Goal: Task Accomplishment & Management: Manage account settings

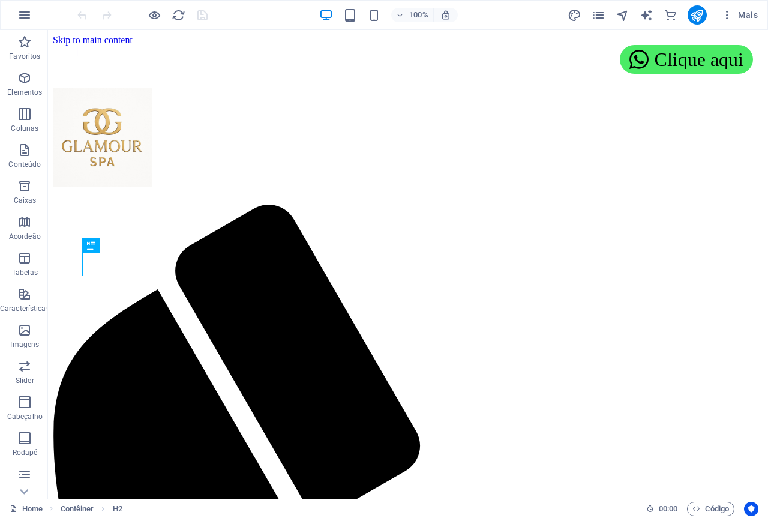
scroll to position [453, 0]
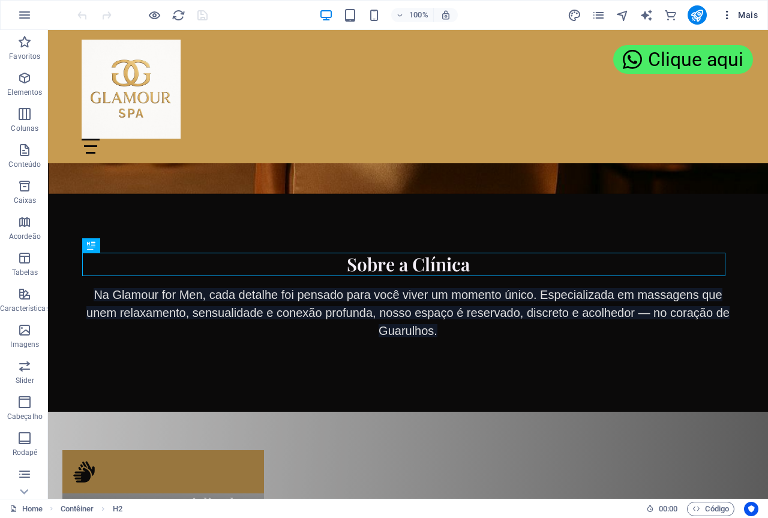
click at [729, 12] on icon "button" at bounding box center [727, 15] width 12 height 12
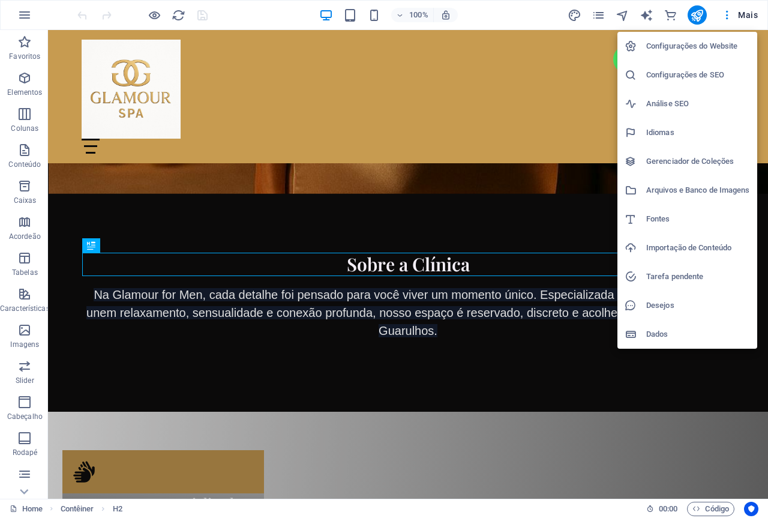
click at [666, 47] on h6 "Configurações do Website" at bounding box center [698, 46] width 104 height 14
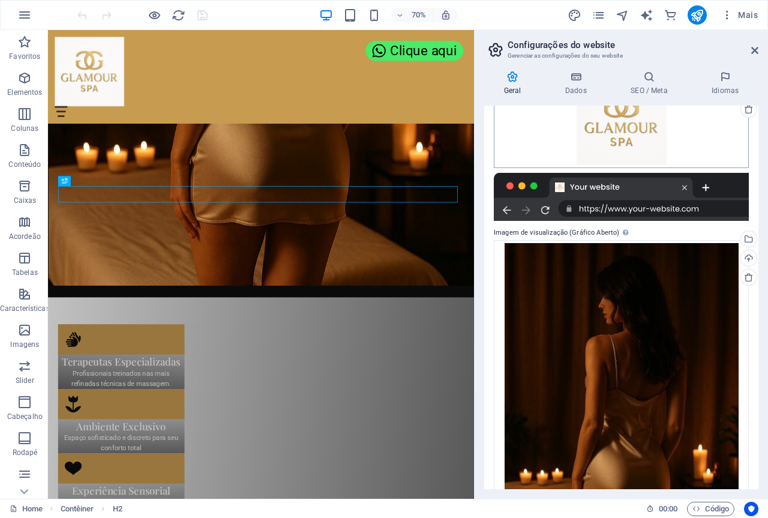
scroll to position [144, 0]
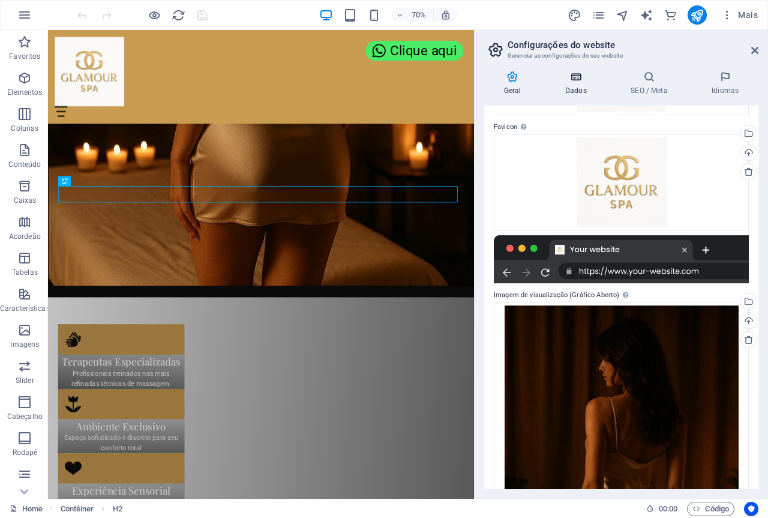
click at [578, 79] on icon at bounding box center [575, 77] width 61 height 12
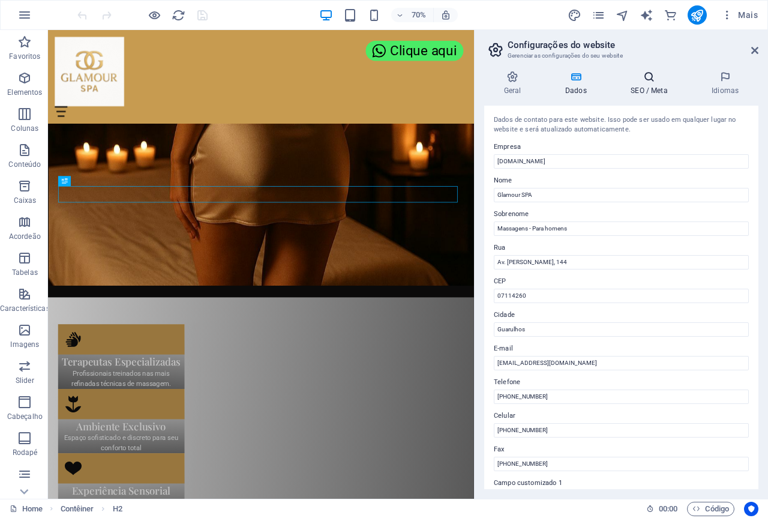
click at [649, 76] on icon at bounding box center [649, 77] width 76 height 12
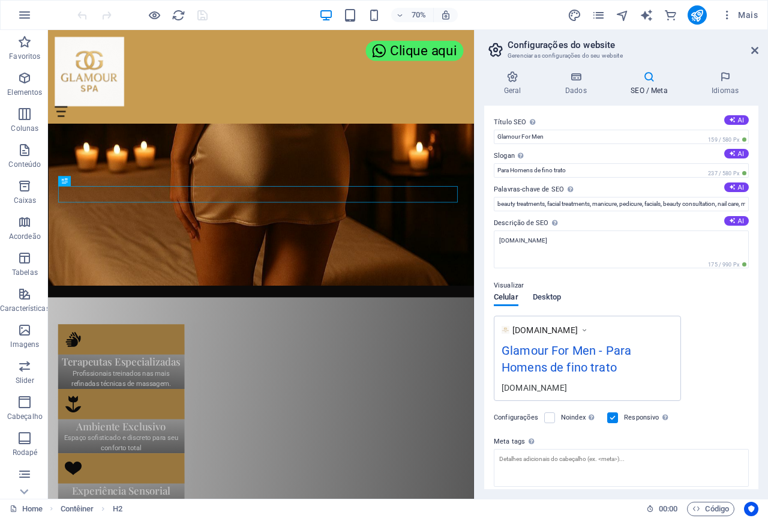
click at [551, 295] on span "Desktop" at bounding box center [547, 298] width 29 height 17
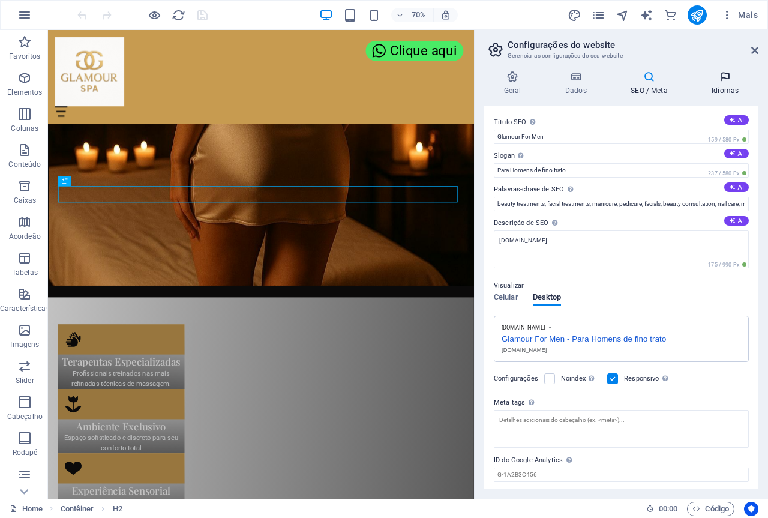
click at [724, 80] on icon at bounding box center [724, 77] width 67 height 12
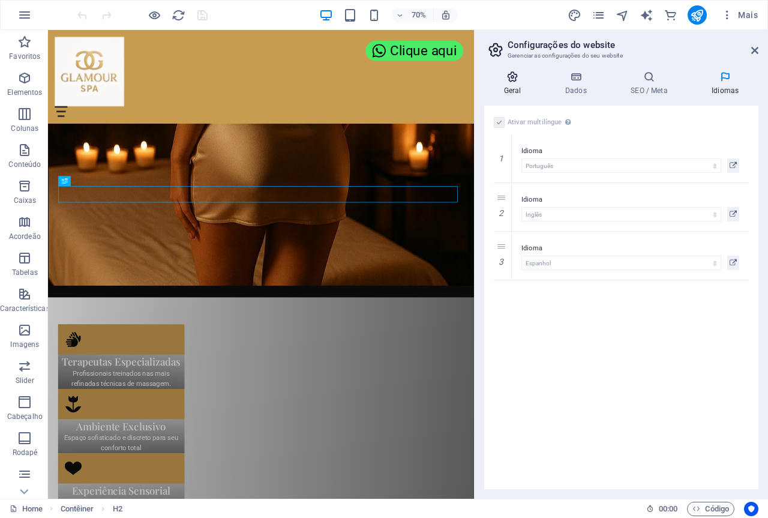
click at [512, 75] on icon at bounding box center [512, 77] width 56 height 12
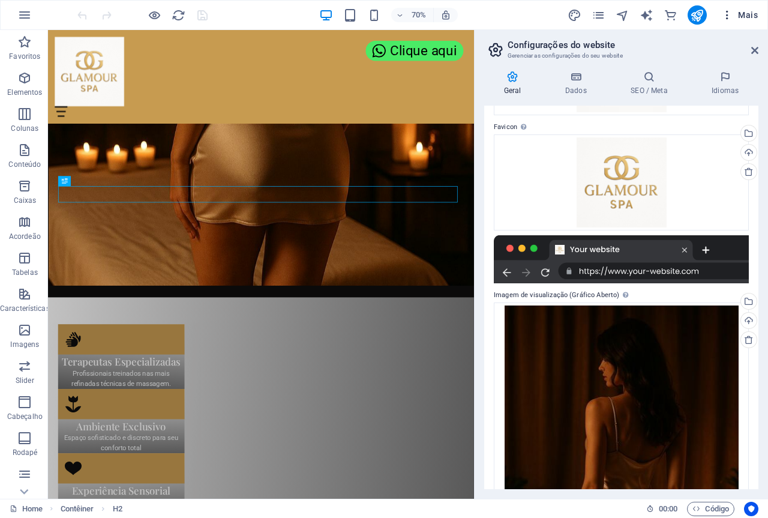
click at [726, 14] on icon "button" at bounding box center [727, 15] width 12 height 12
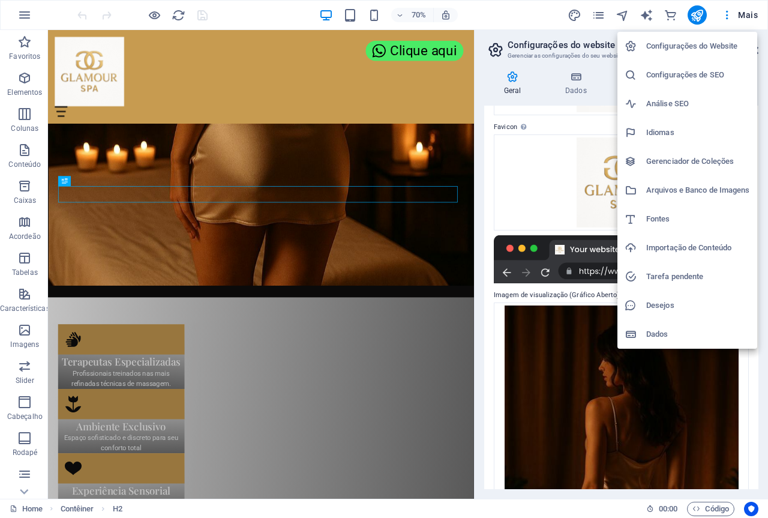
click at [669, 75] on h6 "Configurações de SEO" at bounding box center [698, 75] width 104 height 14
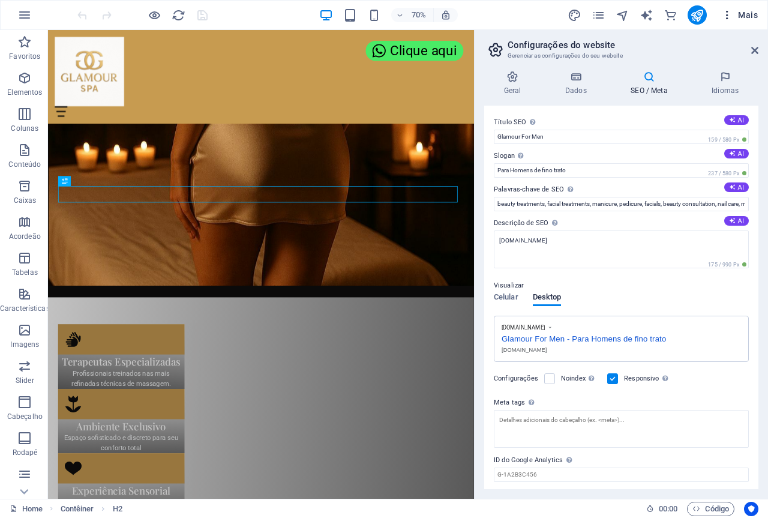
click at [725, 11] on icon "button" at bounding box center [727, 15] width 12 height 12
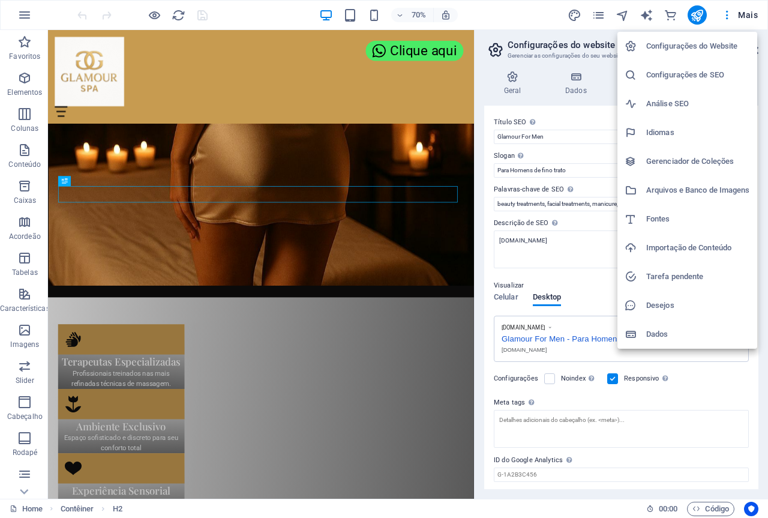
click at [677, 101] on h6 "Análise SEO" at bounding box center [698, 104] width 104 height 14
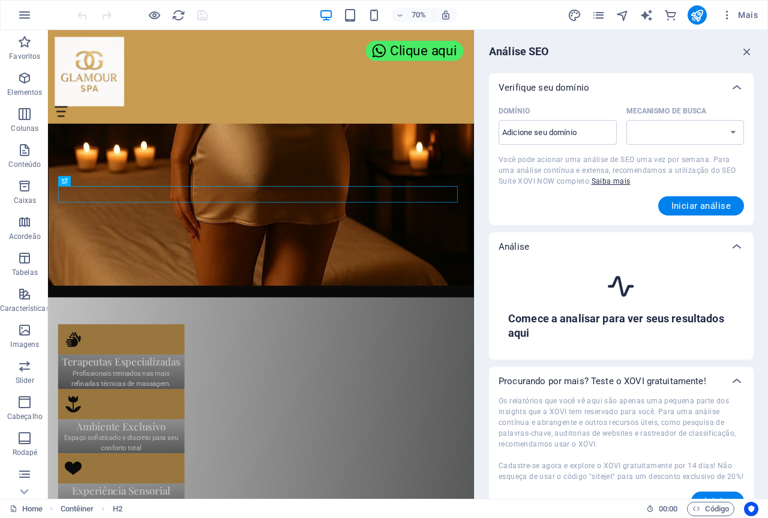
select select "google.com"
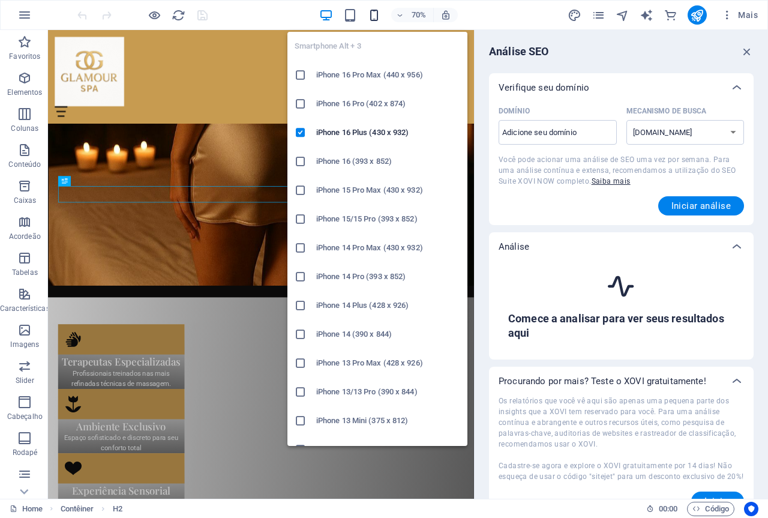
click at [375, 10] on icon "button" at bounding box center [374, 15] width 14 height 14
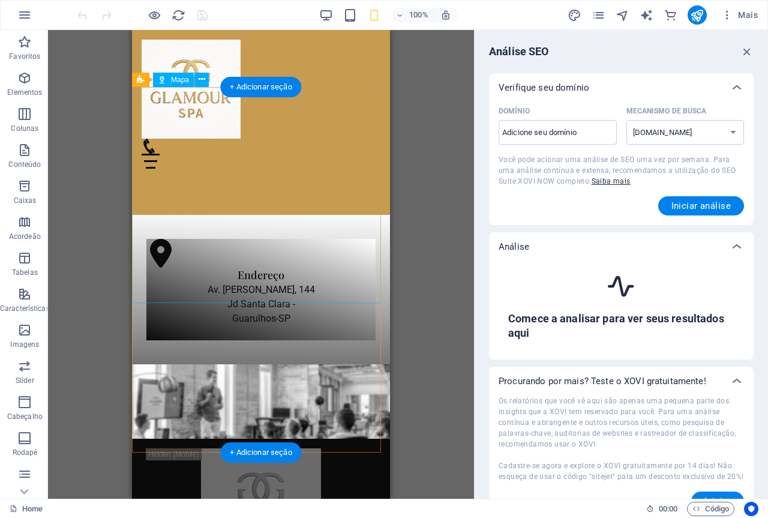
scroll to position [2487, 0]
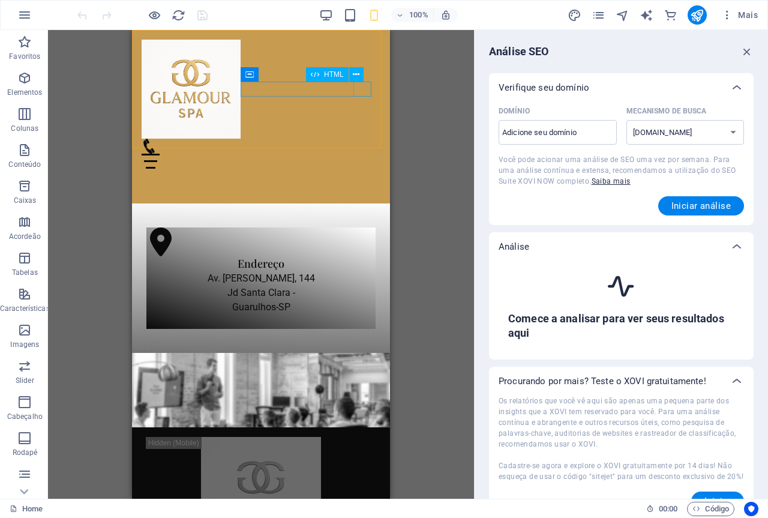
click at [363, 154] on div "Menu" at bounding box center [261, 161] width 239 height 15
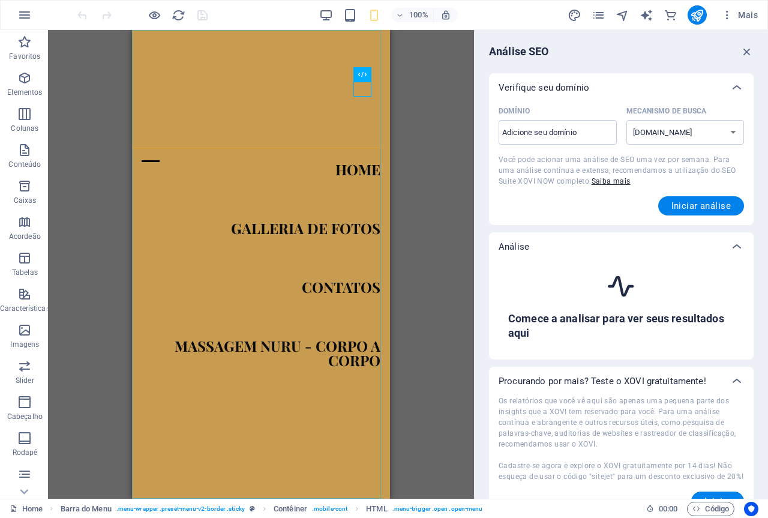
click at [339, 228] on nav "Home Galleria de fotos Contatos Massagem Nuru - Corpo a Corpo" at bounding box center [261, 264] width 258 height 468
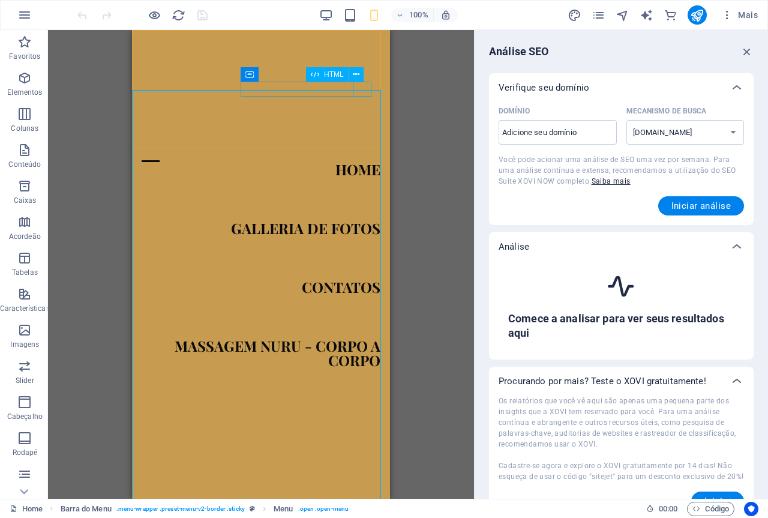
click at [160, 154] on div "Menu" at bounding box center [151, 161] width 18 height 15
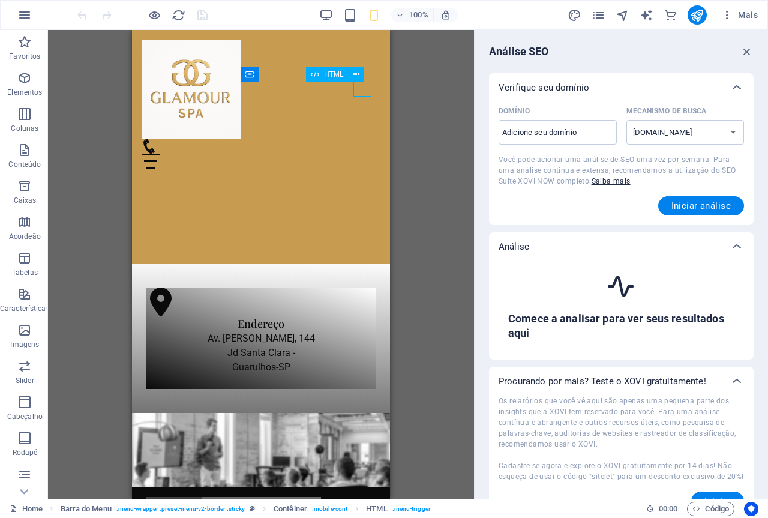
click at [365, 154] on div "Menu" at bounding box center [261, 161] width 239 height 15
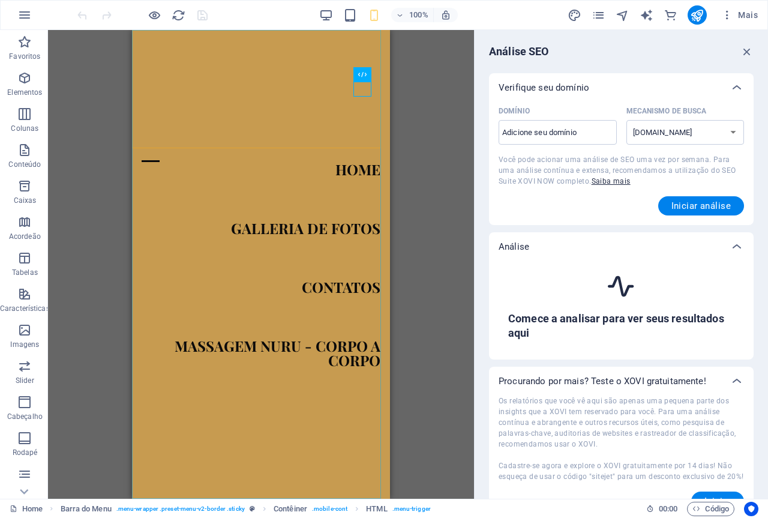
click at [318, 228] on nav "Home Galleria de fotos Contatos Massagem Nuru - Corpo a Corpo" at bounding box center [261, 264] width 258 height 468
click at [336, 225] on nav "Home Galleria de fotos Contatos Massagem Nuru - Corpo a Corpo" at bounding box center [261, 264] width 258 height 468
click at [337, 225] on nav "Home Galleria de fotos Contatos Massagem Nuru - Corpo a Corpo" at bounding box center [261, 264] width 258 height 468
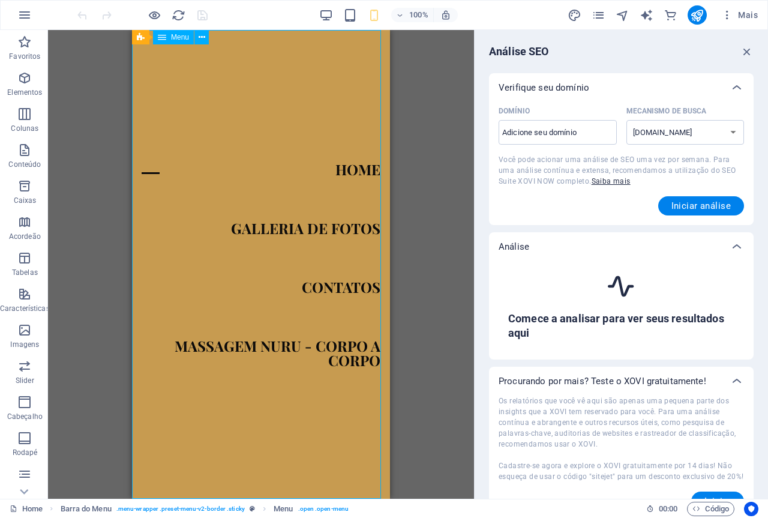
click at [337, 225] on nav "Home Galleria de fotos Contatos Massagem Nuru - Corpo a Corpo" at bounding box center [261, 264] width 258 height 468
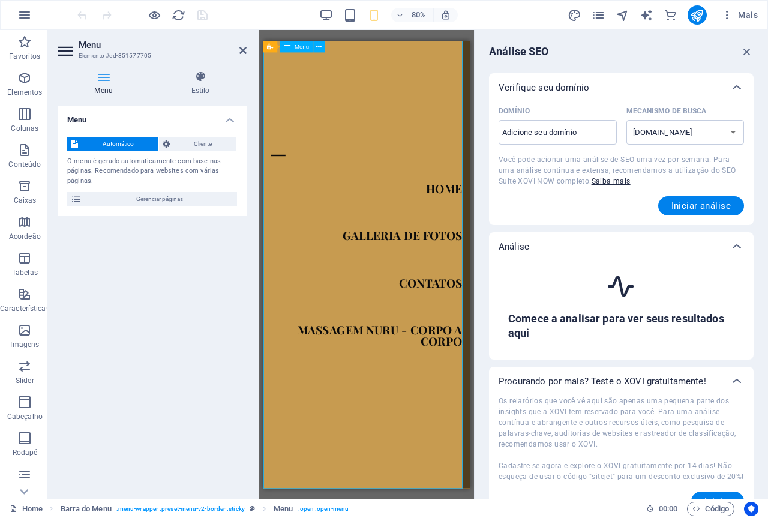
click at [435, 284] on nav "Home Galleria de fotos Contatos Massagem Nuru - Corpo a Corpo" at bounding box center [392, 319] width 258 height 559
click at [603, 12] on icon "pages" at bounding box center [598, 15] width 14 height 14
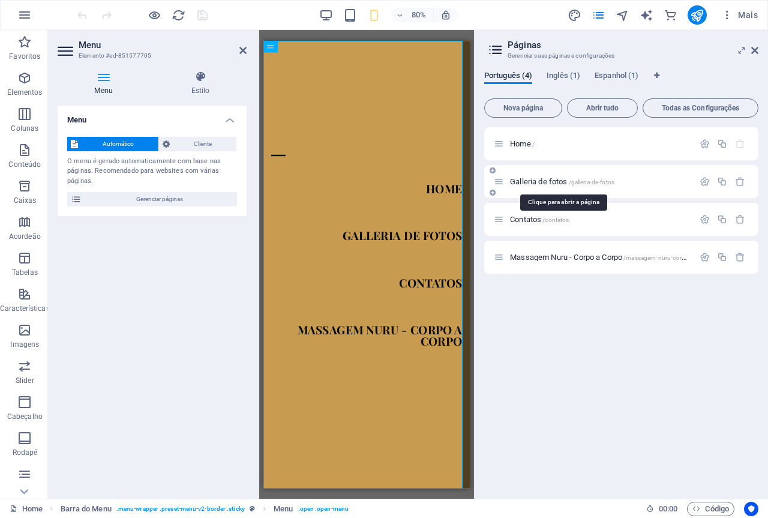
click at [545, 183] on span "Galleria de fotos /galleria-de-fotos" at bounding box center [562, 181] width 104 height 9
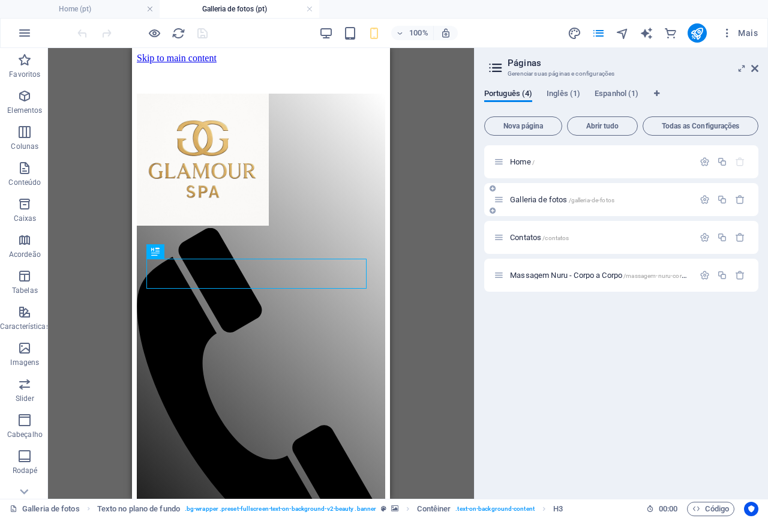
scroll to position [585, 0]
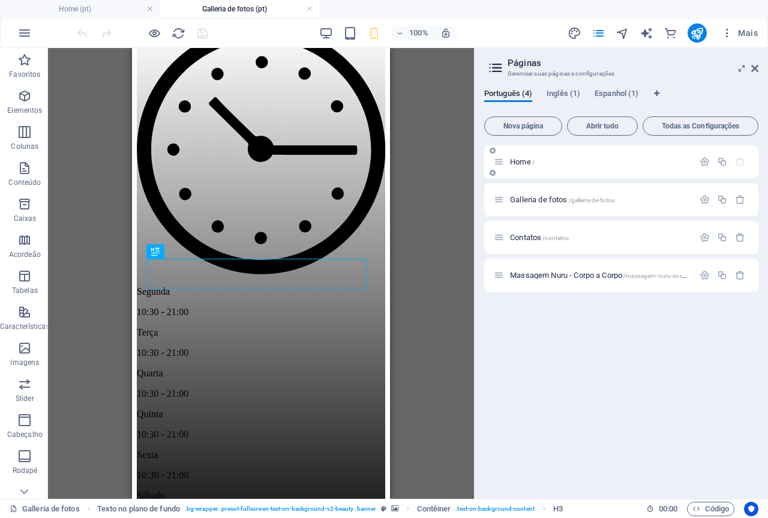
click at [525, 161] on span "Home /" at bounding box center [522, 161] width 25 height 9
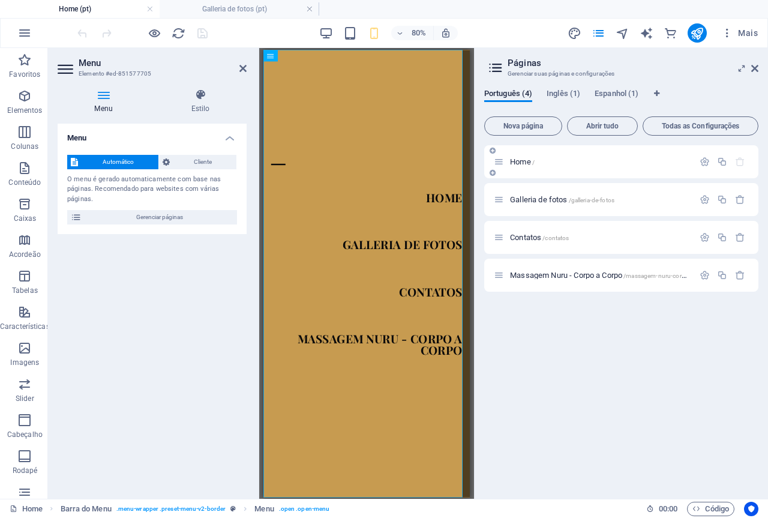
scroll to position [0, 0]
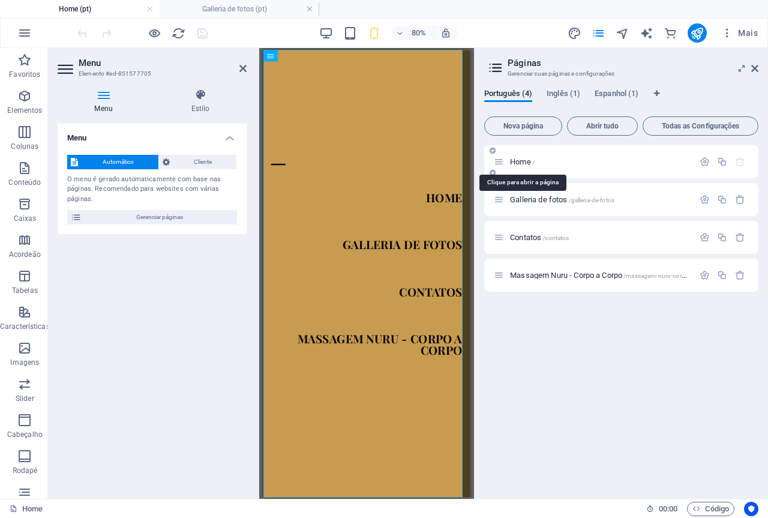
drag, startPoint x: 525, startPoint y: 161, endPoint x: 252, endPoint y: 192, distance: 274.6
click at [525, 161] on span "Home /" at bounding box center [522, 161] width 25 height 9
click at [494, 234] on nav "Home Galleria de fotos Contatos Massagem Nuru - Corpo a Corpo" at bounding box center [392, 328] width 258 height 559
click at [600, 35] on icon "pages" at bounding box center [598, 33] width 14 height 14
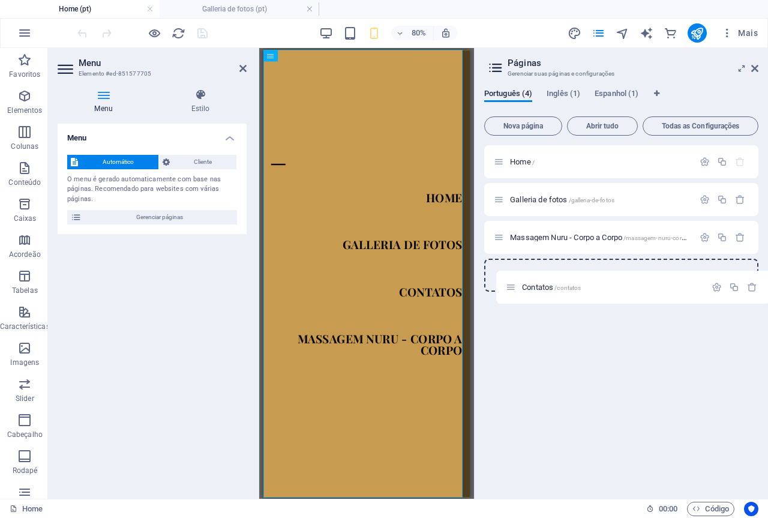
drag, startPoint x: 500, startPoint y: 234, endPoint x: 513, endPoint y: 289, distance: 56.6
click at [513, 289] on div "Home / Galleria de fotos /galleria-de-fotos Contatos /contatos Massagem Nuru - …" at bounding box center [621, 218] width 274 height 146
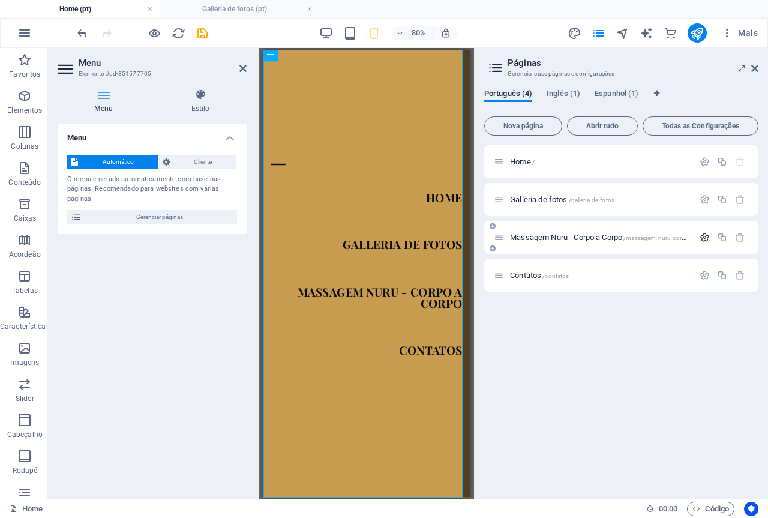
click at [709, 233] on icon "button" at bounding box center [704, 237] width 10 height 10
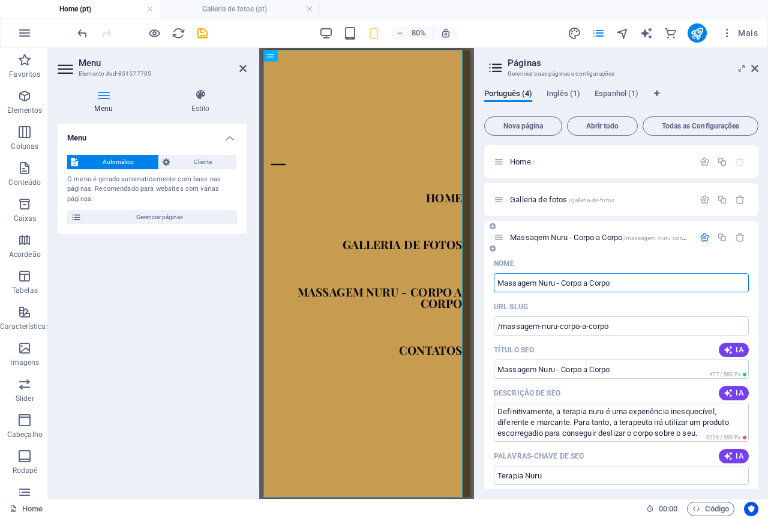
click at [700, 237] on icon "button" at bounding box center [704, 237] width 10 height 10
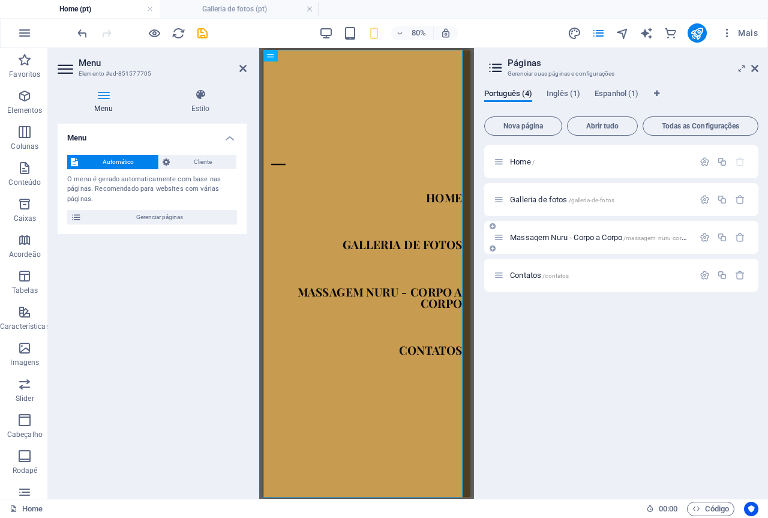
click at [493, 226] on icon at bounding box center [492, 225] width 6 height 7
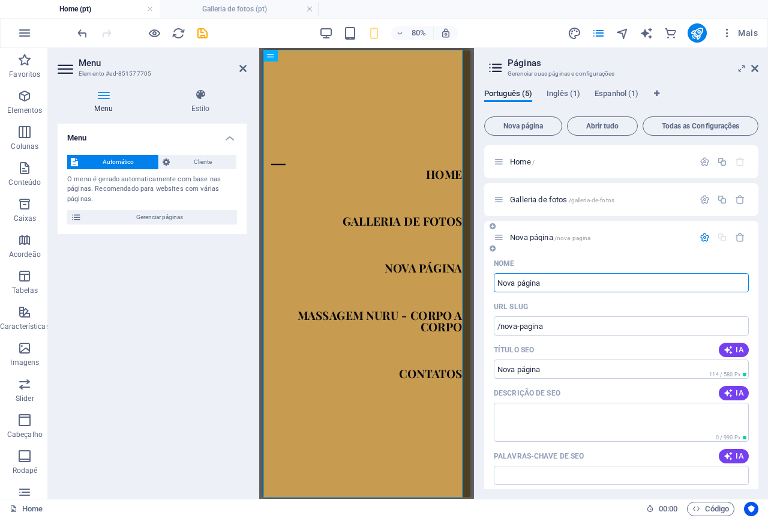
click at [704, 234] on icon "button" at bounding box center [704, 237] width 10 height 10
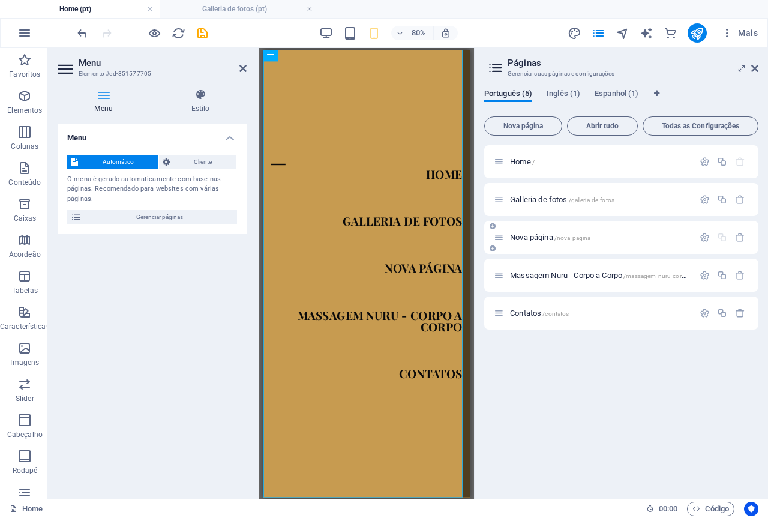
click at [493, 224] on icon at bounding box center [492, 225] width 6 height 7
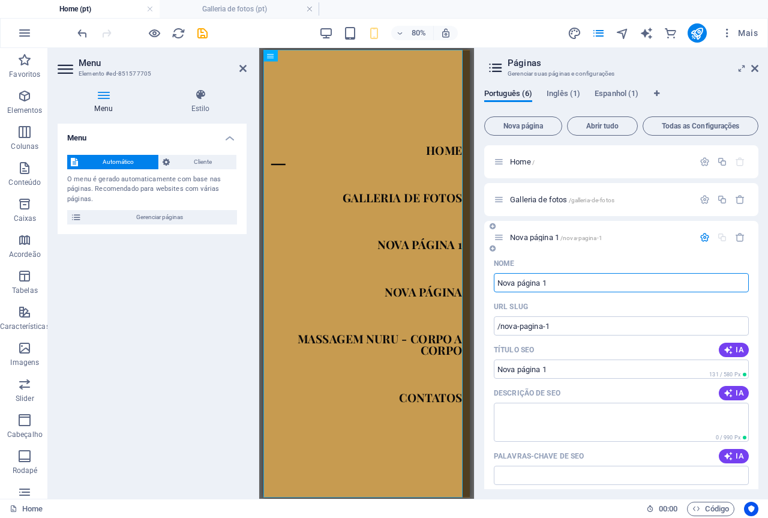
click at [703, 235] on icon "button" at bounding box center [704, 237] width 10 height 10
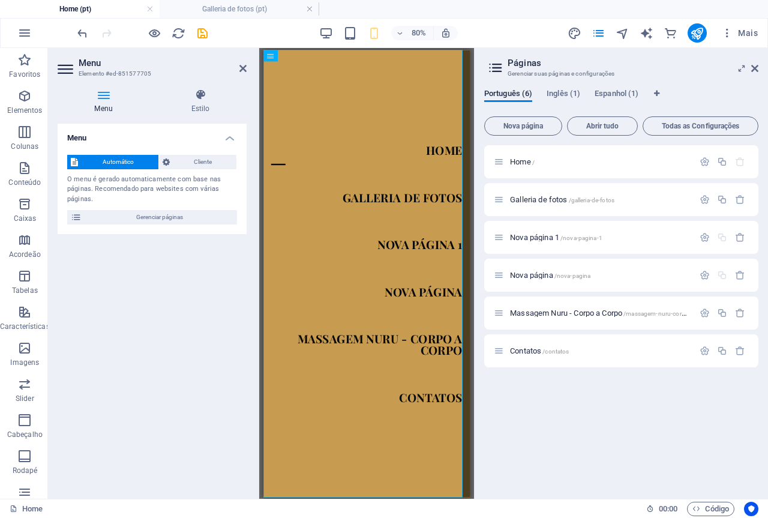
click at [238, 64] on h2 "Menu" at bounding box center [163, 63] width 168 height 11
click at [239, 67] on icon at bounding box center [242, 69] width 7 height 10
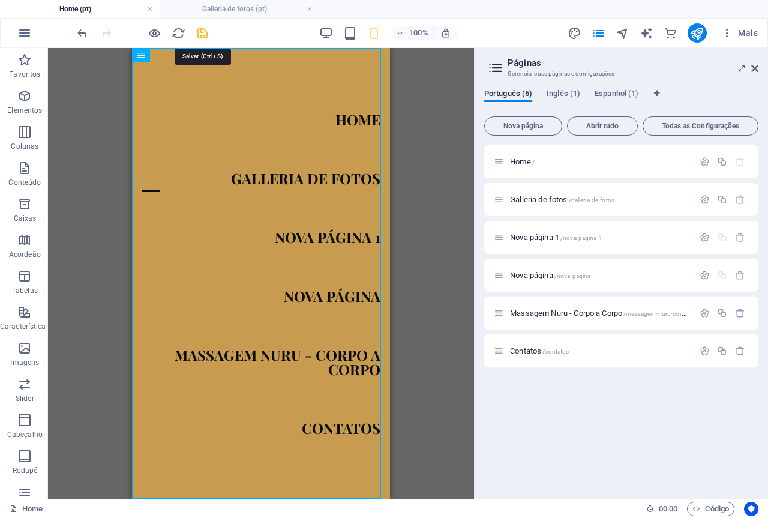
click at [200, 35] on icon "save" at bounding box center [203, 33] width 14 height 14
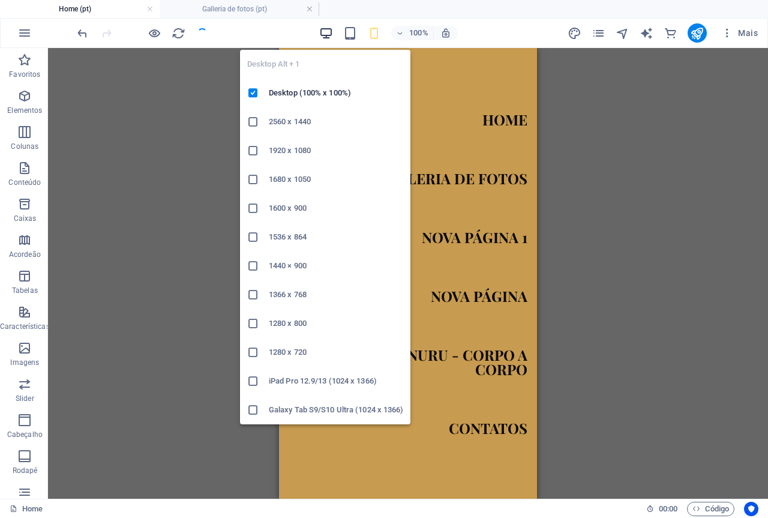
click at [327, 31] on icon "button" at bounding box center [326, 33] width 14 height 14
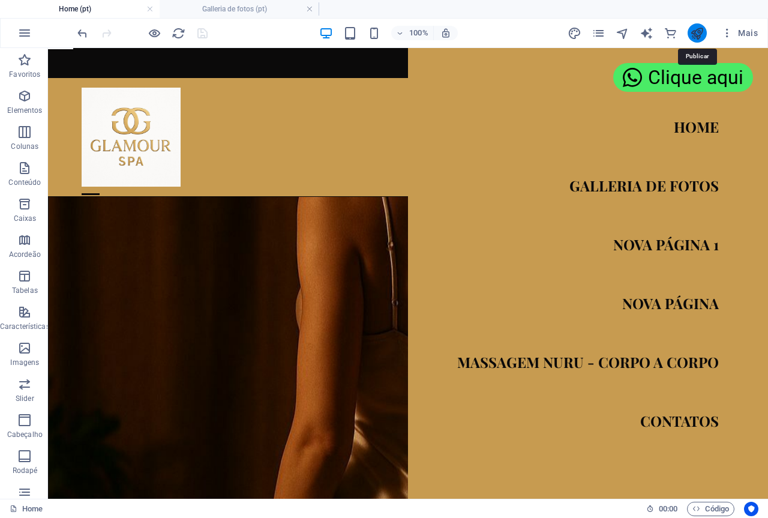
click at [697, 31] on icon "publish" at bounding box center [697, 33] width 14 height 14
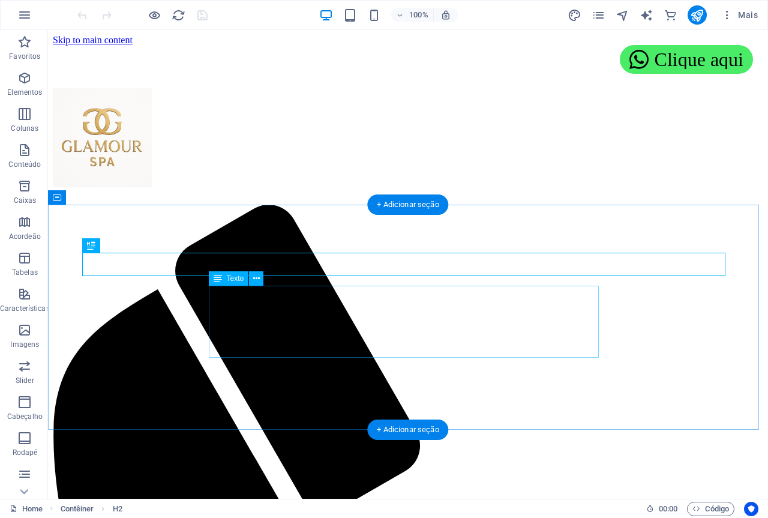
scroll to position [453, 0]
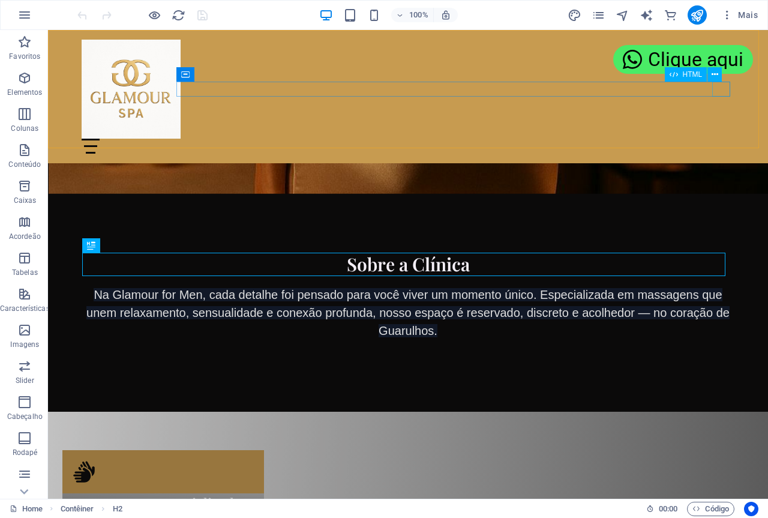
click at [718, 139] on div "Menu" at bounding box center [408, 146] width 652 height 15
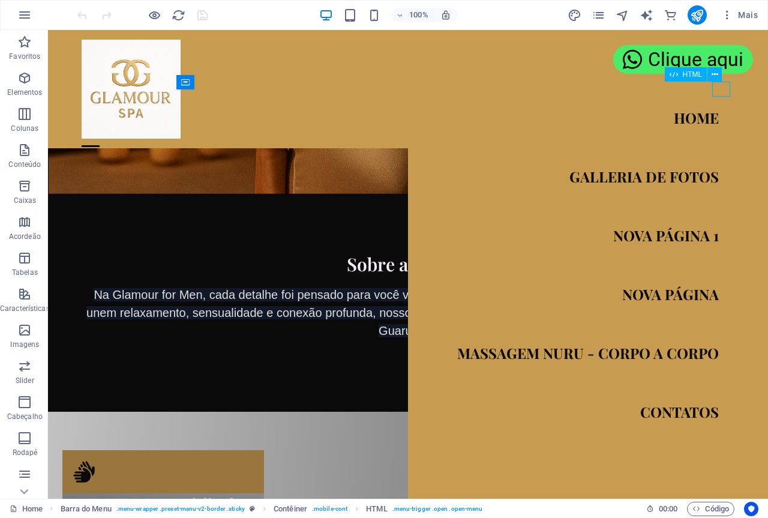
click at [100, 139] on div "Menu" at bounding box center [91, 146] width 18 height 15
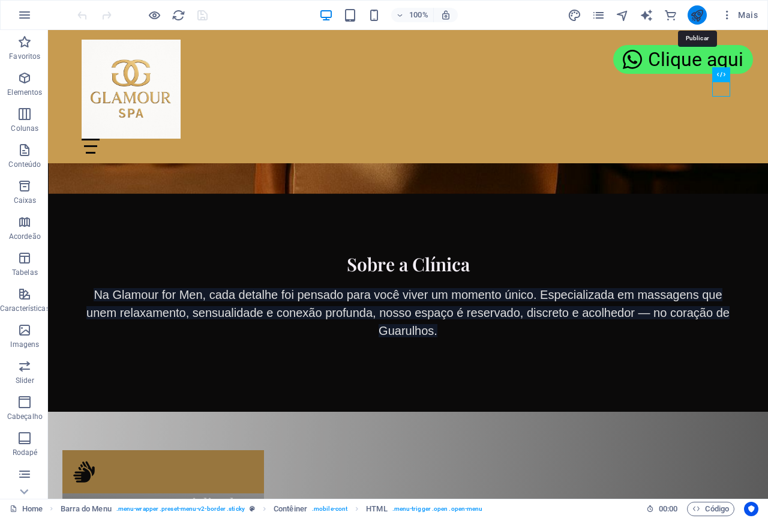
click at [691, 14] on icon "publish" at bounding box center [697, 15] width 14 height 14
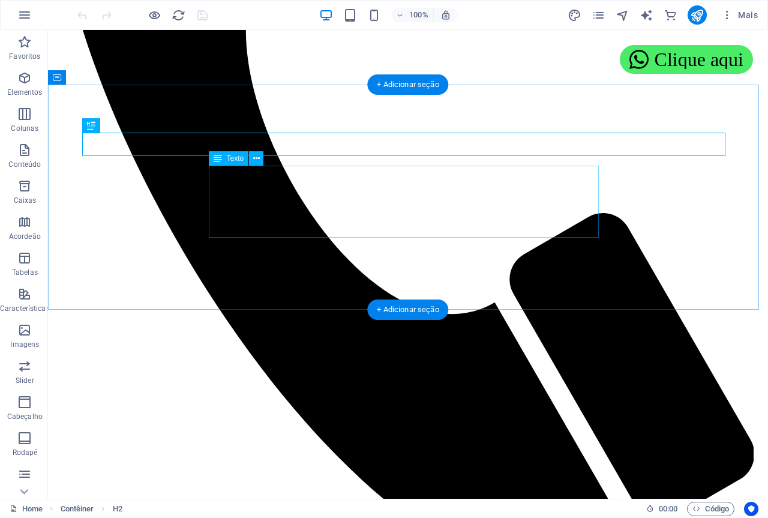
scroll to position [573, 0]
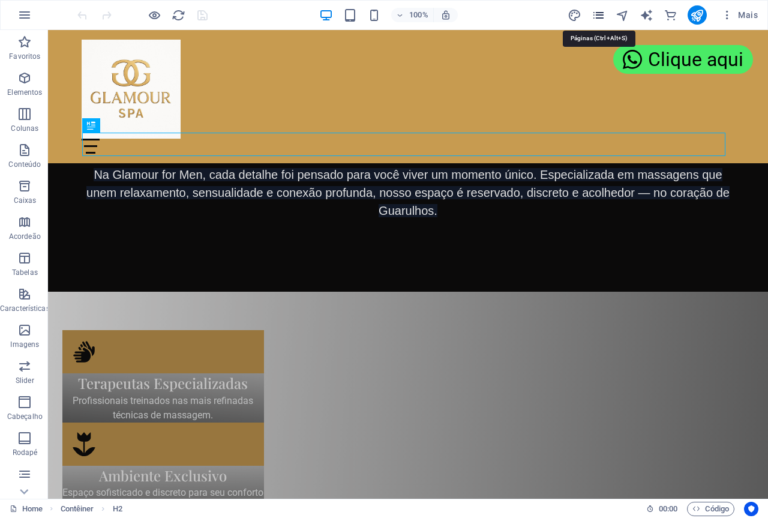
click at [602, 16] on icon "pages" at bounding box center [598, 15] width 14 height 14
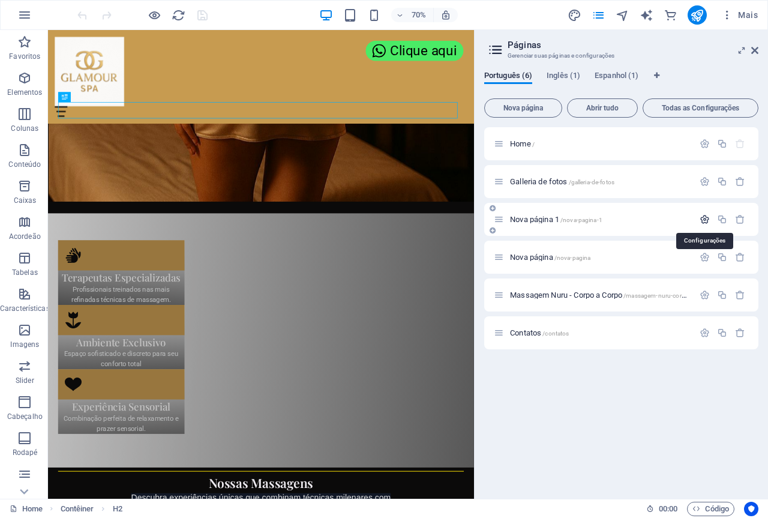
click at [707, 216] on icon "button" at bounding box center [704, 219] width 10 height 10
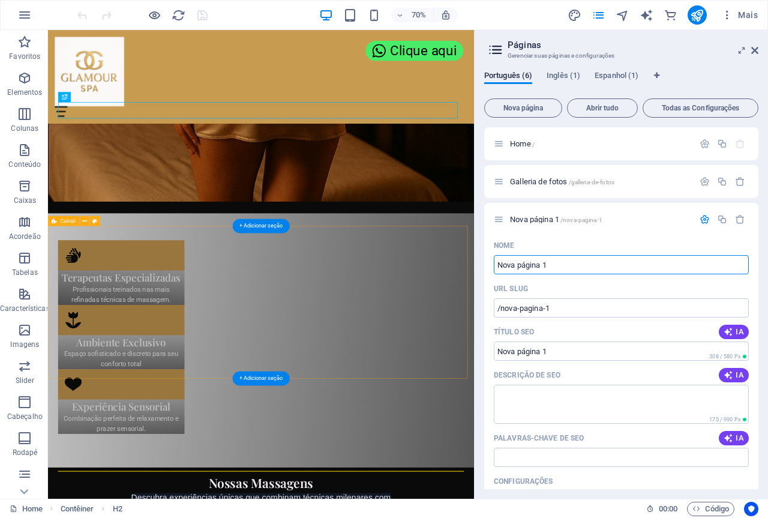
scroll to position [693, 0]
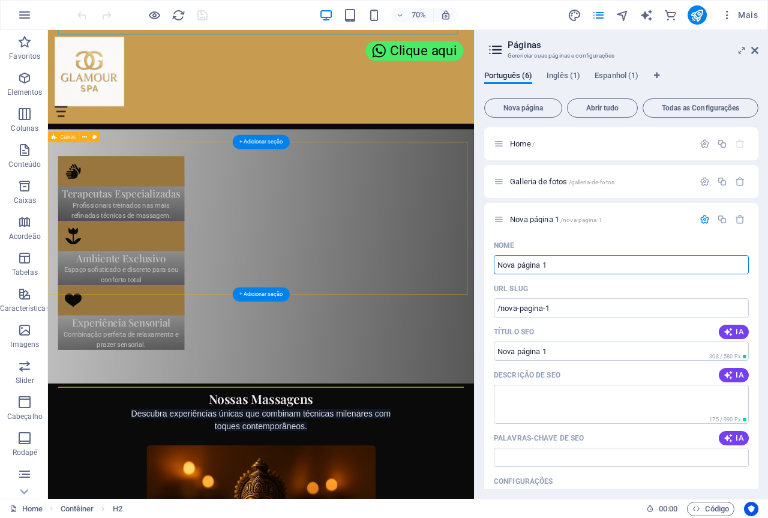
drag, startPoint x: 606, startPoint y: 294, endPoint x: 611, endPoint y: 364, distance: 70.4
drag, startPoint x: 573, startPoint y: 264, endPoint x: 474, endPoint y: 269, distance: 98.4
click at [474, 269] on aside "Páginas Gerenciar suas páginas e configurações Português (6) Inglês (1) Espanho…" at bounding box center [621, 264] width 294 height 468
type input "Massa"
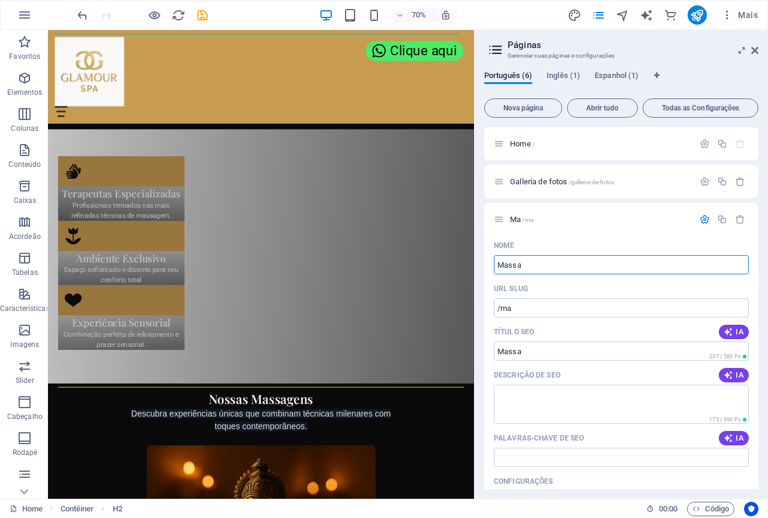
type input "/ma"
type input "Massage"
type input "/massage"
type input "Massagem"
type input "/massagem"
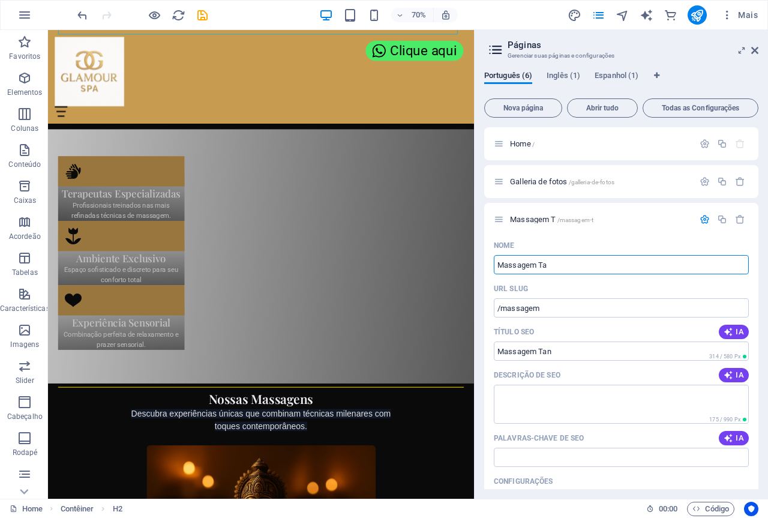
type input "Massagem Tan"
type input "/massagem-t"
type input "Massagem Tan"
type input "/massagem-tan"
type input "Massagem T"
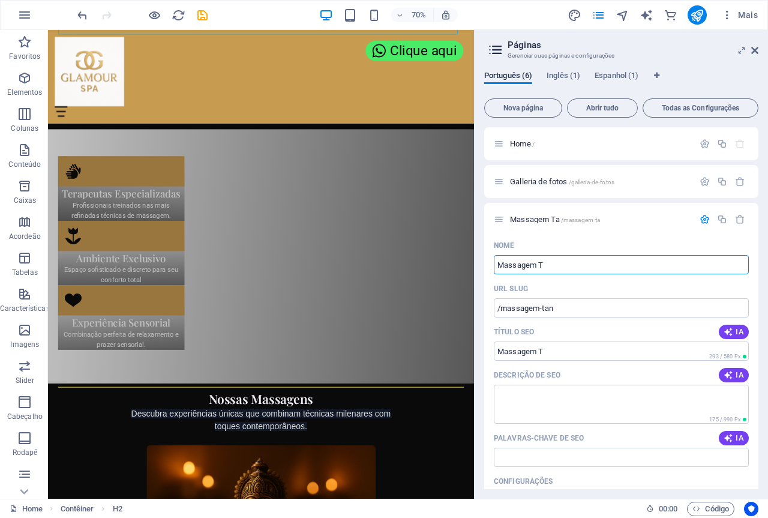
type input "/massagem-ta"
type input "Massagem T"
type input "/massagem-t"
type input "Massagem Tântrica"
type input "/massagem-tantrica"
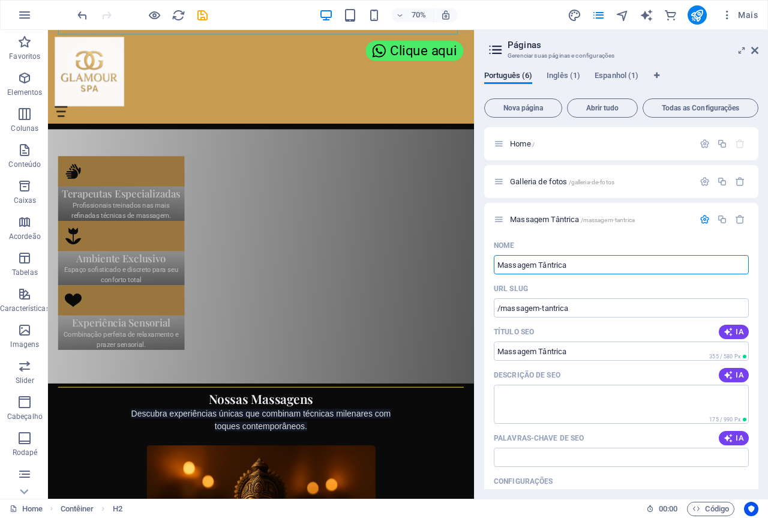
type input "Massagem Tântrica"
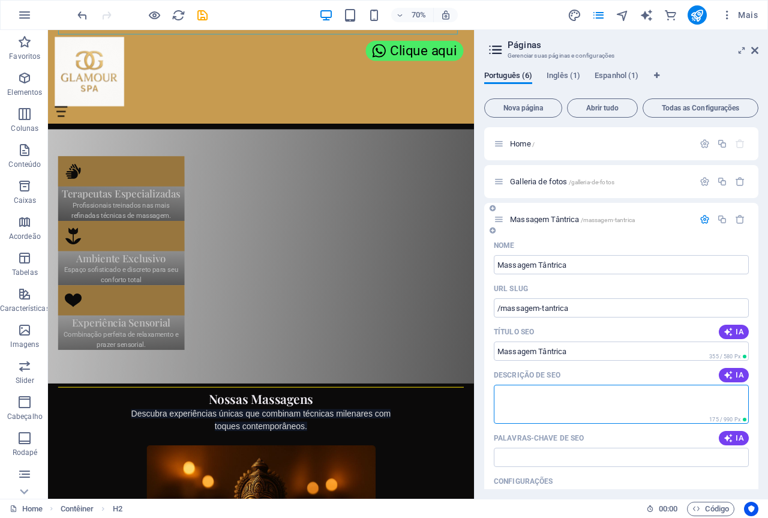
click at [569, 400] on textarea "Descrição de SEO" at bounding box center [621, 403] width 255 height 39
paste textarea "A massagem tântrica é uma prática terapêutica que utiliza toques sutis, óleos e…"
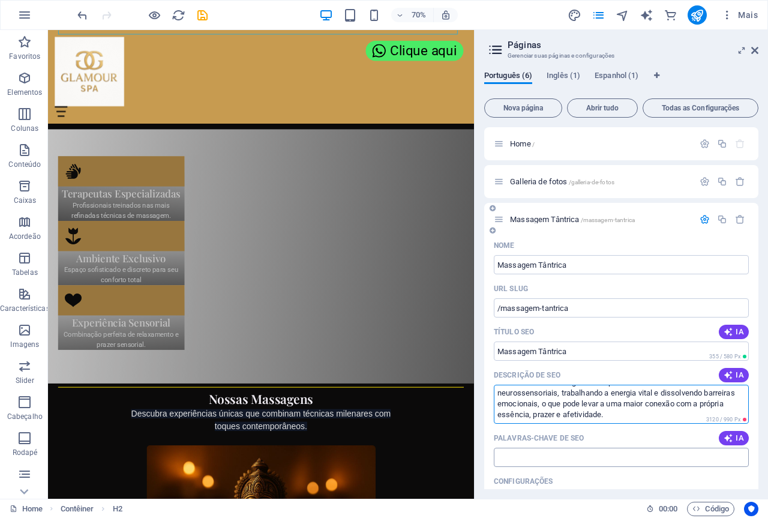
scroll to position [60, 0]
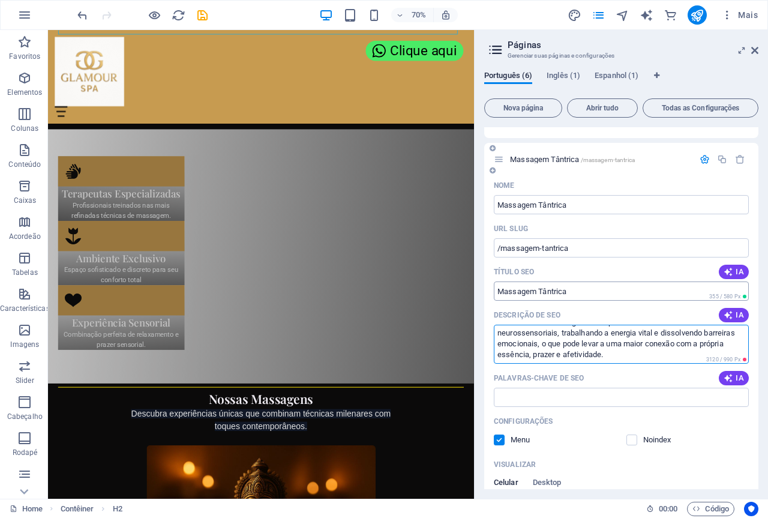
type textarea "A massagem tântrica é uma prática terapêutica que utiliza toques sutis, óleos e…"
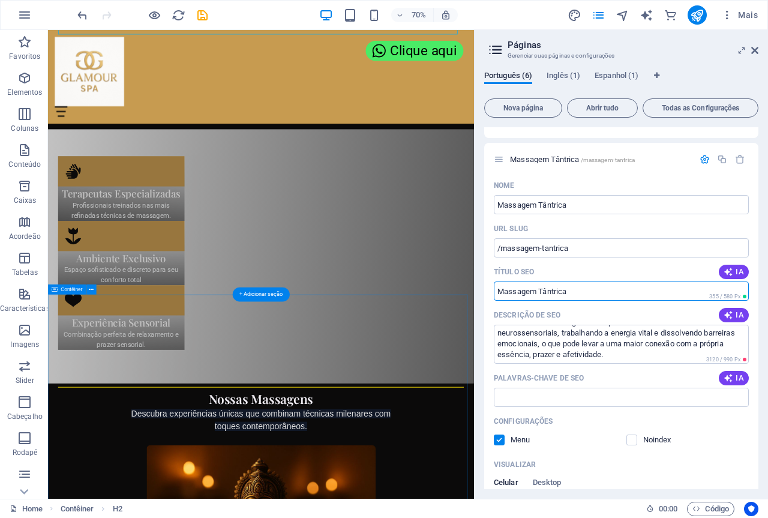
drag, startPoint x: 622, startPoint y: 320, endPoint x: 634, endPoint y: 412, distance: 93.1
drag, startPoint x: 539, startPoint y: 292, endPoint x: 570, endPoint y: 290, distance: 31.3
click at [570, 291] on input "Título SEO" at bounding box center [621, 290] width 255 height 19
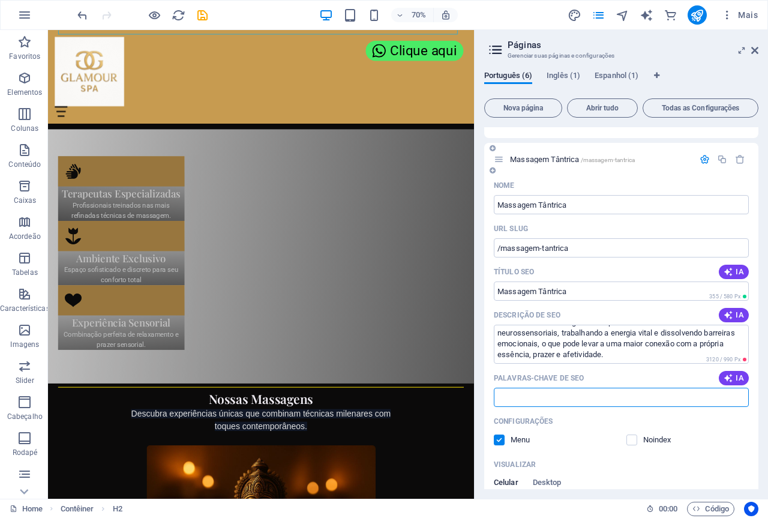
click at [543, 399] on input "Palavras-chave de SEO" at bounding box center [621, 396] width 255 height 19
click at [513, 392] on input "Palavras-chave de SEO" at bounding box center [621, 396] width 255 height 19
paste input "tântrica"
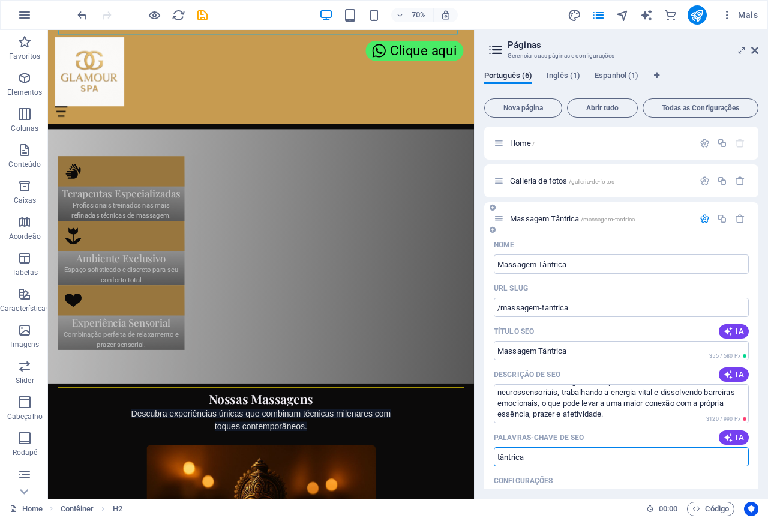
scroll to position [0, 0]
type input "tântrica"
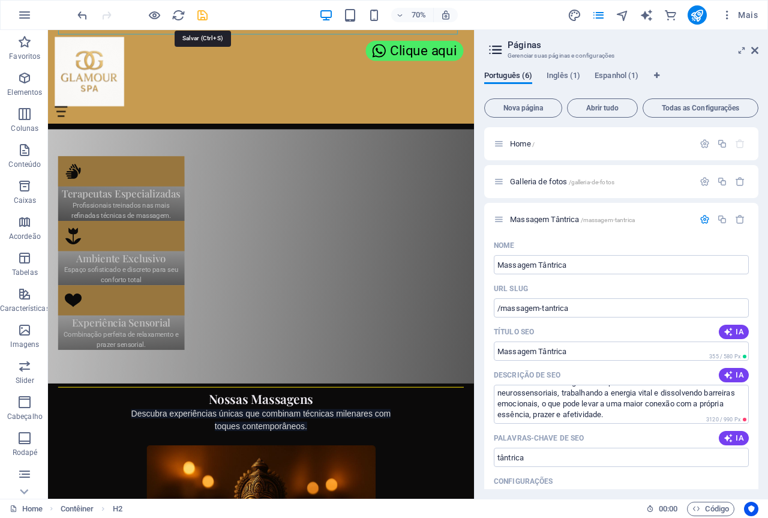
click at [200, 14] on icon "save" at bounding box center [203, 15] width 14 height 14
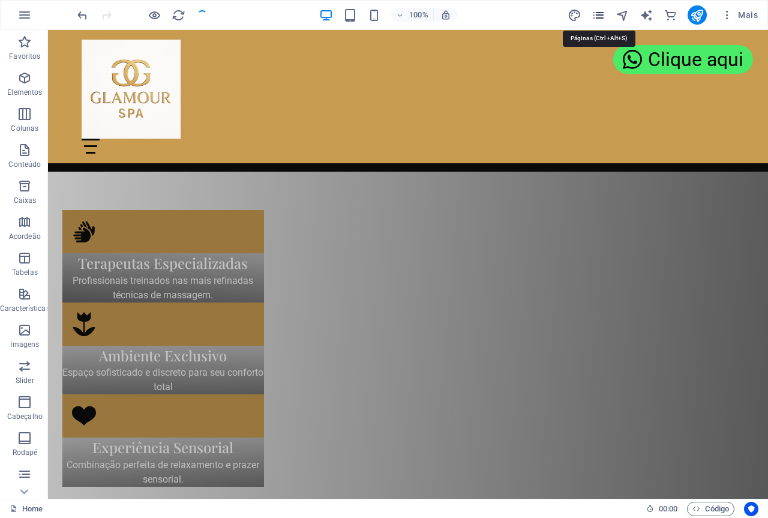
click at [599, 15] on icon "pages" at bounding box center [598, 15] width 14 height 14
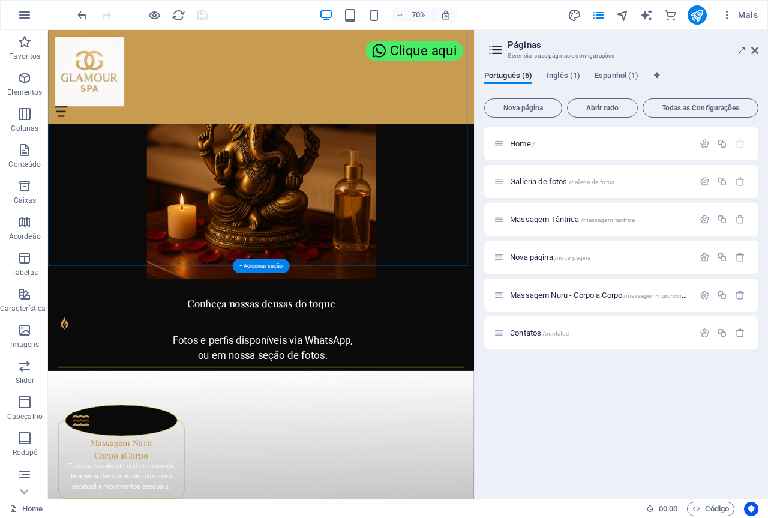
scroll to position [1293, 0]
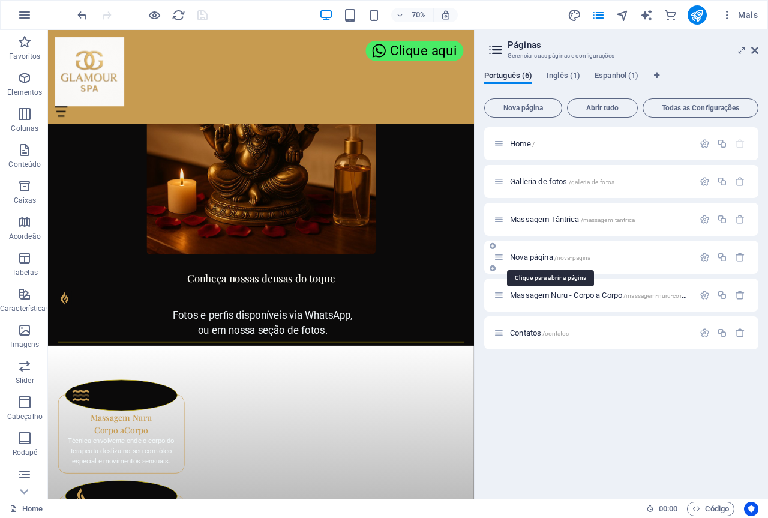
click at [542, 257] on span "Nova página /nova-pagina" at bounding box center [550, 256] width 80 height 9
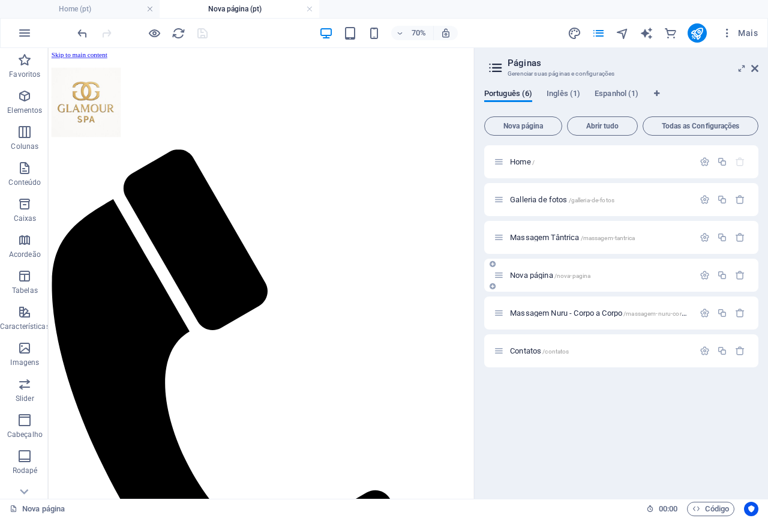
scroll to position [0, 0]
click at [702, 273] on icon "button" at bounding box center [704, 275] width 10 height 10
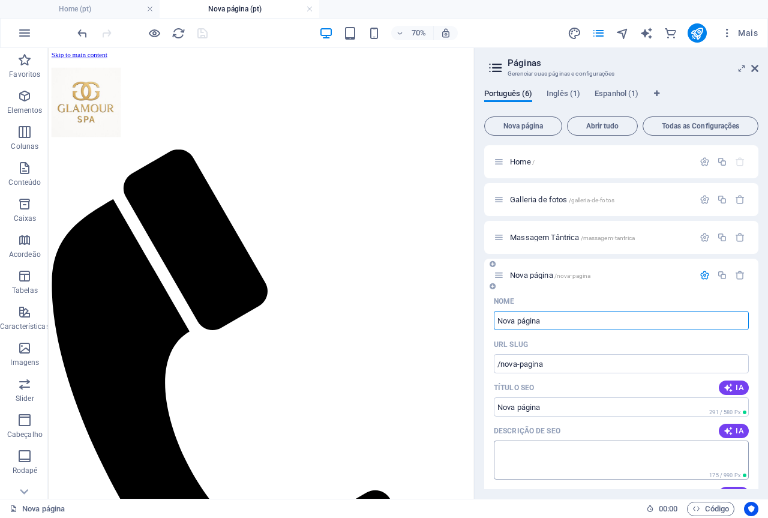
click at [530, 452] on textarea "Descrição de SEO" at bounding box center [621, 459] width 255 height 39
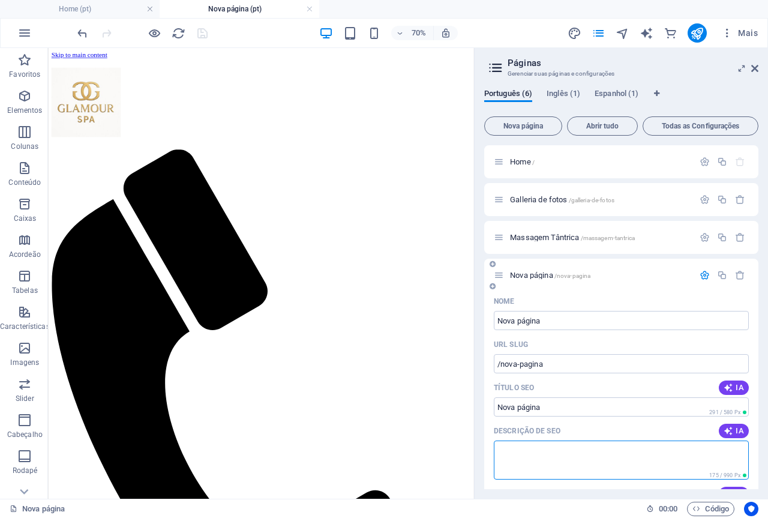
paste textarea "Uma massagem relaxante é uma terapia manual com movimentos suaves e firmes que …"
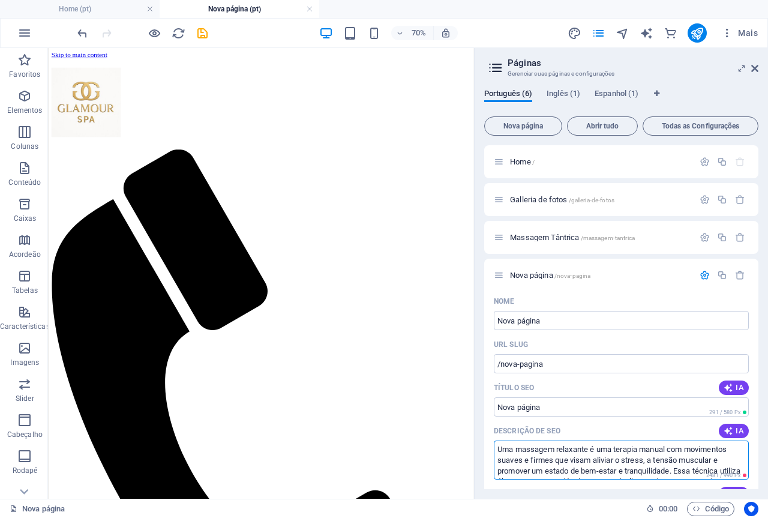
type textarea "Uma massagem relaxante é uma terapia manual com movimentos suaves e firmes que …"
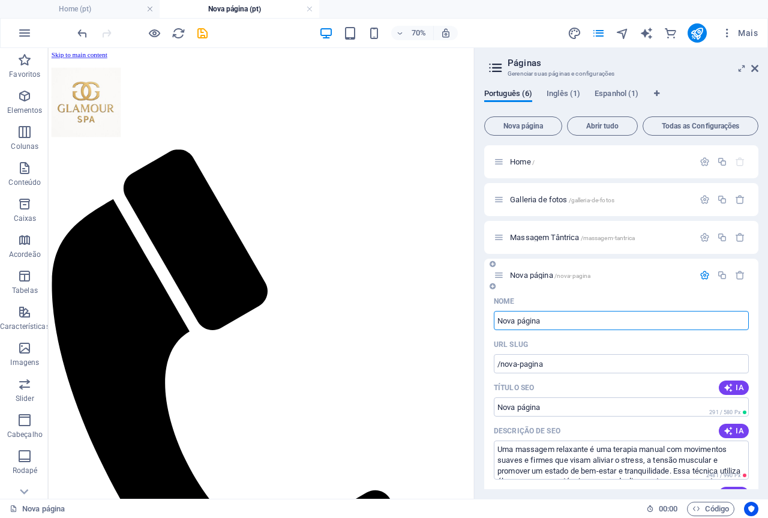
click at [540, 323] on input "Nova página" at bounding box center [621, 320] width 255 height 19
drag, startPoint x: 607, startPoint y: 370, endPoint x: 642, endPoint y: 440, distance: 78.3
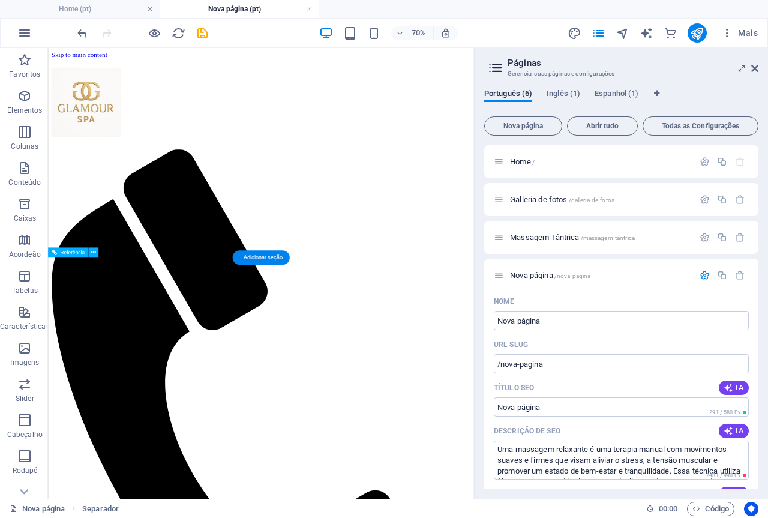
scroll to position [85, 0]
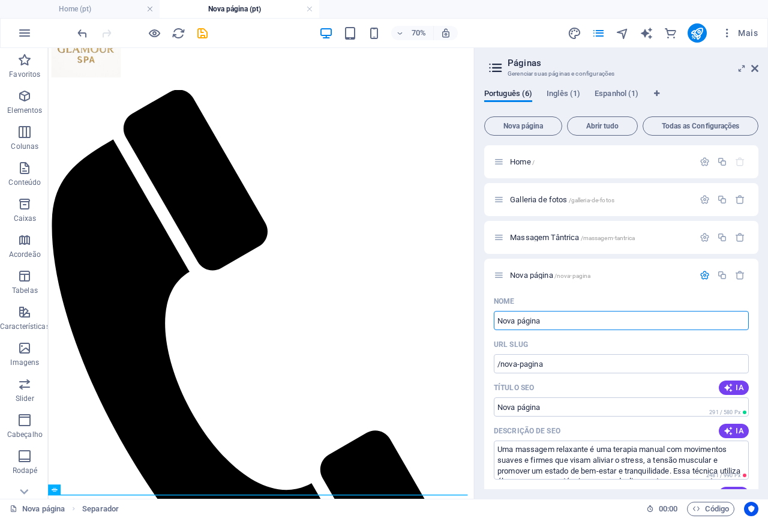
drag, startPoint x: 647, startPoint y: 364, endPoint x: 622, endPoint y: 426, distance: 67.3
click at [582, 320] on input "Nova página" at bounding box center [621, 320] width 255 height 19
type input "N"
type input "/nova-pagin"
type input "/"
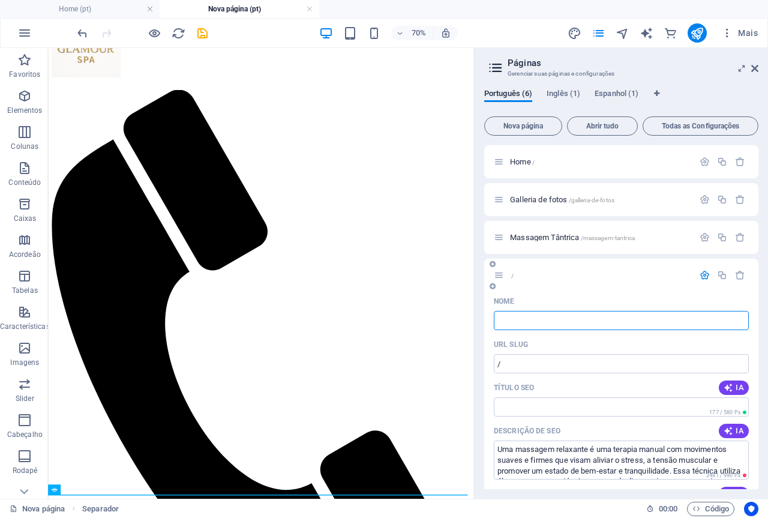
paste input "massagem relaxante"
type input "massagem relaxante"
type input "/massagem-relaxante"
type input "massagem relaxante"
click at [499, 324] on input "massagem relaxante" at bounding box center [621, 320] width 255 height 19
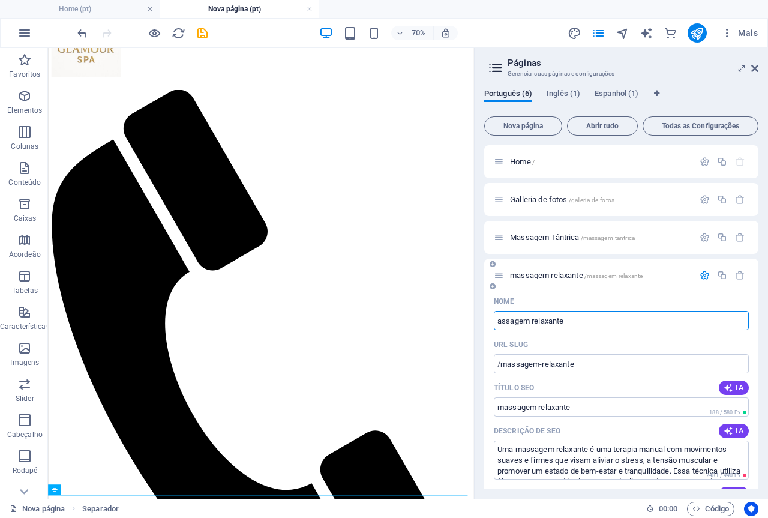
type input "assagem relaxante"
type input "/assagem-relaxante"
type input "assagem relaxante"
type input "Massagem relaxante"
type input "/massagem-relaxante"
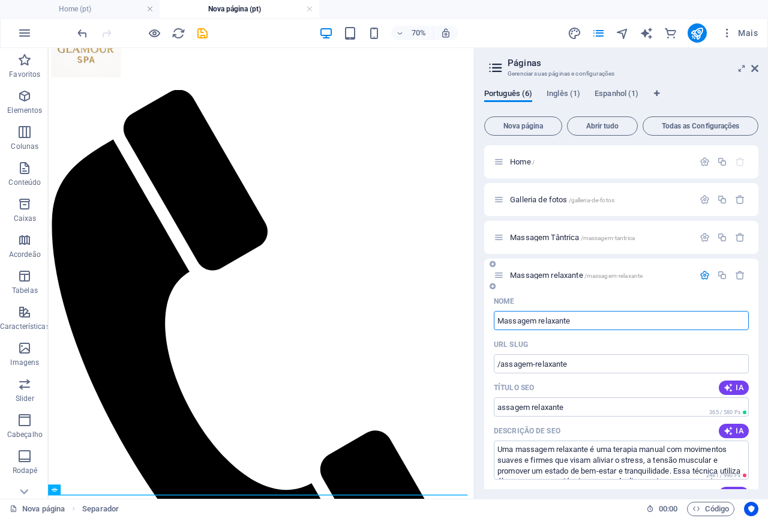
type input "Massagem relaxante"
click at [538, 321] on input "Massagem relaxante" at bounding box center [621, 320] width 255 height 19
type input "Massagem elaxante"
type input "/massagem-elaxante"
type input "Massagem elaxante"
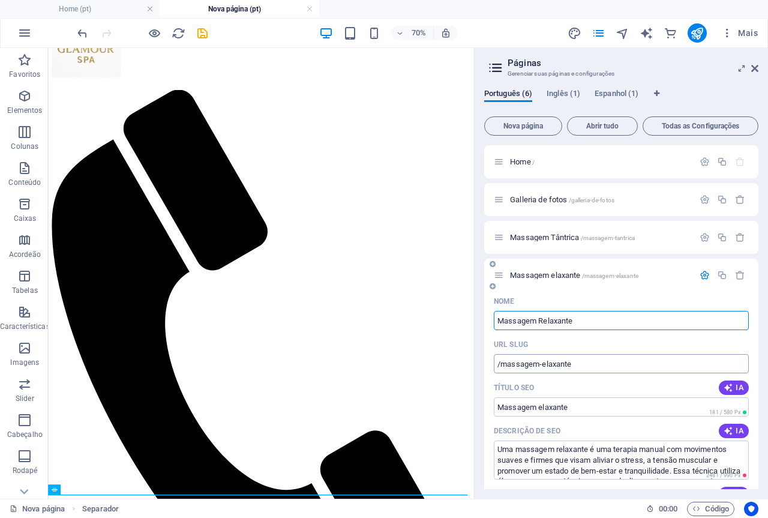
type input "Massagem Relaxante"
type input "/massagem-relaxante"
type input "Massagem Relaxante"
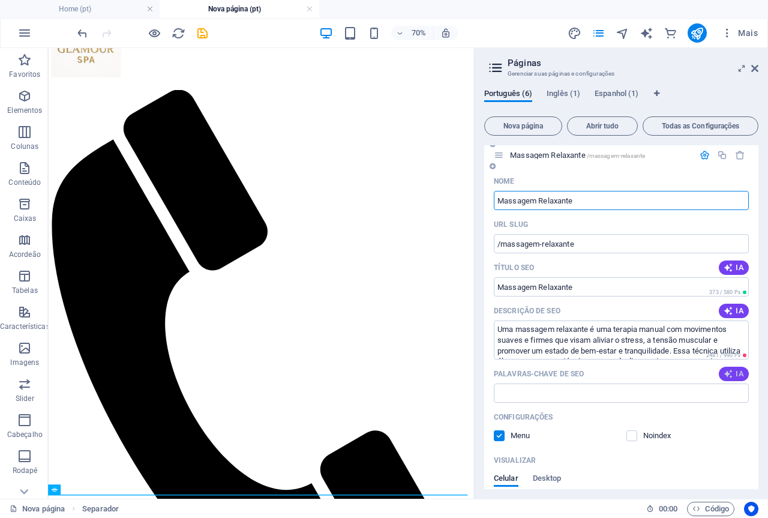
type input "Massagem Relaxante"
click at [733, 372] on span "IA" at bounding box center [733, 374] width 20 height 10
type input "endereço Av. Francisco Morato, Guarulhos, Jd Santa Clara, imóvel em Guarulhos, …"
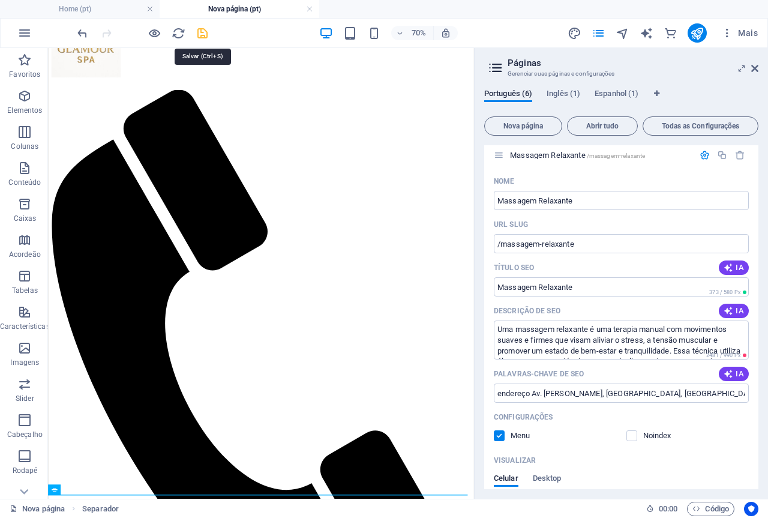
click at [203, 35] on icon "save" at bounding box center [203, 33] width 14 height 14
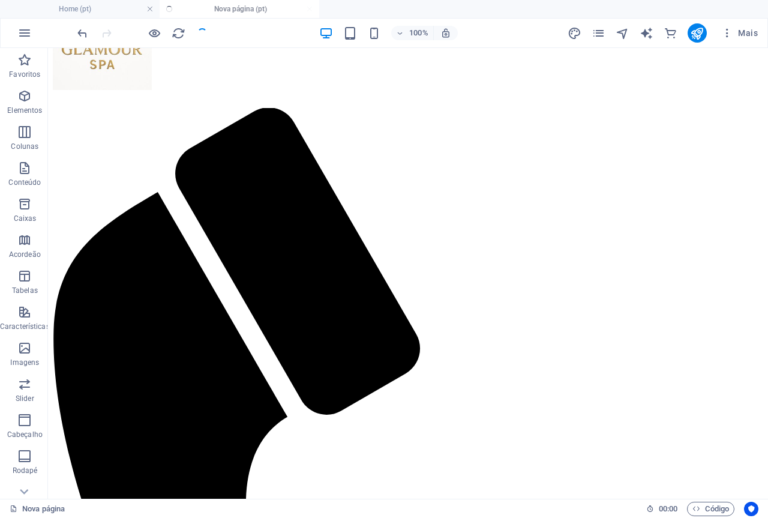
scroll to position [278, 0]
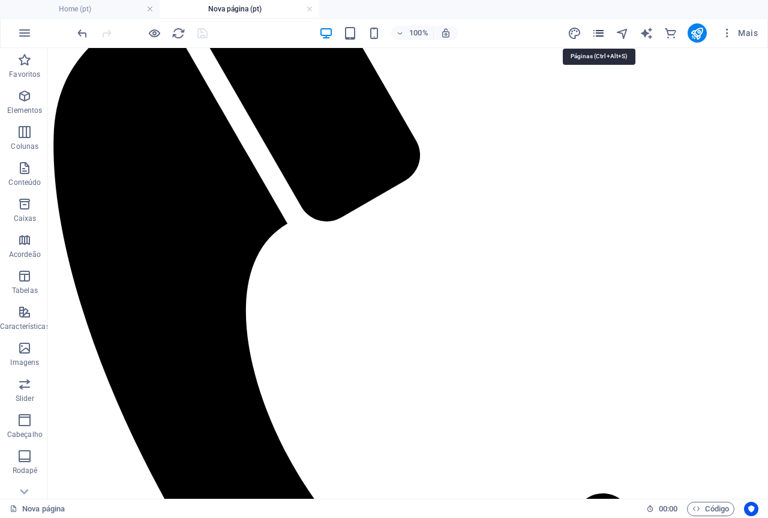
click at [602, 34] on icon "pages" at bounding box center [598, 33] width 14 height 14
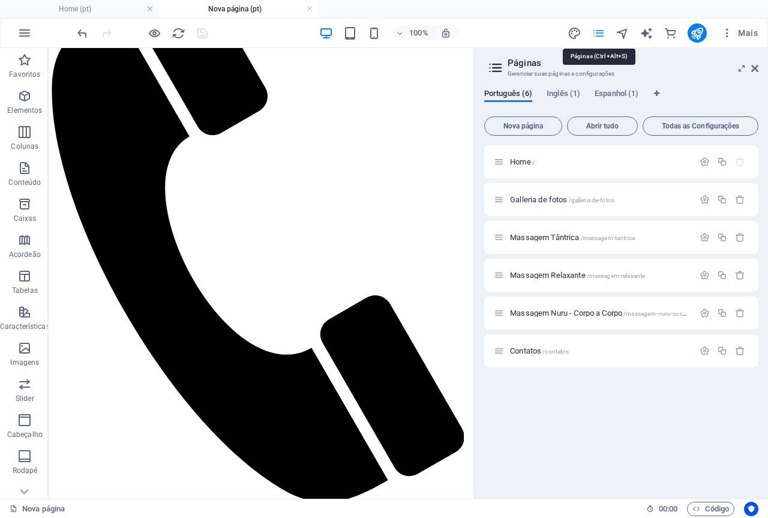
scroll to position [85, 0]
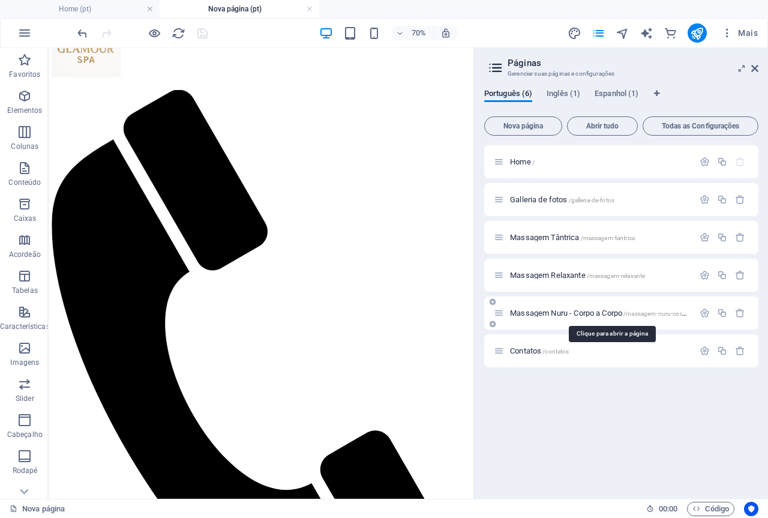
click at [603, 309] on span "Massagem Nuru - Corpo a Corpo /massagem-nuru-corpo-a-corpo" at bounding box center [610, 312] width 201 height 9
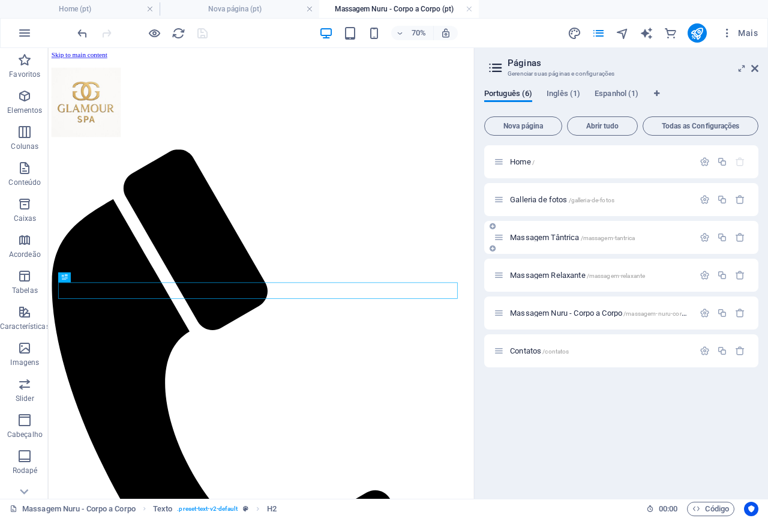
scroll to position [0, 0]
click at [705, 312] on icon "button" at bounding box center [704, 313] width 10 height 10
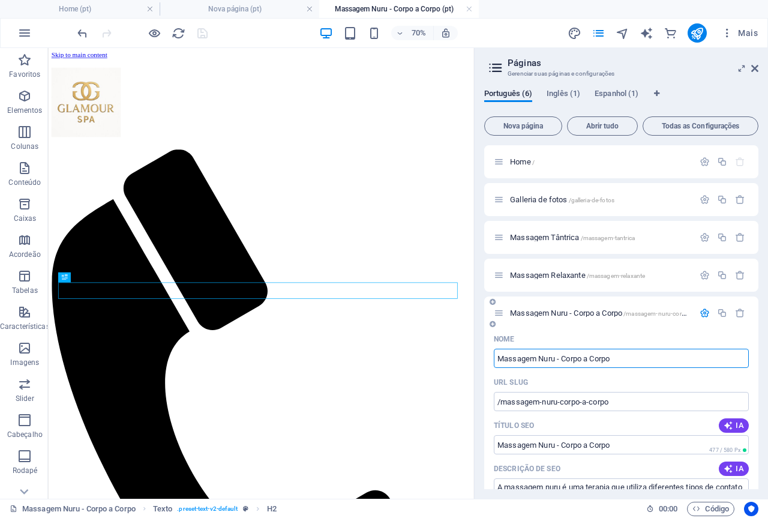
scroll to position [120, 0]
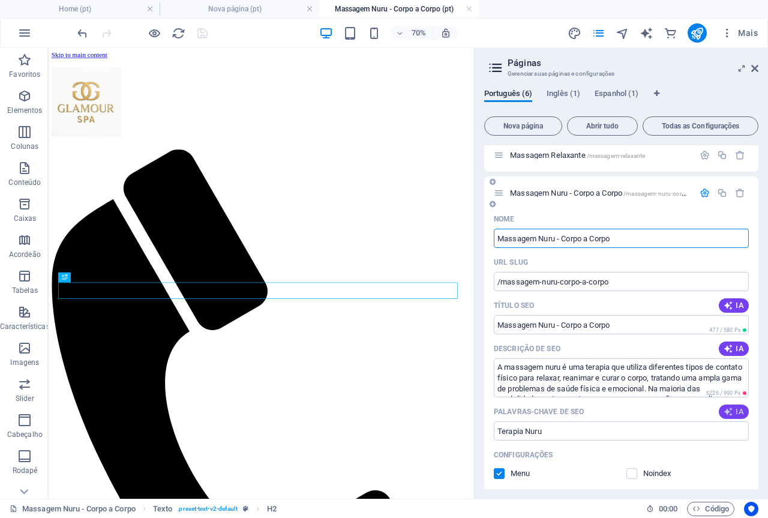
click at [729, 410] on icon "button" at bounding box center [728, 412] width 10 height 10
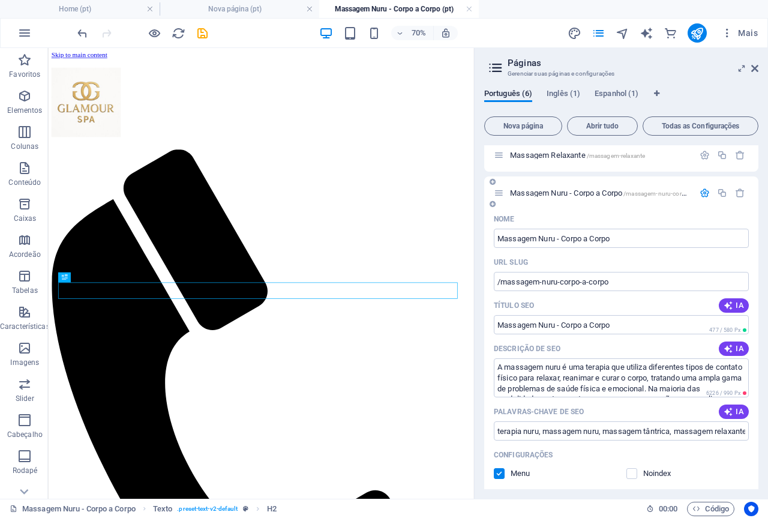
type input "terapia nuru, massagem nuru, massagem tântrica, massagem relaxante, alívio do e…"
click at [205, 32] on icon "save" at bounding box center [203, 33] width 14 height 14
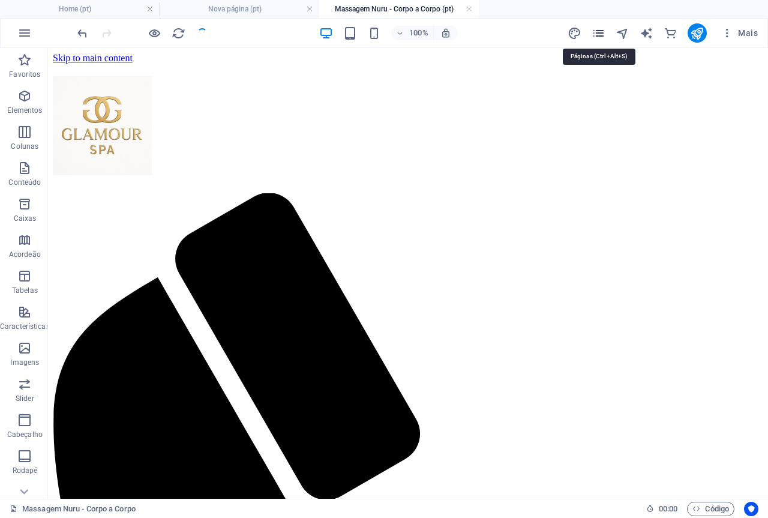
click at [601, 31] on icon "pages" at bounding box center [598, 33] width 14 height 14
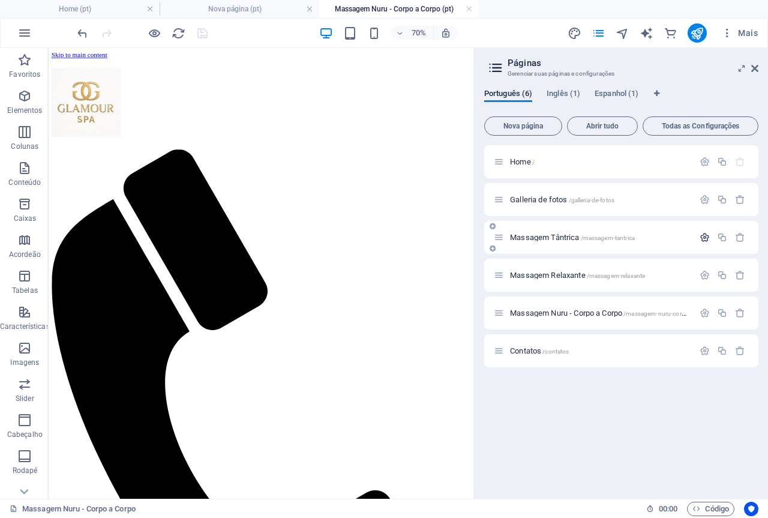
click at [704, 240] on icon "button" at bounding box center [704, 237] width 10 height 10
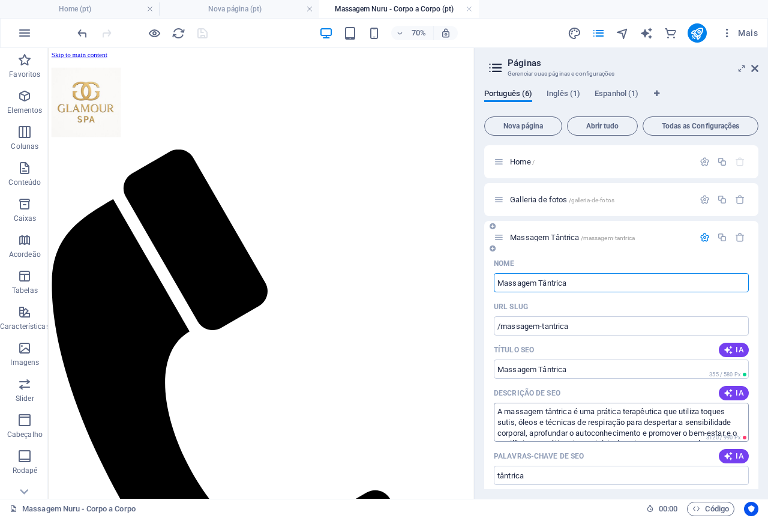
scroll to position [60, 0]
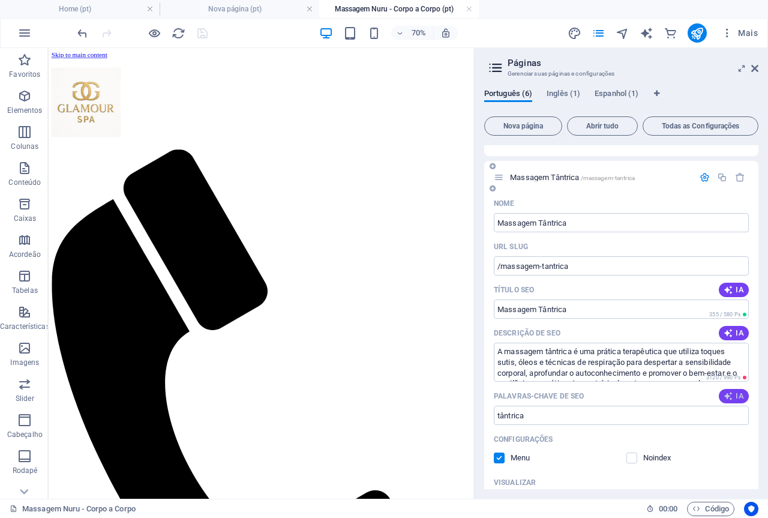
click at [727, 395] on icon "button" at bounding box center [728, 396] width 10 height 10
type input "endereço Guarulhos, Av. Francisco Morato, Jd Santa Clara, imóveis em Guarulhos,…"
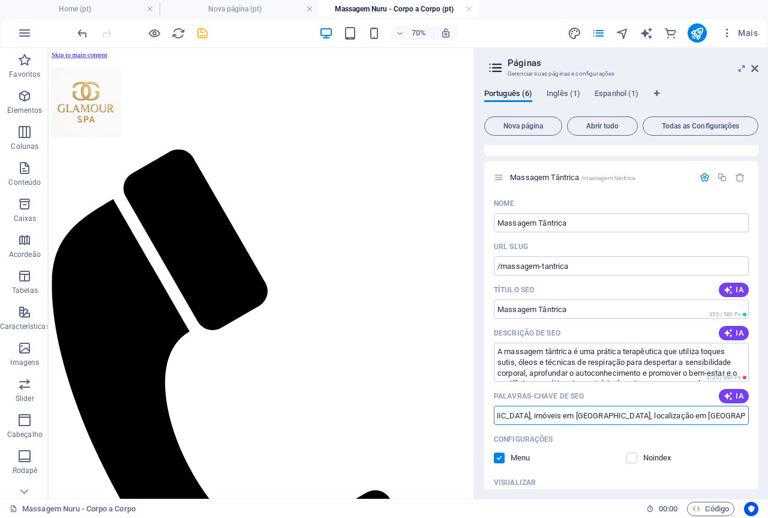
scroll to position [0, 215]
drag, startPoint x: 496, startPoint y: 417, endPoint x: 767, endPoint y: 419, distance: 271.1
click at [767, 419] on div "Português (6) Inglês (1) Espanhol (1) Nova página Abrir tudo Todas as Configura…" at bounding box center [620, 288] width 293 height 419
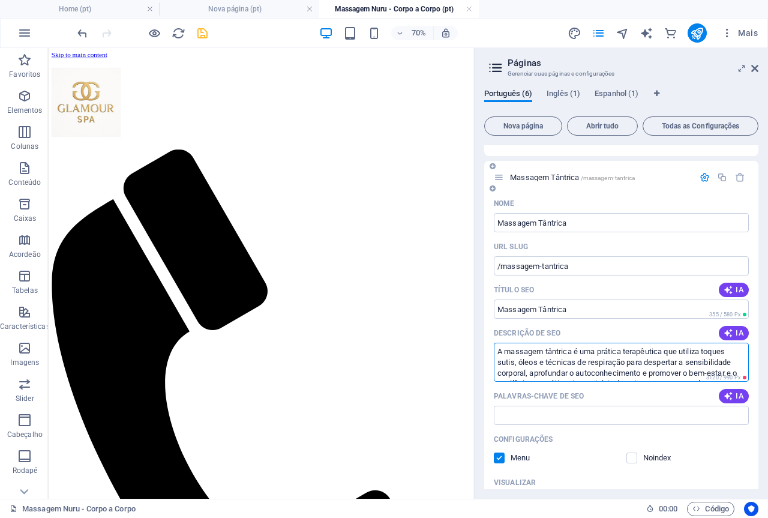
drag, startPoint x: 504, startPoint y: 350, endPoint x: 572, endPoint y: 352, distance: 67.8
click at [572, 352] on textarea "A massagem tântrica é uma prática terapêutica que utiliza toques sutis, óleos e…" at bounding box center [621, 361] width 255 height 39
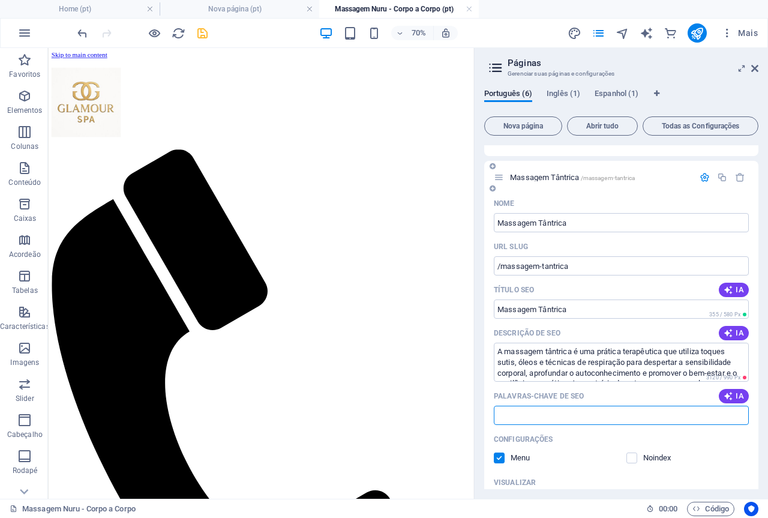
click at [604, 417] on input "Palavras-chave de SEO" at bounding box center [621, 414] width 255 height 19
paste input "massagem tântrica"
click at [728, 393] on icon "button" at bounding box center [728, 396] width 13 height 12
type input "Endereço Av. Francisco Morato, Guarulhos, Jd Santa Clara, imobiliária Guarulhos…"
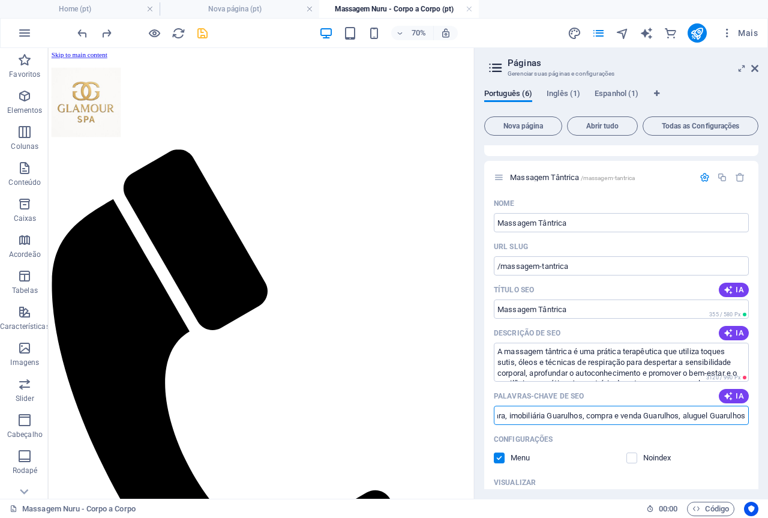
drag, startPoint x: 497, startPoint y: 419, endPoint x: 767, endPoint y: 414, distance: 269.9
click at [767, 414] on div "Português (6) Inglês (1) Espanhol (1) Nova página Abrir tudo Todas as Configura…" at bounding box center [620, 288] width 293 height 419
paste input "massagem tântrica"
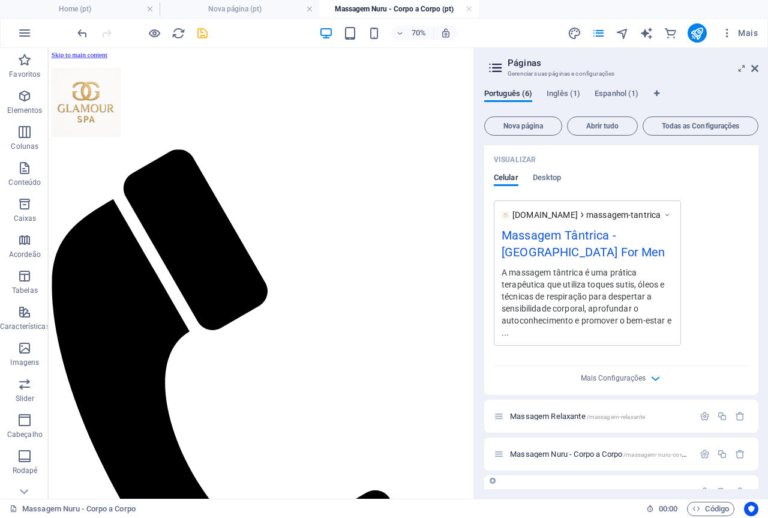
scroll to position [407, 0]
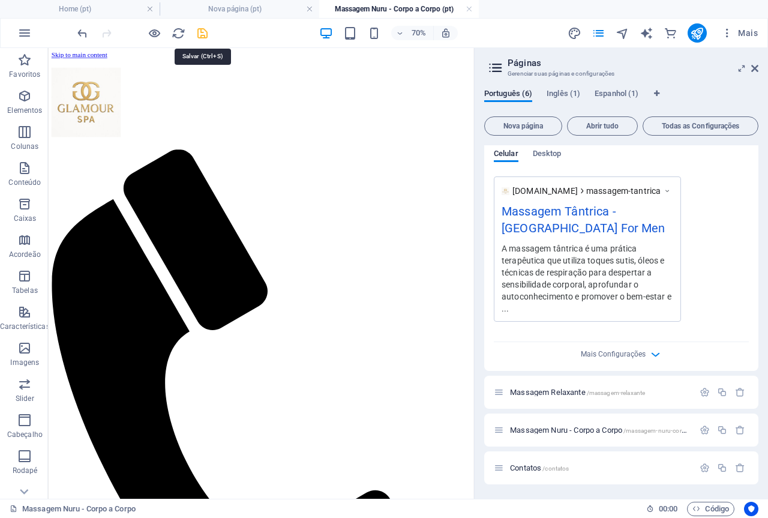
type input "massagem tântrica"
click at [199, 31] on icon "save" at bounding box center [203, 33] width 14 height 14
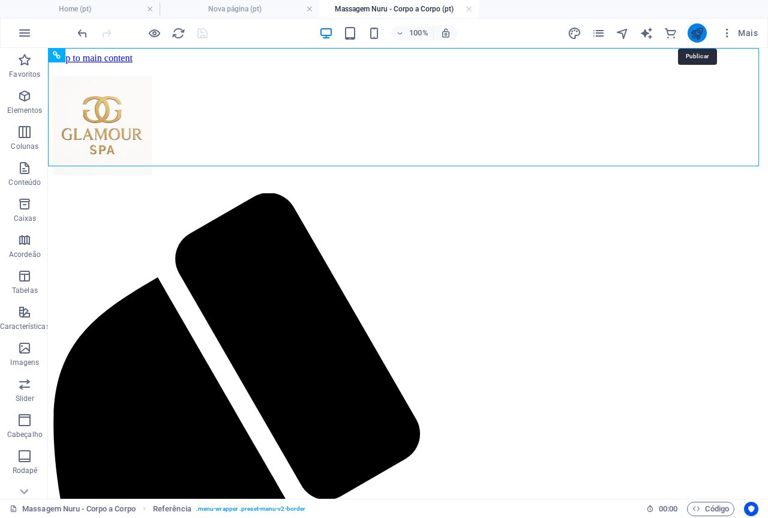
click at [697, 29] on icon "publish" at bounding box center [697, 33] width 14 height 14
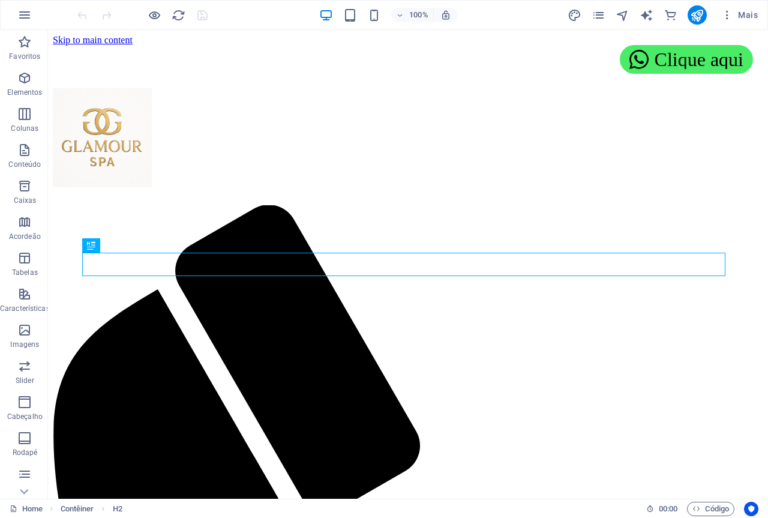
scroll to position [453, 0]
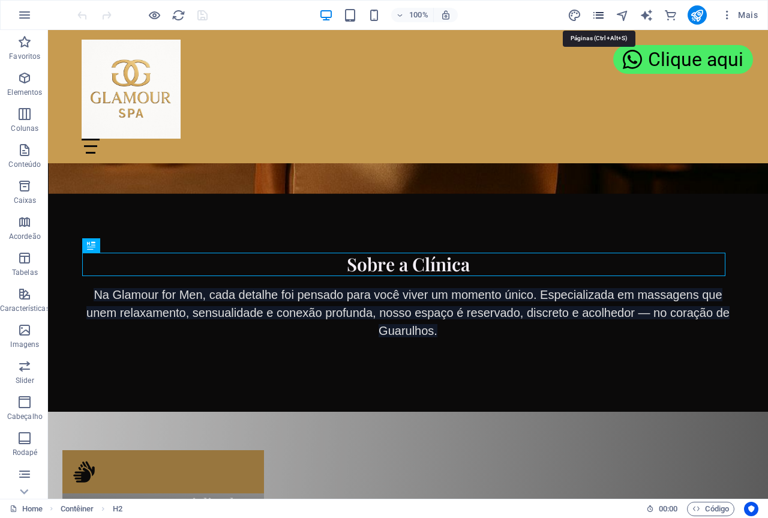
click at [597, 16] on icon "pages" at bounding box center [598, 15] width 14 height 14
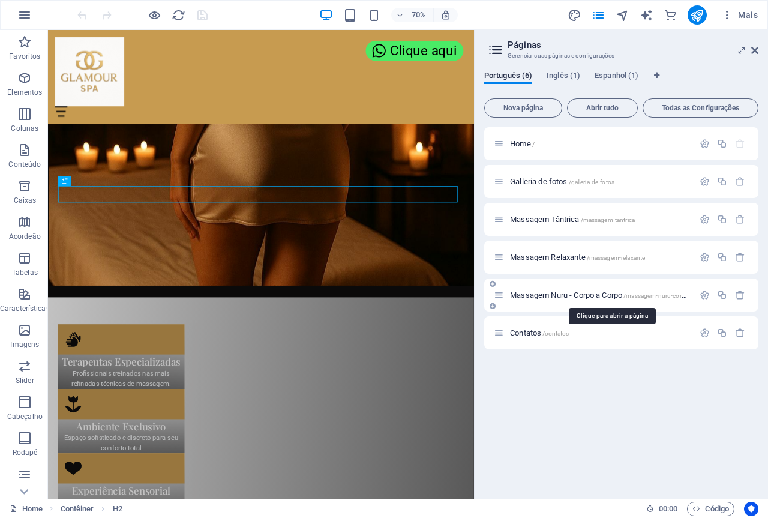
click at [556, 293] on span "Massagem Nuru - Corpo a Corpo /massagem-nuru-corpo-a-corpo" at bounding box center [610, 294] width 201 height 9
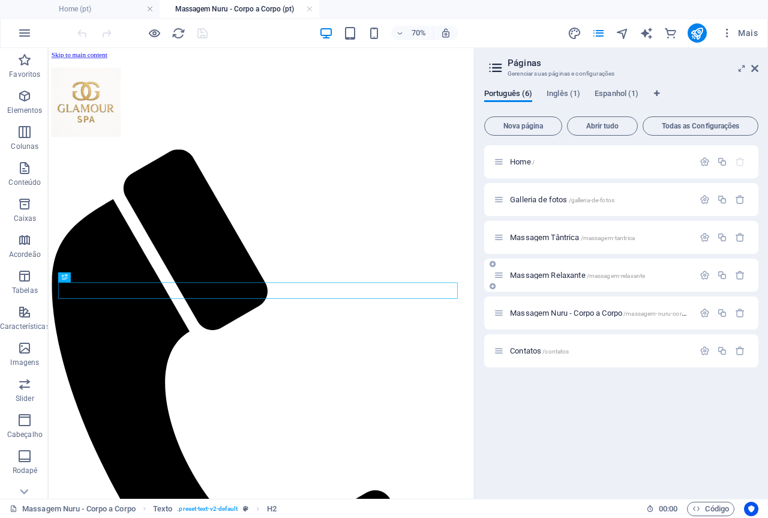
scroll to position [0, 0]
click at [724, 311] on icon "button" at bounding box center [722, 313] width 10 height 10
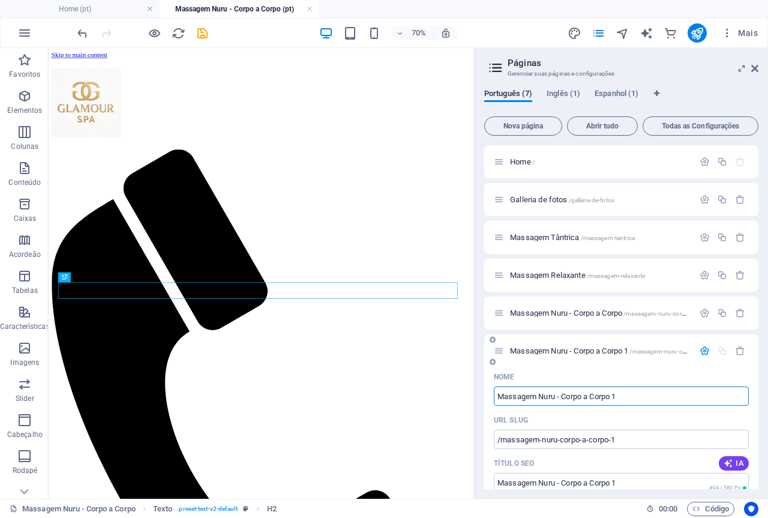
click at [537, 396] on input "Massagem Nuru - Corpo a Corpo 1" at bounding box center [621, 395] width 255 height 19
drag, startPoint x: 540, startPoint y: 397, endPoint x: 684, endPoint y: 401, distance: 144.0
click at [684, 401] on input "Massagem Nuru - Corpo a Corpo 1" at bounding box center [621, 395] width 255 height 19
type input "Massagem"
type input "/massagem"
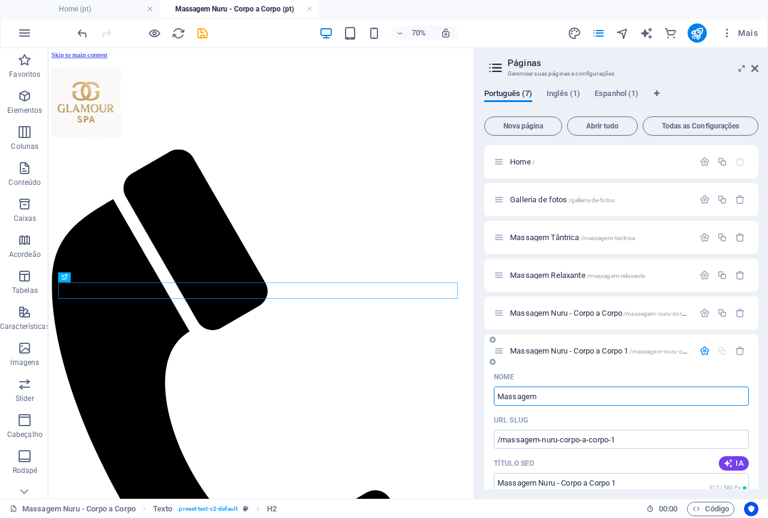
type input "Massagem"
type input "Massagem Tântrica"
type input "/massagem-tantrica-7"
type input "Massagem Tântrica"
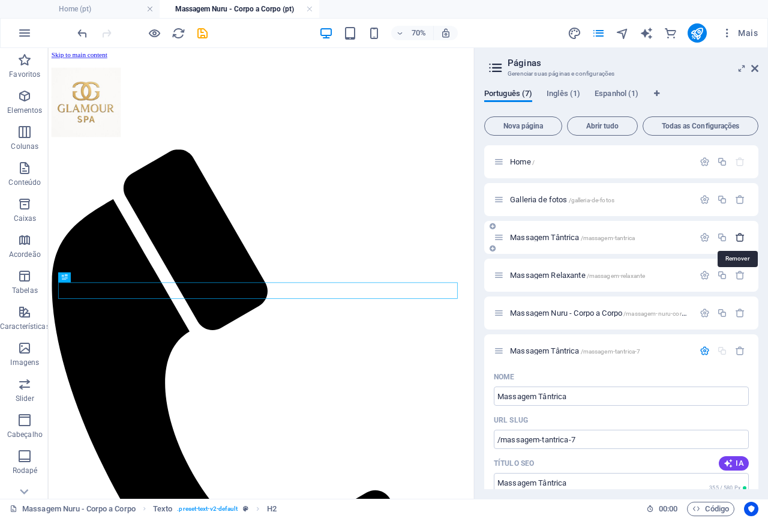
click at [736, 237] on icon "button" at bounding box center [740, 237] width 10 height 10
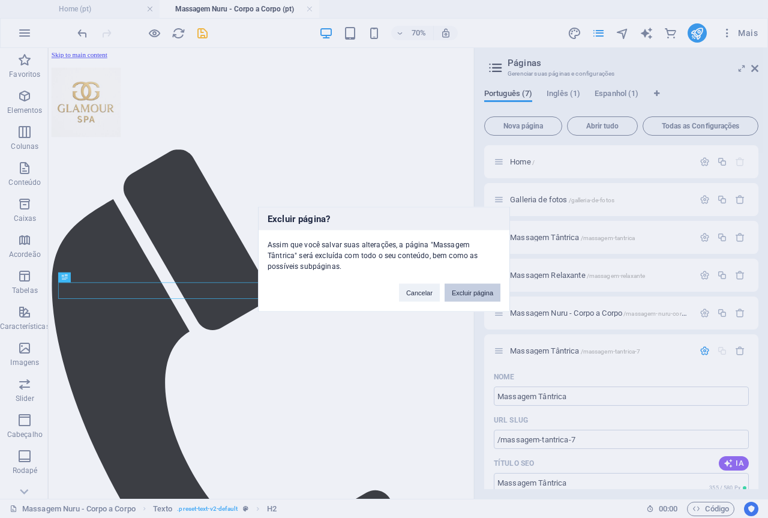
click at [470, 291] on button "Excluir página" at bounding box center [472, 292] width 56 height 18
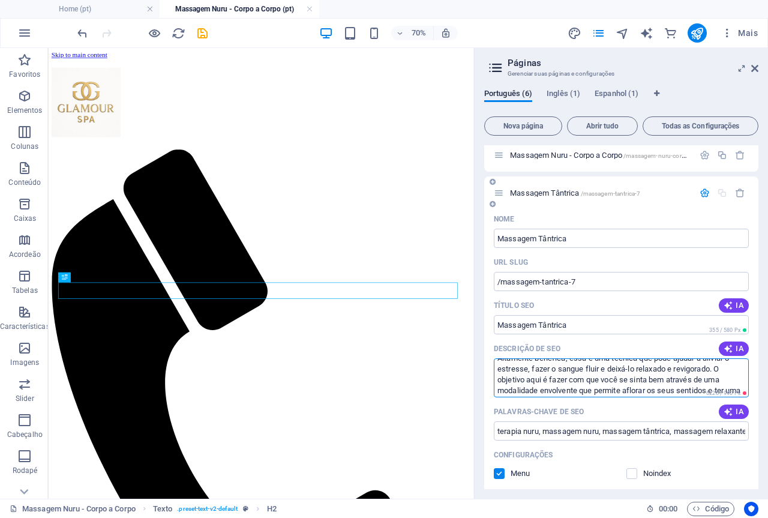
scroll to position [171, 0]
drag, startPoint x: 497, startPoint y: 369, endPoint x: 767, endPoint y: 398, distance: 272.0
click at [767, 398] on div "Português (6) Inglês (1) Espanhol (1) Nova página Abrir tudo Todas as Configura…" at bounding box center [620, 288] width 293 height 419
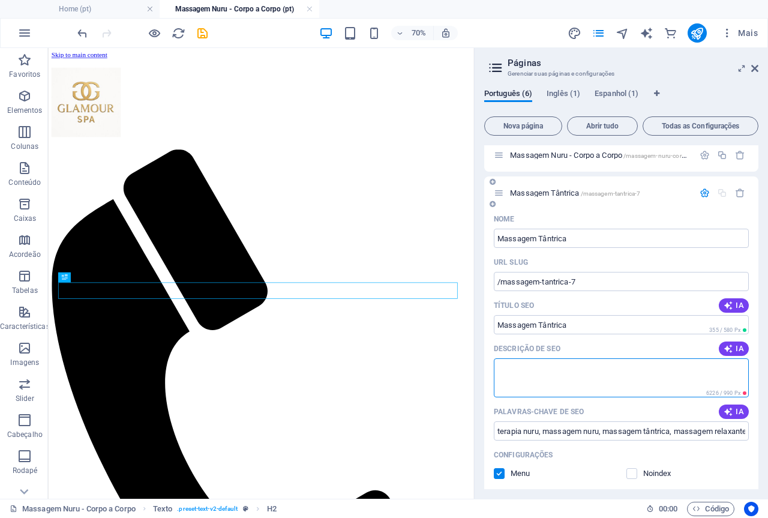
scroll to position [0, 0]
click at [523, 370] on textarea "Descrição de SEO" at bounding box center [621, 377] width 255 height 39
paste textarea "A massagem tântrica é uma prática com raízes espirituais que visa aprofundar a …"
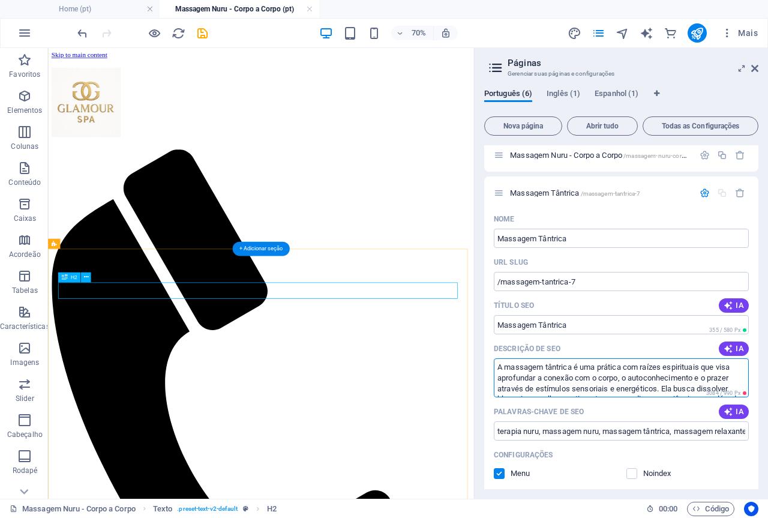
type textarea "A massagem tântrica é uma prática com raízes espirituais que visa aprofundar a …"
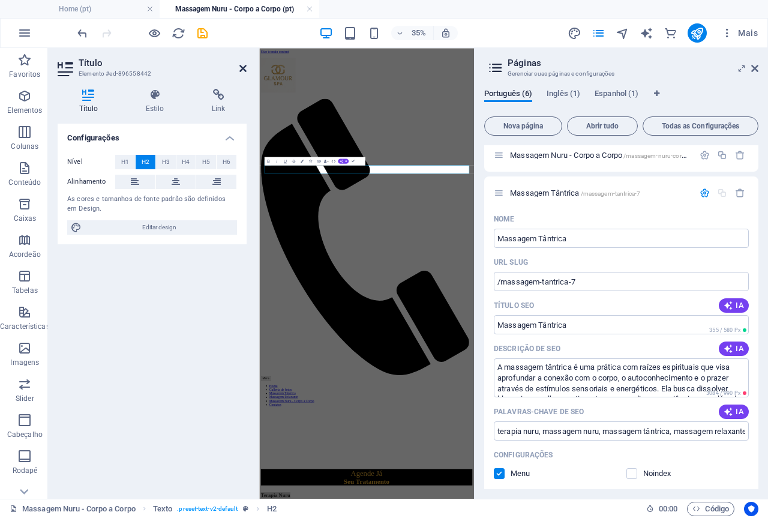
click at [242, 70] on icon at bounding box center [242, 69] width 7 height 10
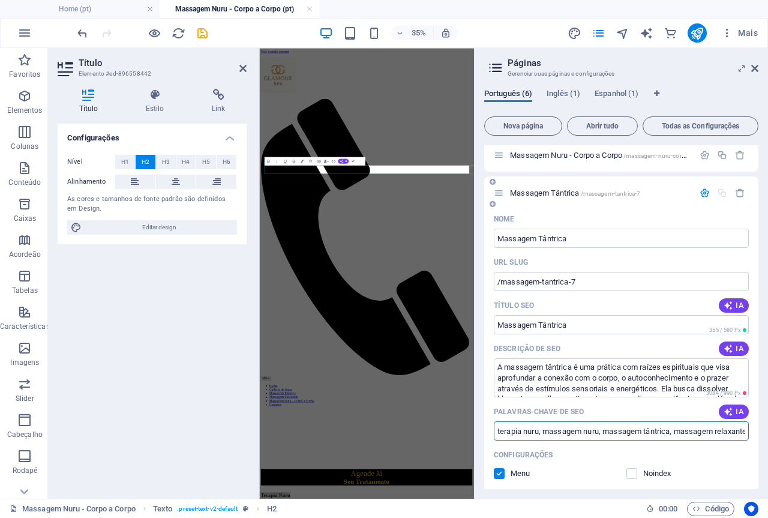
drag, startPoint x: 497, startPoint y: 429, endPoint x: 709, endPoint y: 432, distance: 212.9
click at [746, 431] on div "Nome Massagem Tântrica ​ URL SLUG /massagem-tantrica-7 ​ Título SEO IA Massagem…" at bounding box center [621, 465] width 274 height 512
click at [246, 71] on icon at bounding box center [242, 69] width 7 height 10
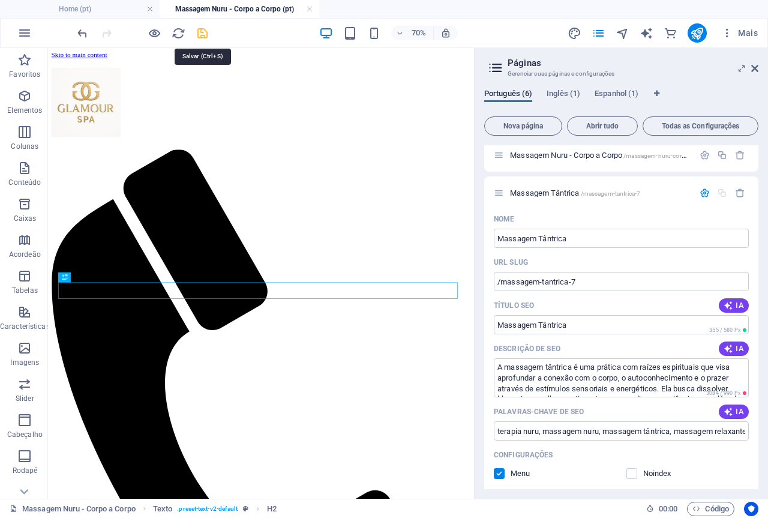
click at [199, 29] on icon "save" at bounding box center [203, 33] width 14 height 14
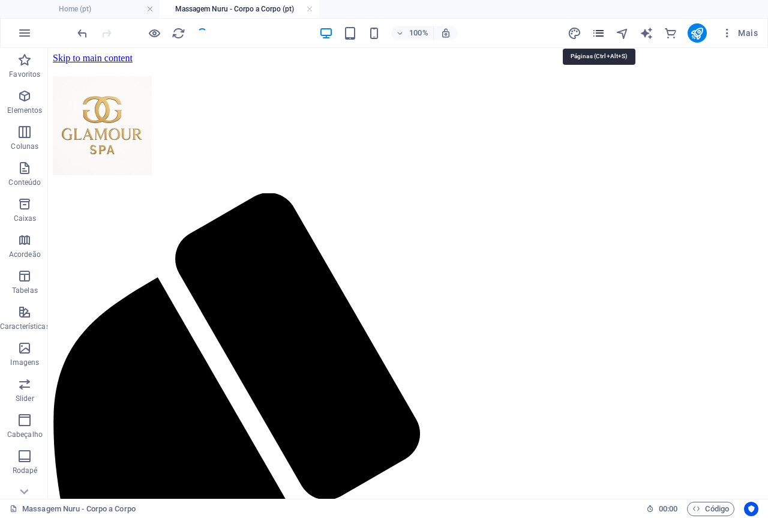
click at [603, 34] on icon "pages" at bounding box center [598, 33] width 14 height 14
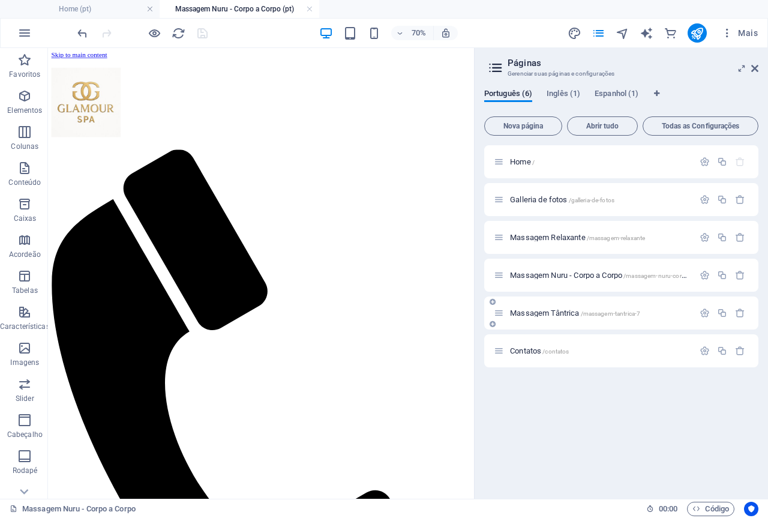
click at [558, 311] on span "Massagem Tântrica /[GEOGRAPHIC_DATA]-tantrica-7" at bounding box center [575, 312] width 130 height 9
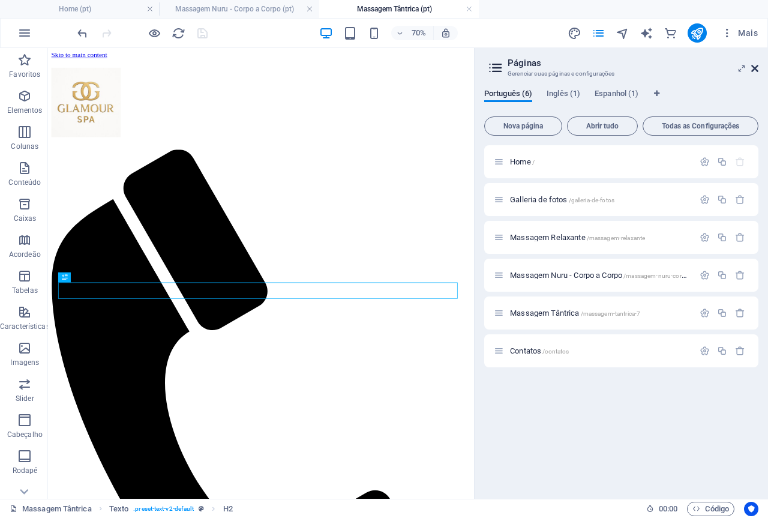
click at [753, 68] on icon at bounding box center [754, 69] width 7 height 10
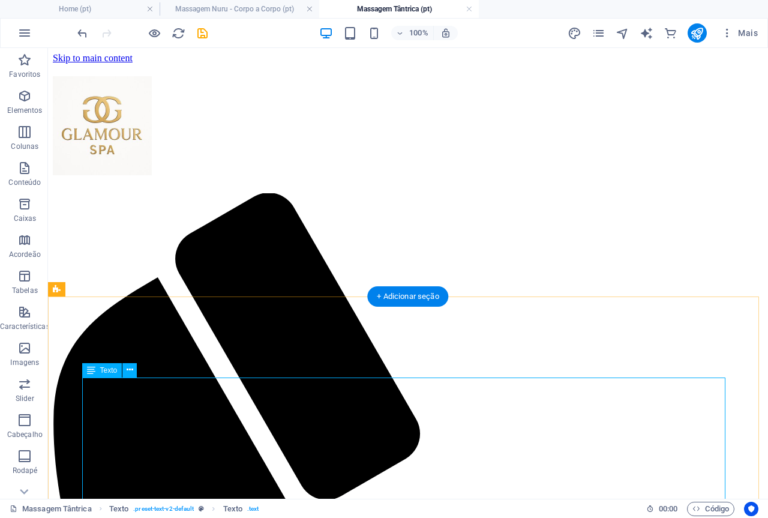
scroll to position [180, 0]
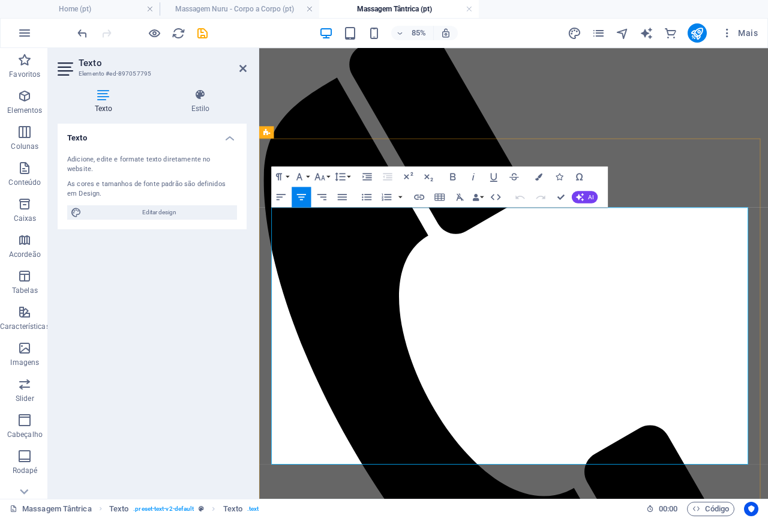
drag, startPoint x: 296, startPoint y: 246, endPoint x: 653, endPoint y: 527, distance: 454.1
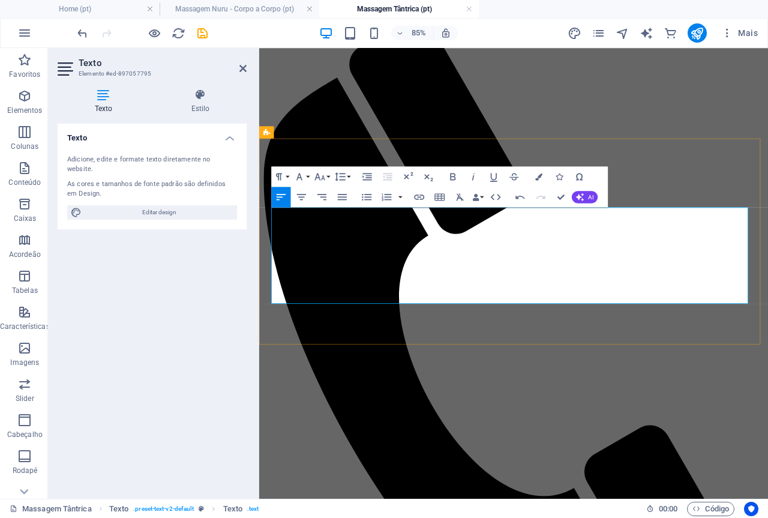
drag, startPoint x: 774, startPoint y: 340, endPoint x: 257, endPoint y: 237, distance: 526.5
click at [321, 174] on icon "button" at bounding box center [320, 176] width 12 height 12
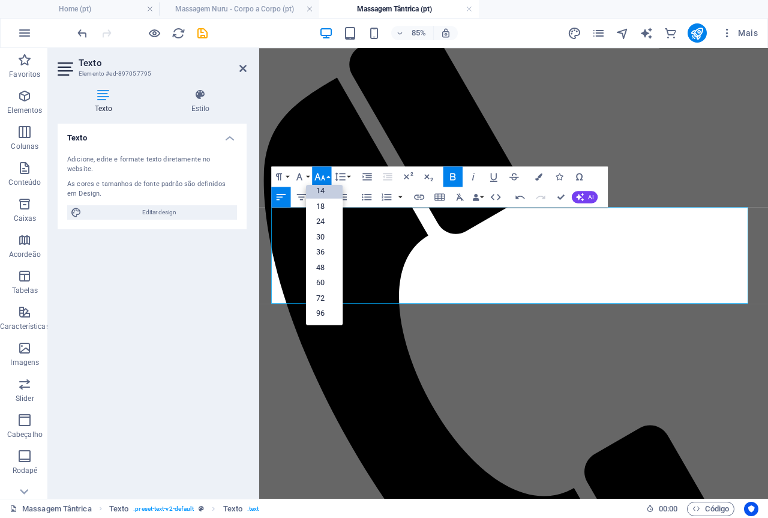
scroll to position [97, 0]
click at [320, 251] on link "36" at bounding box center [324, 253] width 37 height 16
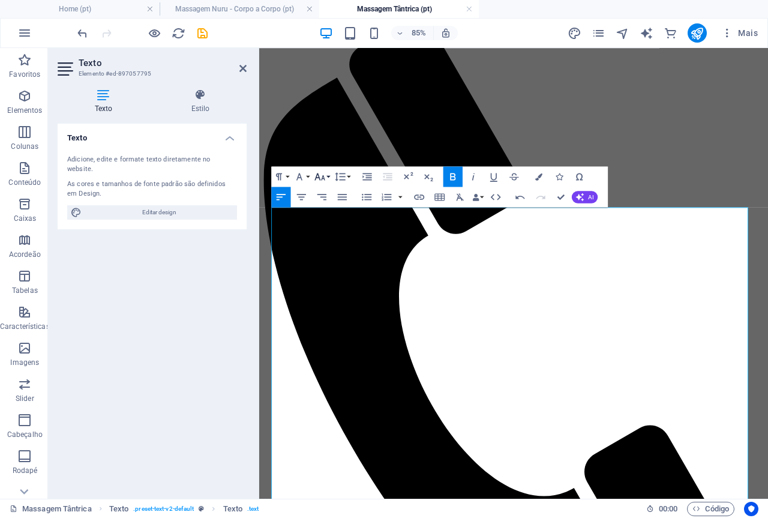
click at [323, 175] on icon "button" at bounding box center [320, 176] width 12 height 12
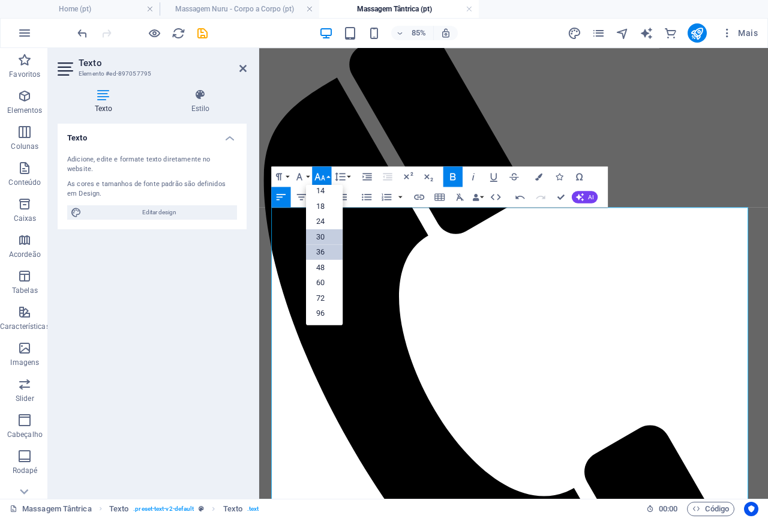
click at [323, 234] on link "30" at bounding box center [324, 237] width 37 height 16
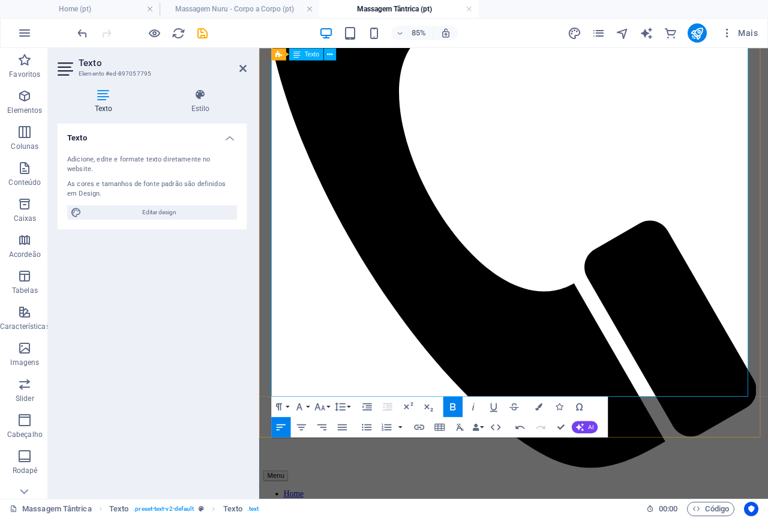
scroll to position [480, 0]
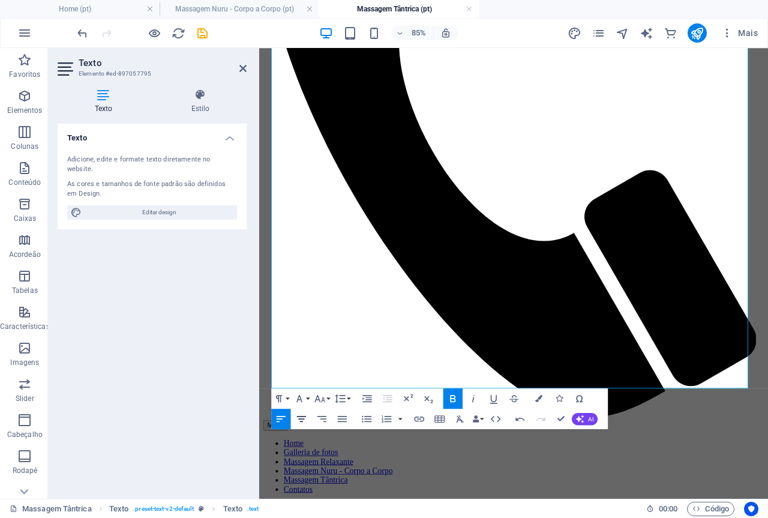
click at [303, 419] on icon "button" at bounding box center [301, 419] width 9 height 6
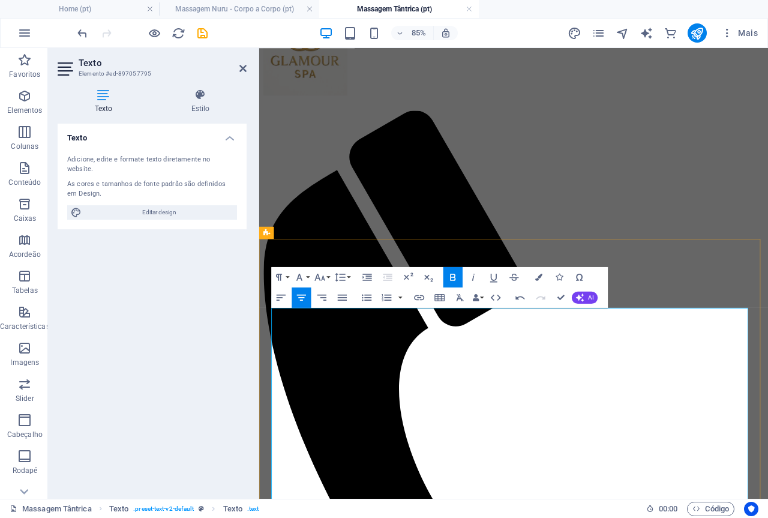
scroll to position [60, 0]
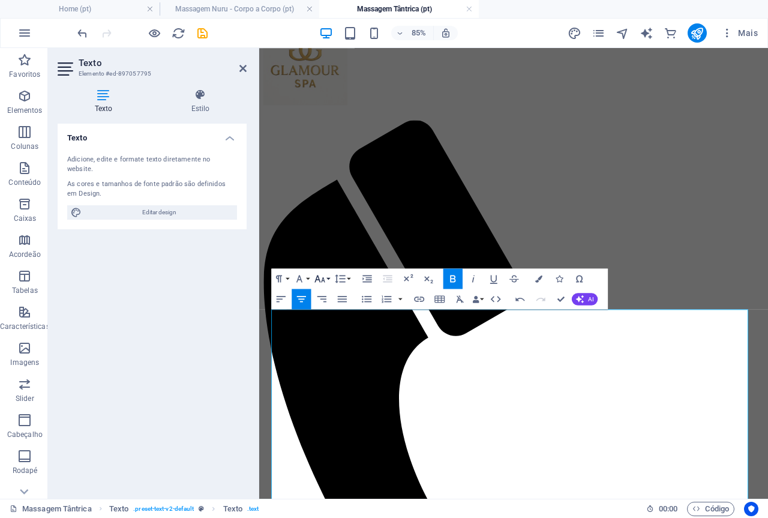
click at [321, 274] on icon "button" at bounding box center [320, 278] width 12 height 12
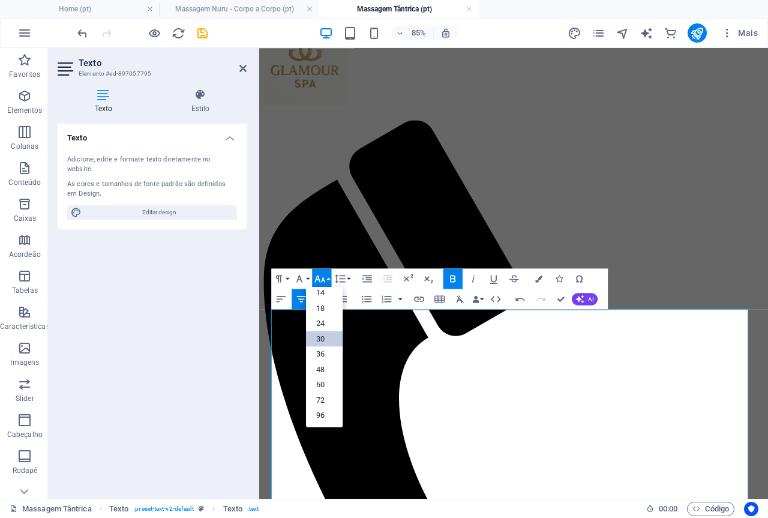
scroll to position [97, 0]
click at [322, 322] on link "24" at bounding box center [324, 324] width 37 height 16
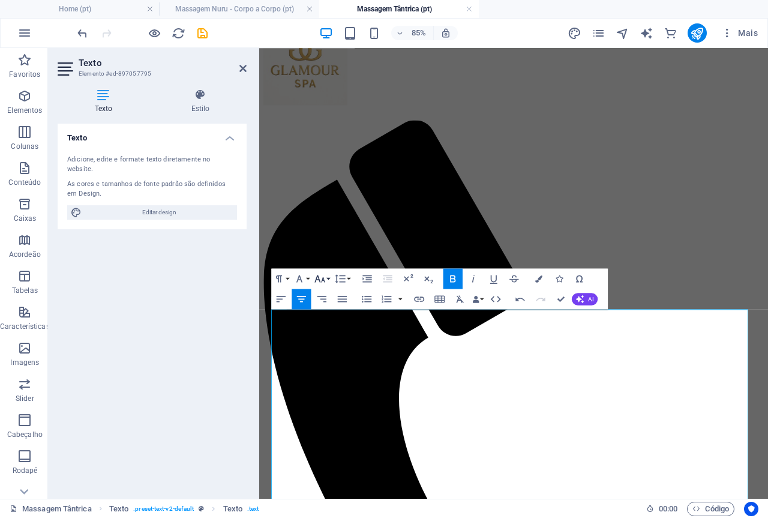
click at [322, 278] on icon "button" at bounding box center [320, 278] width 12 height 12
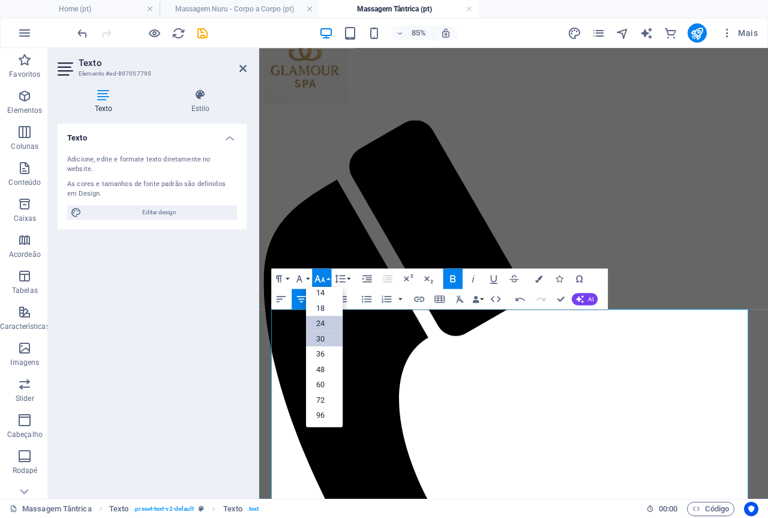
click at [323, 336] on link "30" at bounding box center [324, 339] width 37 height 16
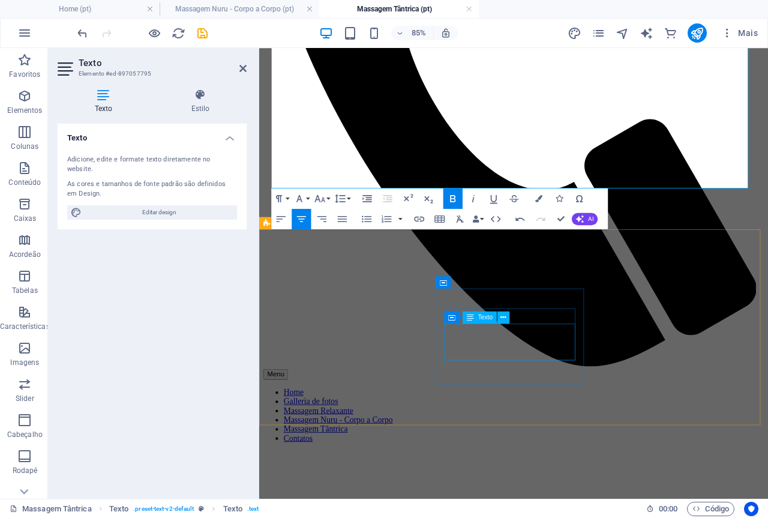
scroll to position [720, 0]
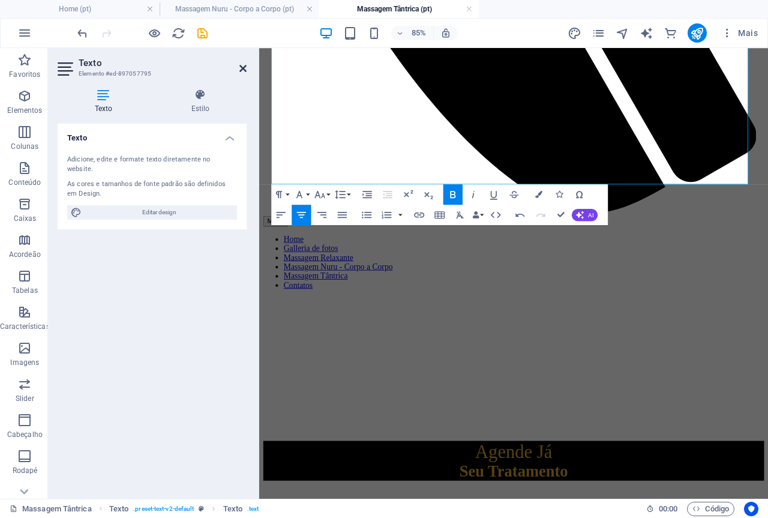
click at [241, 68] on icon at bounding box center [242, 69] width 7 height 10
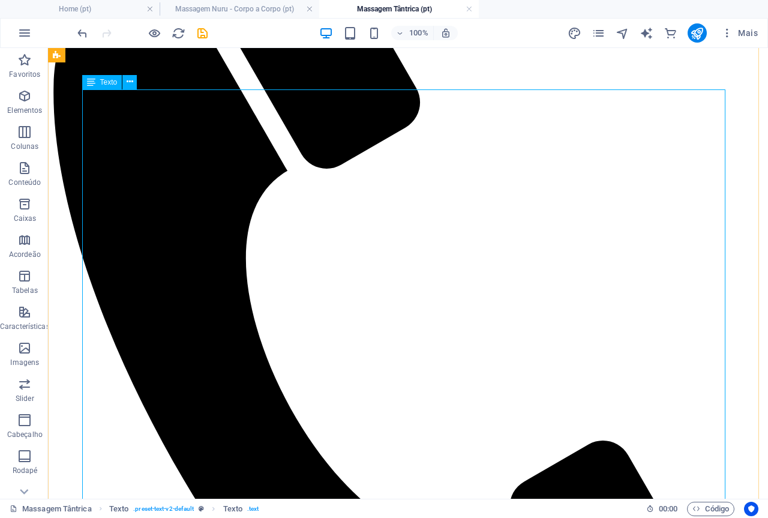
scroll to position [511, 0]
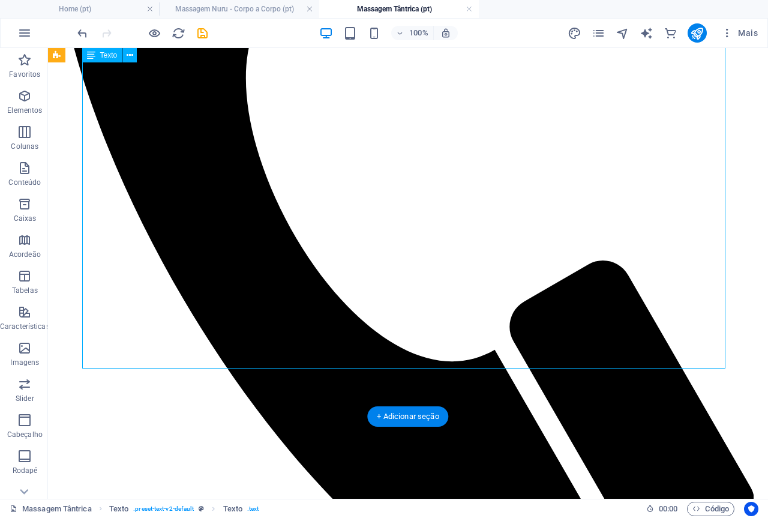
drag, startPoint x: 632, startPoint y: 356, endPoint x: 409, endPoint y: 351, distance: 223.1
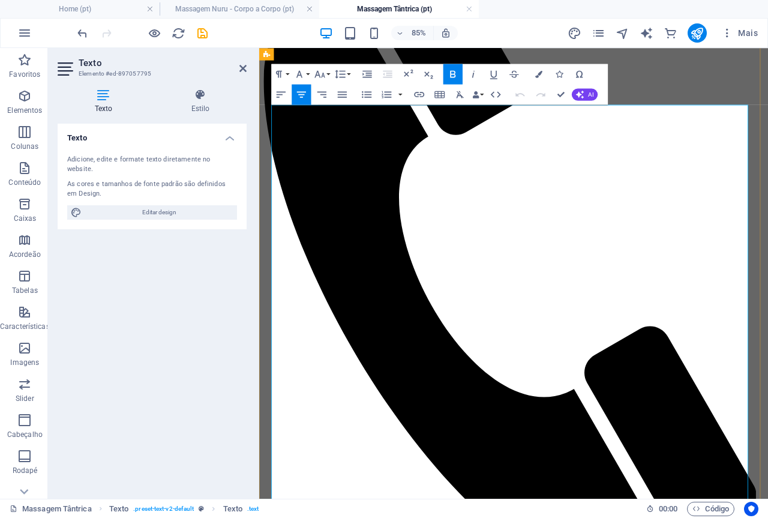
scroll to position [300, 0]
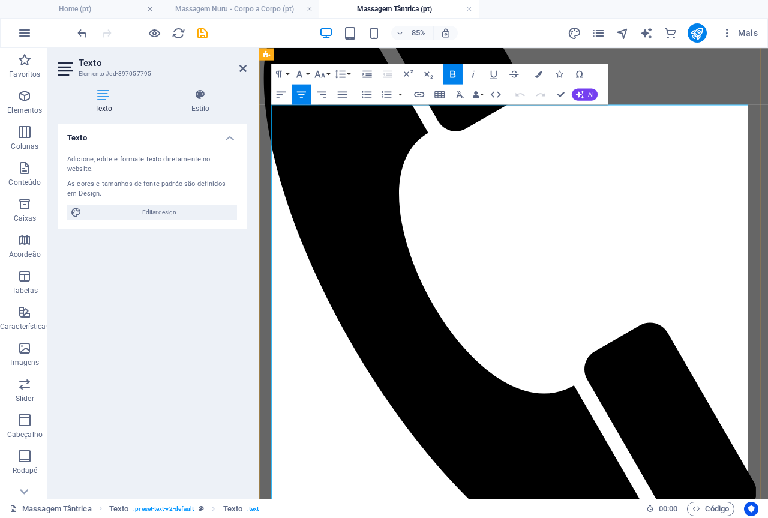
drag, startPoint x: 279, startPoint y: 313, endPoint x: 666, endPoint y: 560, distance: 459.0
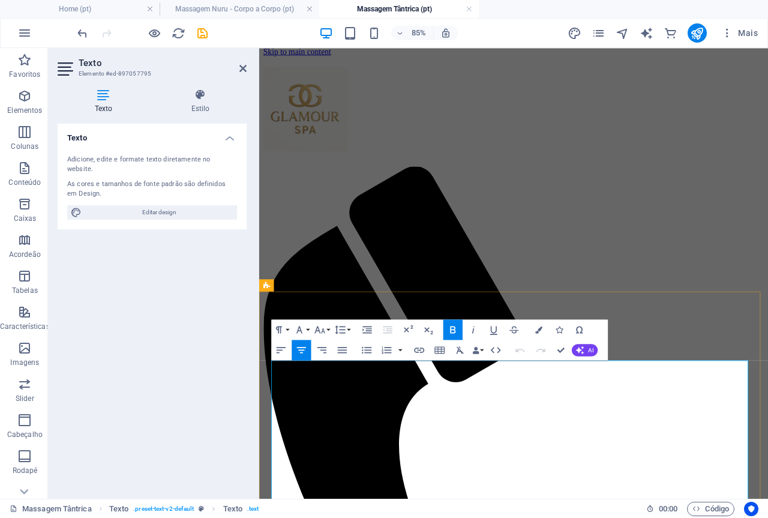
scroll to position [0, 0]
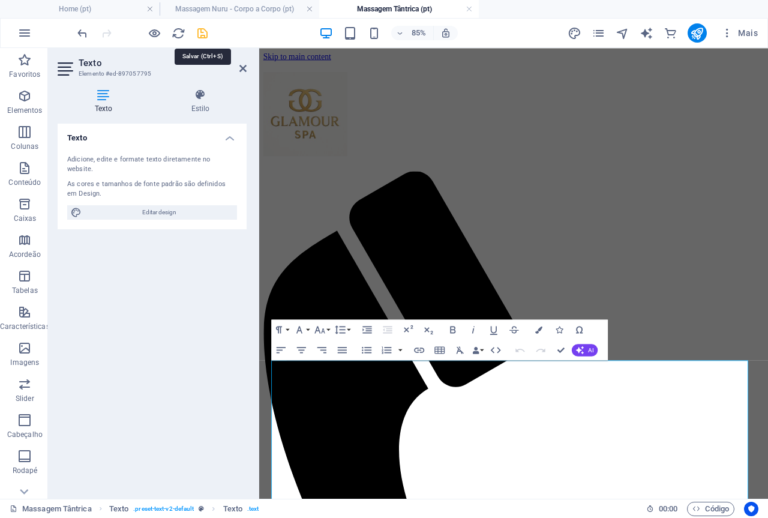
click at [203, 36] on icon "save" at bounding box center [203, 33] width 14 height 14
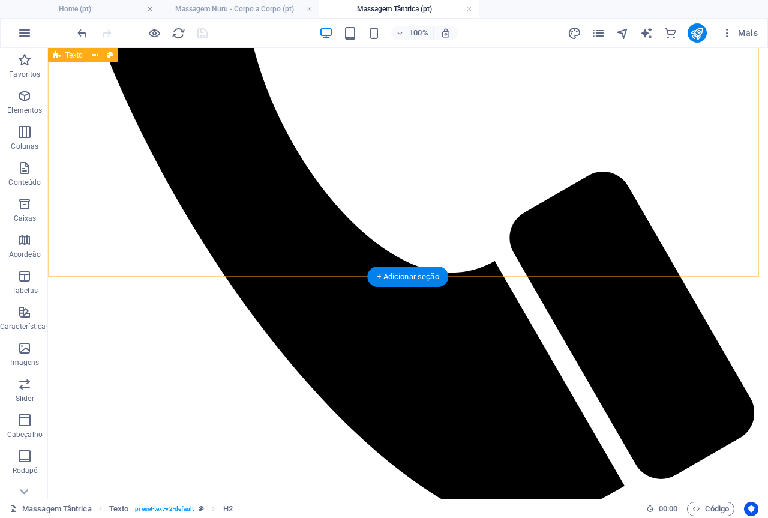
scroll to position [770, 0]
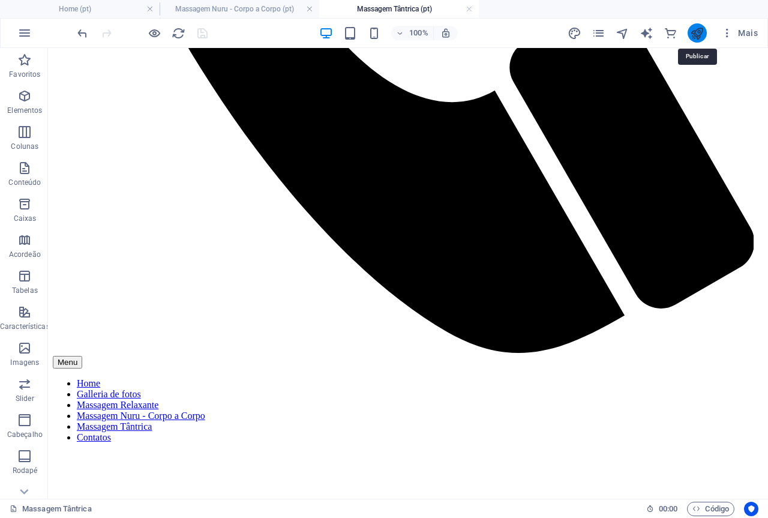
click at [697, 28] on icon "publish" at bounding box center [697, 33] width 14 height 14
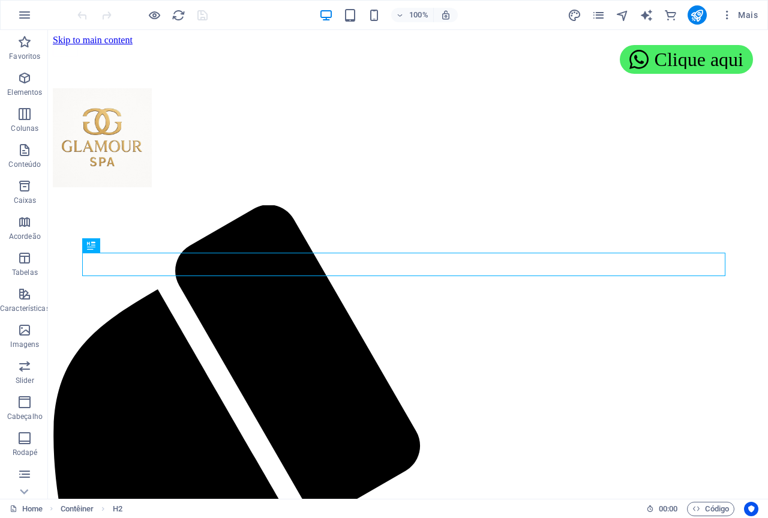
scroll to position [453, 0]
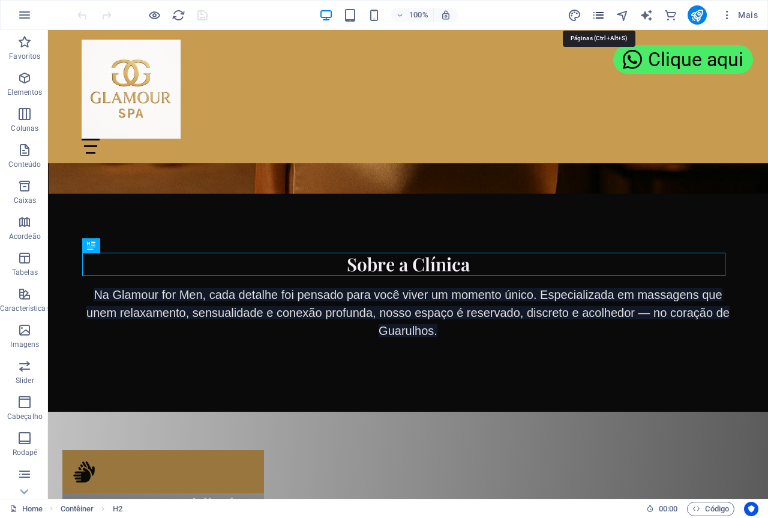
click at [600, 16] on icon "pages" at bounding box center [598, 15] width 14 height 14
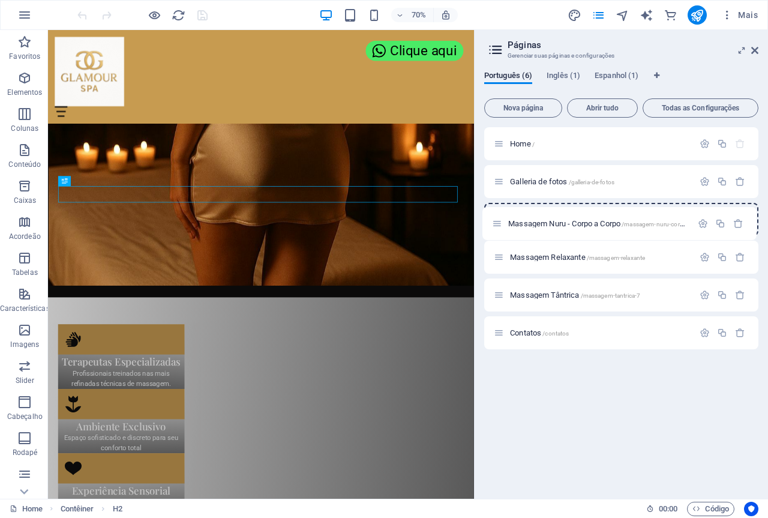
drag, startPoint x: 500, startPoint y: 260, endPoint x: 502, endPoint y: 203, distance: 56.4
click at [502, 203] on div "Home / Galleria de fotos /galleria-de-fotos Massagem Relaxante /massagem-relaxa…" at bounding box center [621, 238] width 274 height 222
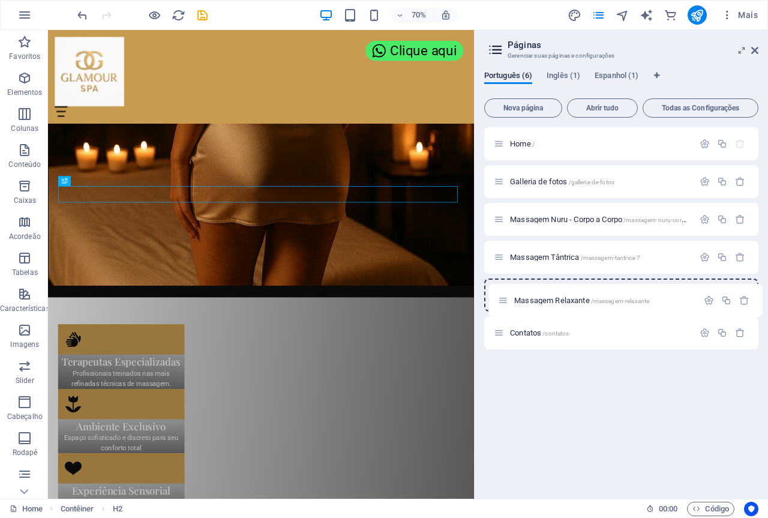
drag, startPoint x: 500, startPoint y: 257, endPoint x: 504, endPoint y: 303, distance: 46.4
click at [504, 303] on div "Home / Galleria de fotos /galleria-de-fotos Massagem Nuru - Corpo a Corpo /mass…" at bounding box center [621, 238] width 274 height 222
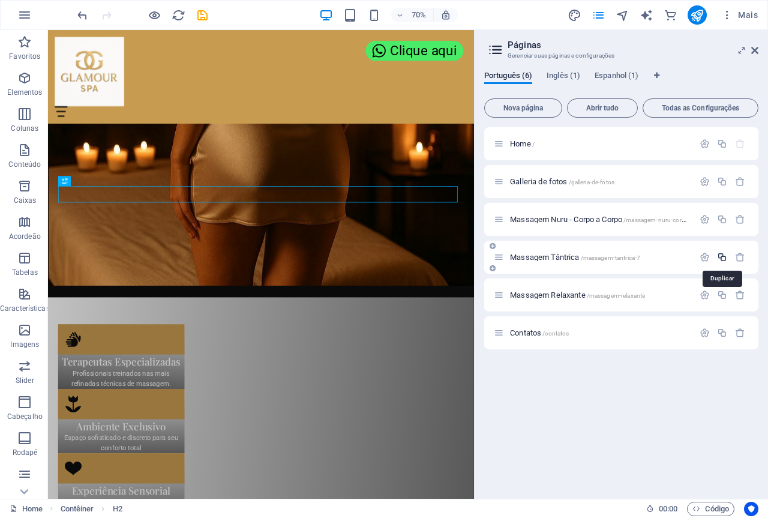
click at [721, 256] on icon "button" at bounding box center [722, 257] width 10 height 10
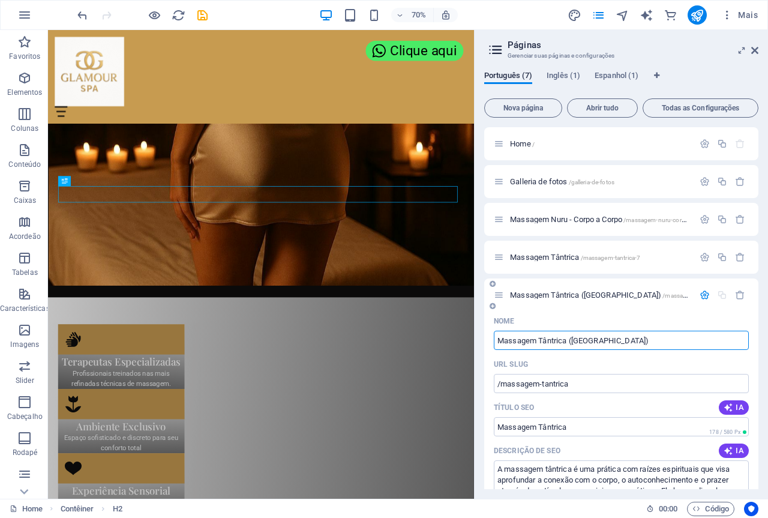
click at [540, 341] on input "Massagem Tântrica ([GEOGRAPHIC_DATA])" at bounding box center [621, 339] width 255 height 19
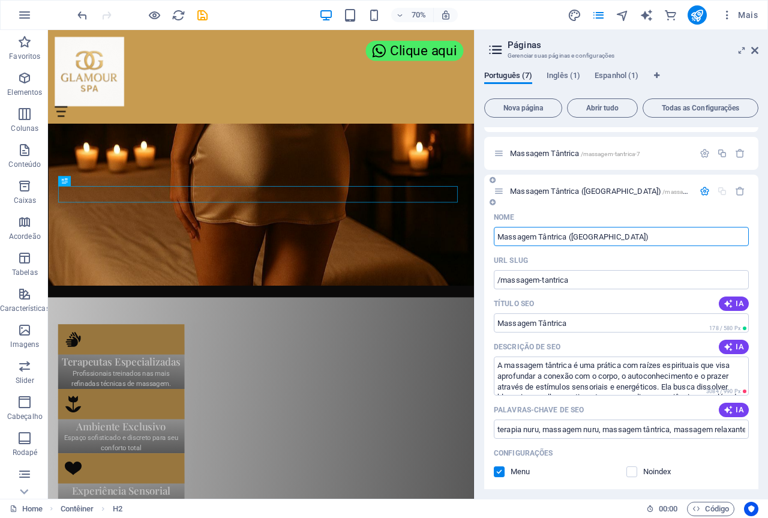
scroll to position [98, 0]
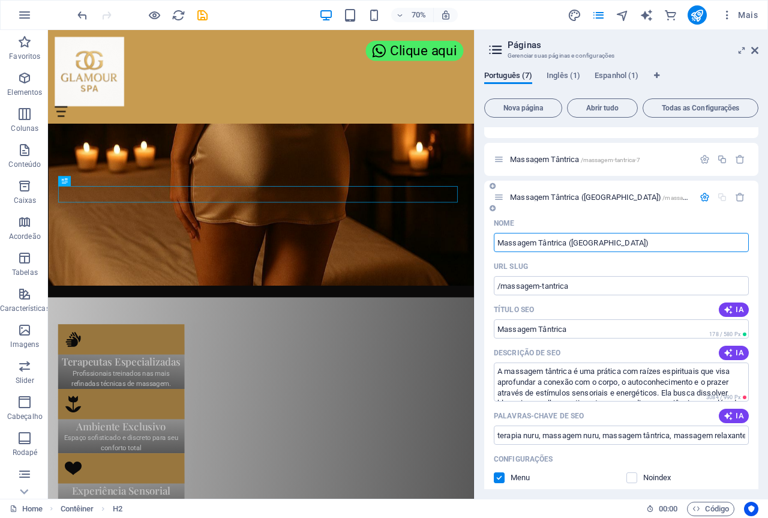
drag, startPoint x: 540, startPoint y: 242, endPoint x: 634, endPoint y: 239, distance: 94.8
click at [633, 240] on input "Massagem Tântrica ([GEOGRAPHIC_DATA])" at bounding box center [621, 242] width 255 height 19
type input "Massagem Relaxante"
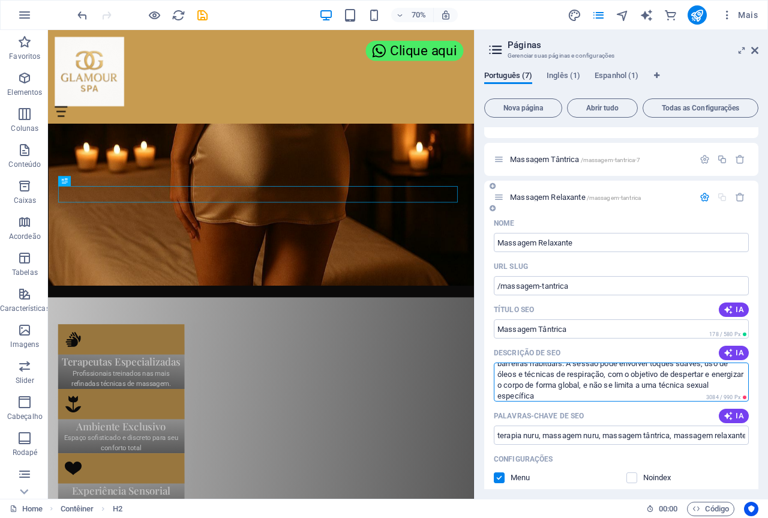
scroll to position [54, 0]
drag, startPoint x: 499, startPoint y: 369, endPoint x: 645, endPoint y: 402, distance: 149.4
click at [638, 406] on div "Nome Massagem Relaxante ​ URL SLUG /massagem-tantrica ​ Título SEO IA Massagem …" at bounding box center [621, 460] width 274 height 495
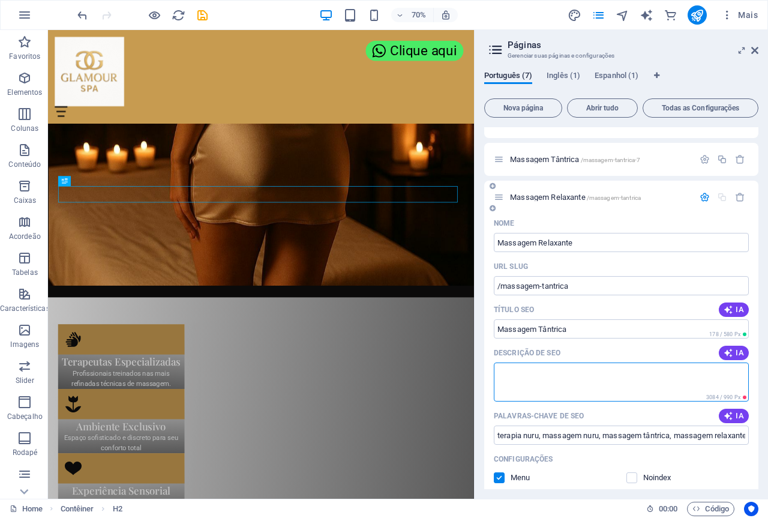
scroll to position [0, 0]
click at [549, 375] on textarea "Descrição de SEO" at bounding box center [621, 381] width 255 height 39
paste textarea "Uma massagem relaxante é uma terapia manual com movimentos suaves e firmes que …"
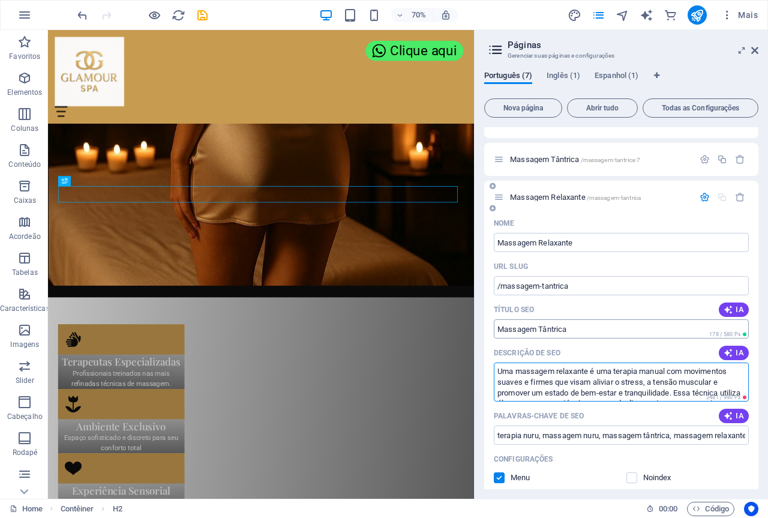
type textarea "Uma massagem relaxante é uma terapia manual com movimentos suaves e firmes que …"
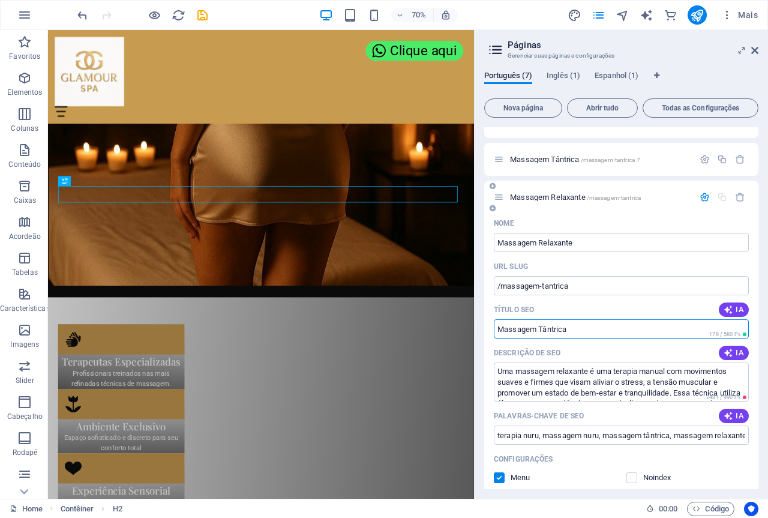
click at [576, 327] on input "Massagem Tântrica" at bounding box center [621, 328] width 255 height 19
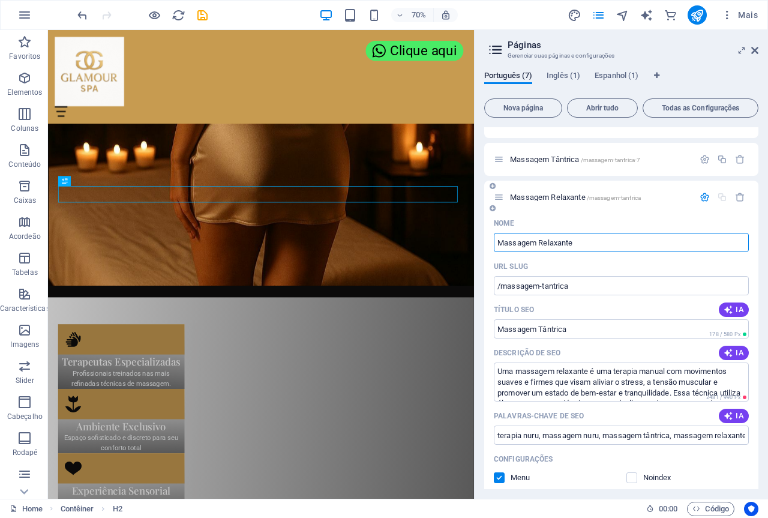
click at [596, 249] on input "Massagem Relaxante" at bounding box center [621, 242] width 255 height 19
click at [588, 284] on input "/massagem-tantrica" at bounding box center [621, 285] width 255 height 19
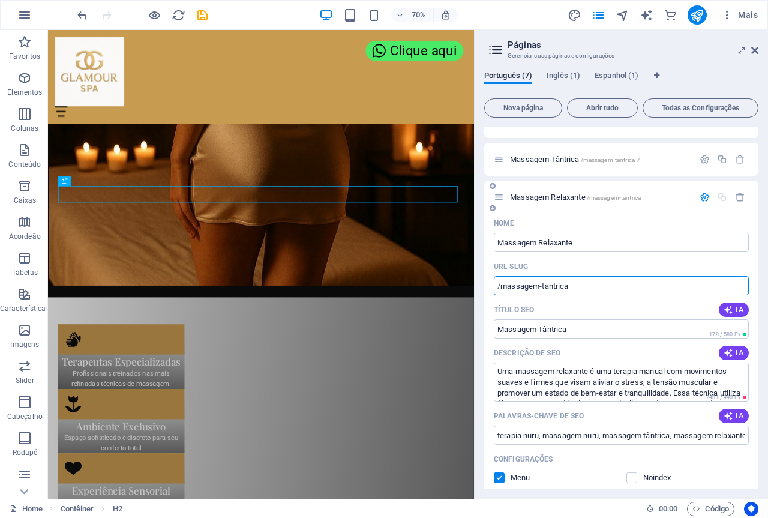
click at [589, 286] on input "/massagem-tantrica" at bounding box center [621, 285] width 255 height 19
type input "/massagem-relaxante"
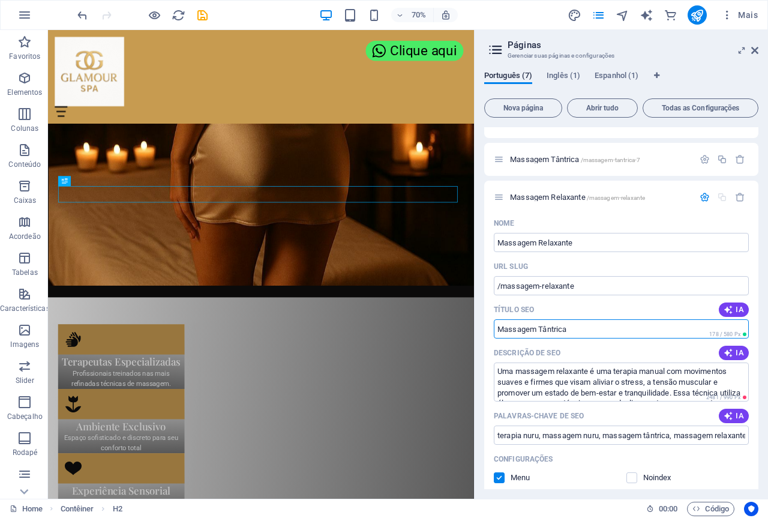
drag, startPoint x: 624, startPoint y: 357, endPoint x: 654, endPoint y: 456, distance: 103.4
click at [575, 330] on input "Massagem Tântrica" at bounding box center [621, 328] width 255 height 19
drag, startPoint x: 575, startPoint y: 330, endPoint x: 483, endPoint y: 330, distance: 91.8
click at [483, 330] on div "Português (7) Inglês (1) Espanhol (1) Nova página Abrir tudo Todas as Configura…" at bounding box center [620, 279] width 293 height 437
paste input "Relaxante"
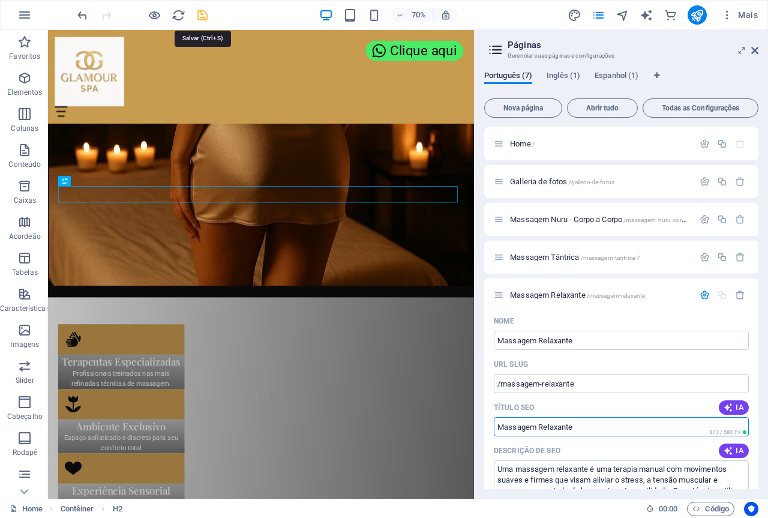
type input "Massagem Relaxante"
click at [202, 14] on icon "save" at bounding box center [203, 15] width 14 height 14
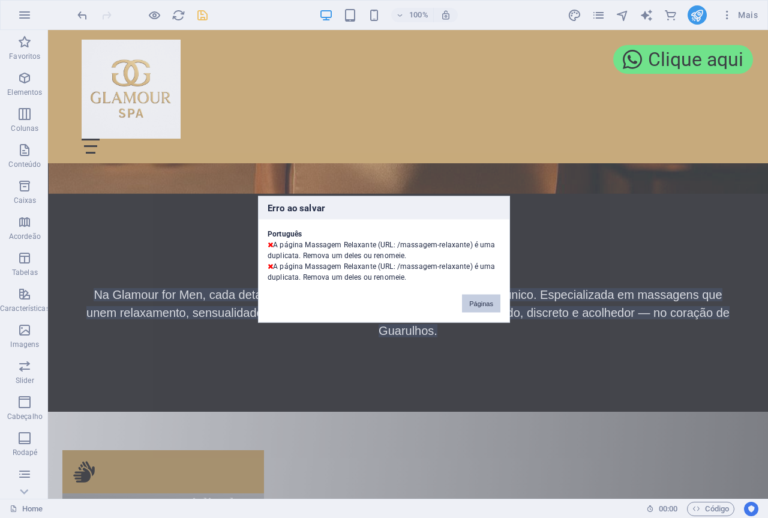
click at [478, 301] on button "Páginas" at bounding box center [481, 303] width 38 height 18
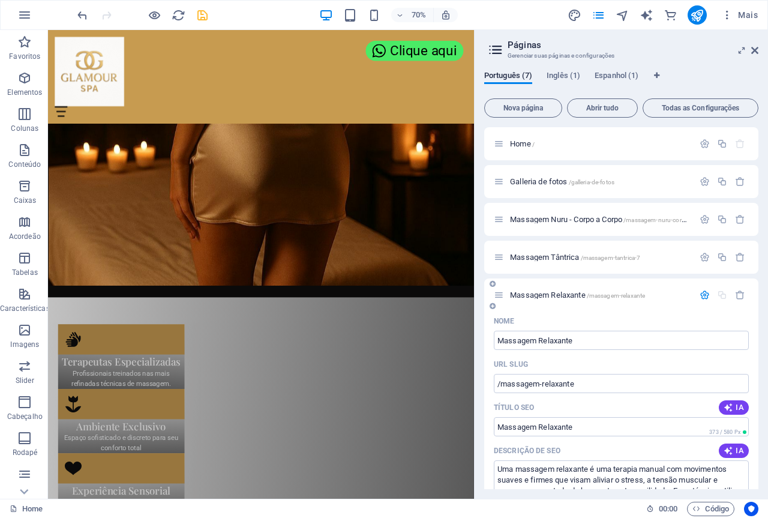
click at [702, 291] on icon "button" at bounding box center [704, 295] width 10 height 10
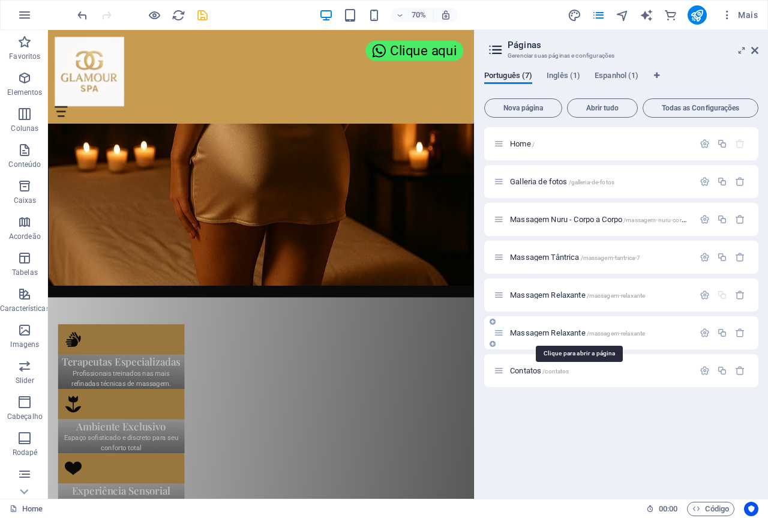
click at [553, 332] on span "Massagem Relaxante /massagem-relaxante" at bounding box center [577, 332] width 135 height 9
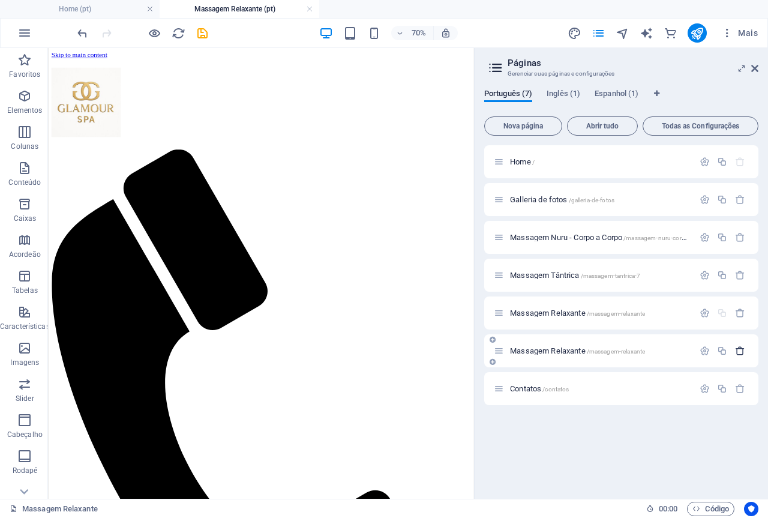
click at [742, 348] on icon "button" at bounding box center [740, 350] width 10 height 10
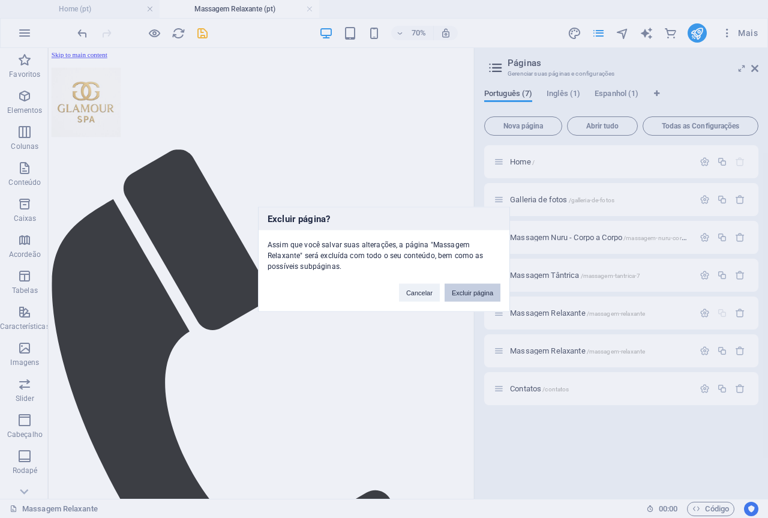
click at [474, 293] on button "Excluir página" at bounding box center [472, 292] width 56 height 18
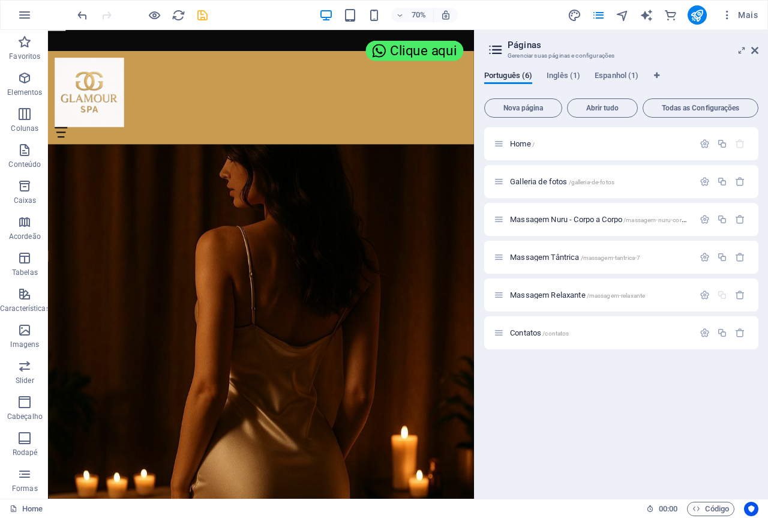
scroll to position [453, 0]
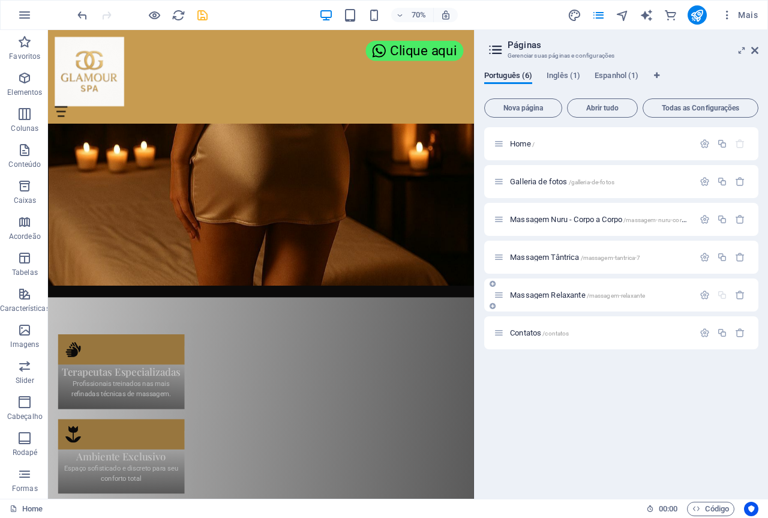
click at [560, 293] on span "Massagem Relaxante /massagem-relaxante" at bounding box center [577, 294] width 135 height 9
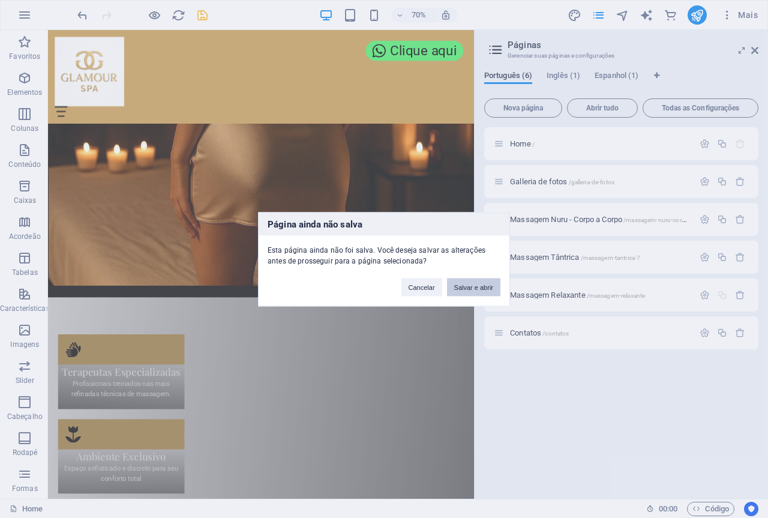
click at [471, 287] on button "Salvar e abrir" at bounding box center [473, 287] width 53 height 18
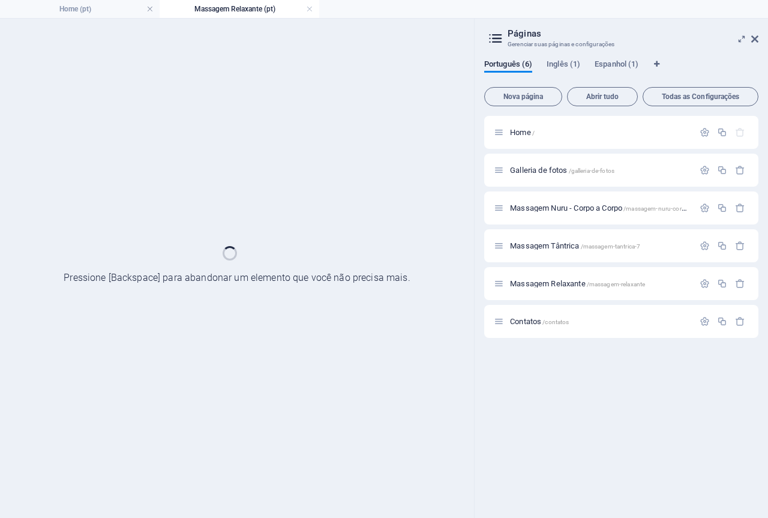
click at [554, 291] on div "Massagem Relaxante /massagem-relaxante" at bounding box center [621, 283] width 274 height 33
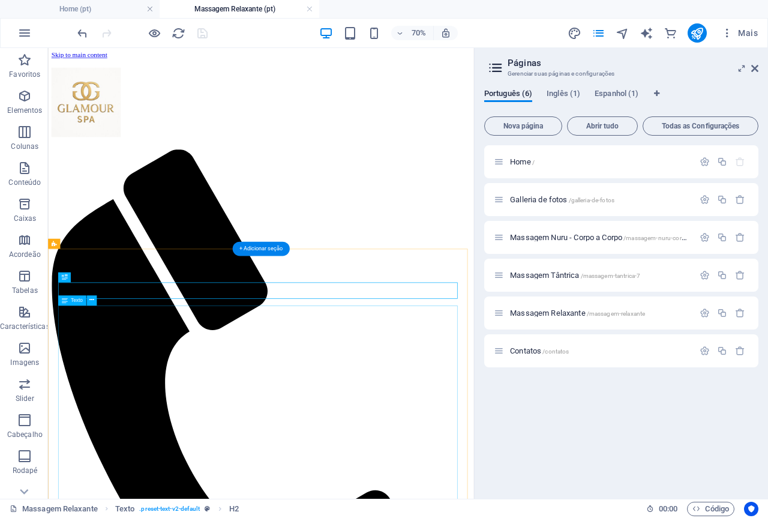
scroll to position [0, 0]
click at [557, 235] on span "Massagem Nuru - Corpo a Corpo /massagem-nuru-corpo-a-corpo" at bounding box center [610, 237] width 201 height 9
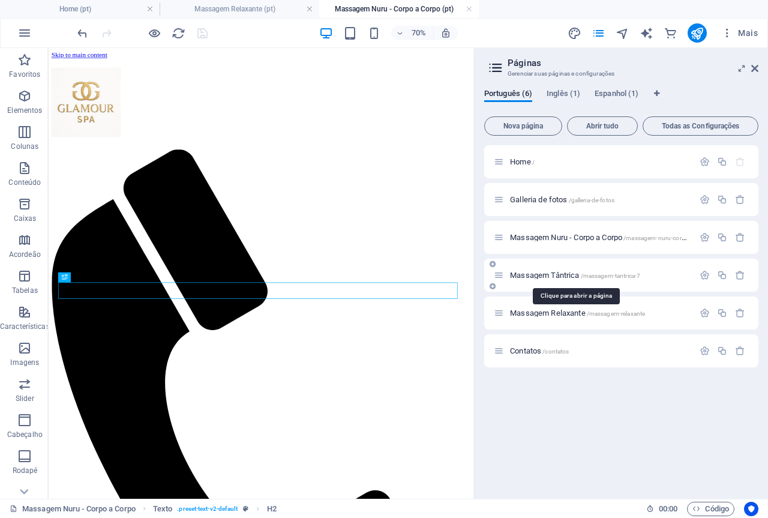
click at [559, 275] on span "Massagem Tântrica /[GEOGRAPHIC_DATA]-tantrica-7" at bounding box center [575, 274] width 130 height 9
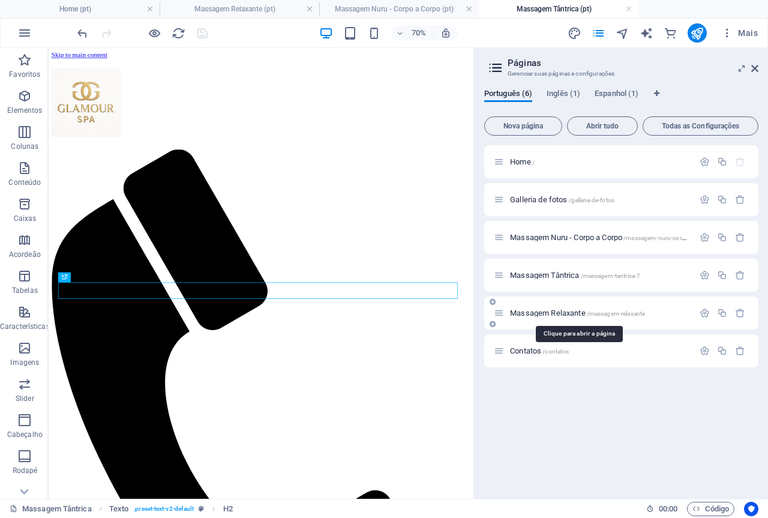
click at [557, 309] on span "Massagem Relaxante /massagem-relaxante" at bounding box center [577, 312] width 135 height 9
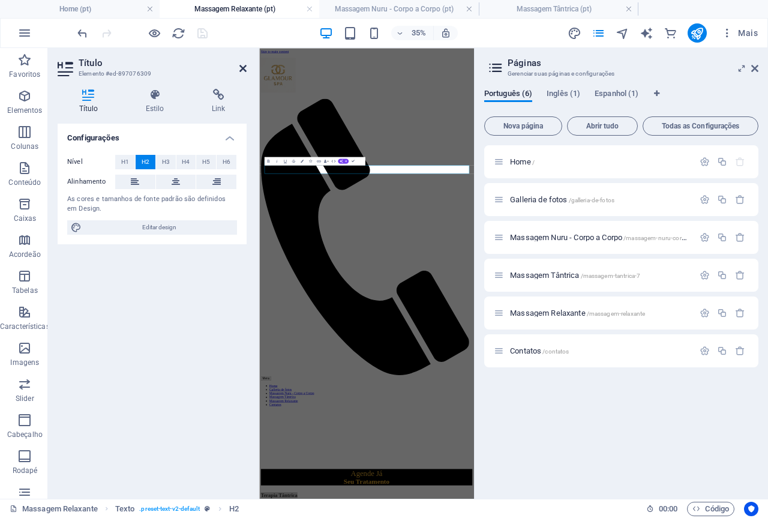
click at [240, 70] on icon at bounding box center [242, 69] width 7 height 10
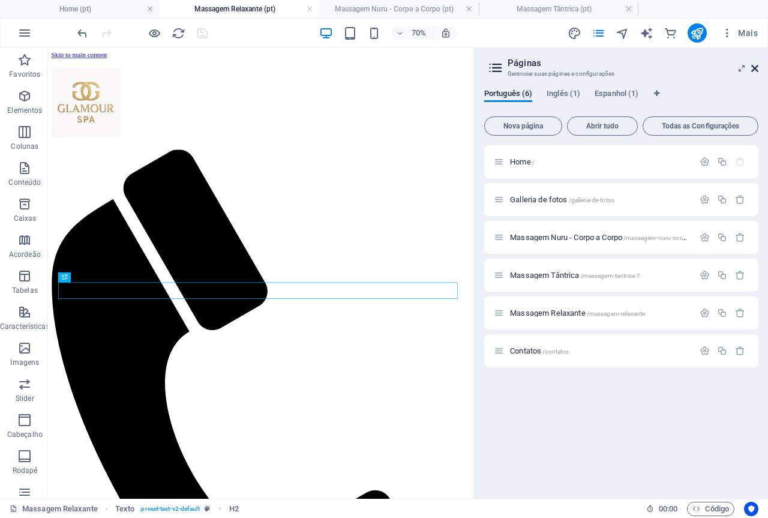
click at [756, 65] on icon at bounding box center [754, 69] width 7 height 10
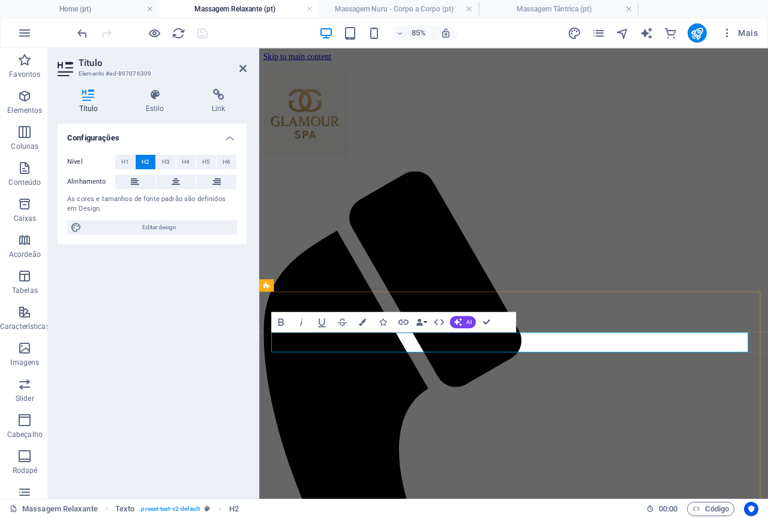
click at [239, 70] on icon at bounding box center [242, 69] width 7 height 10
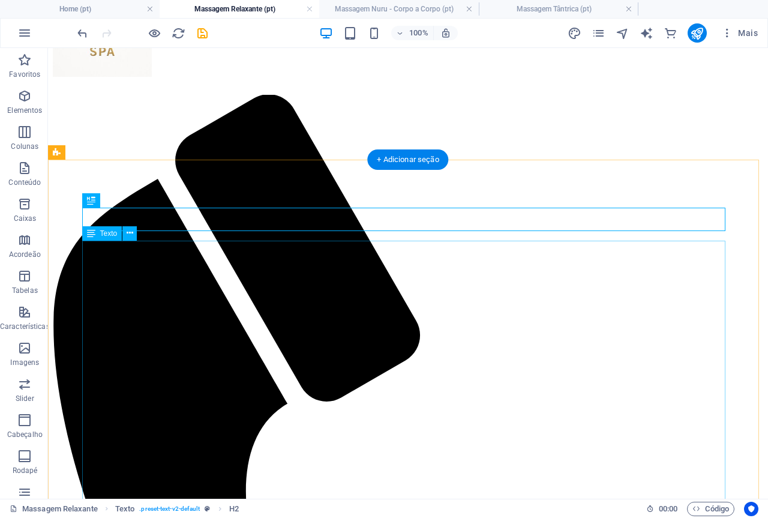
scroll to position [180, 0]
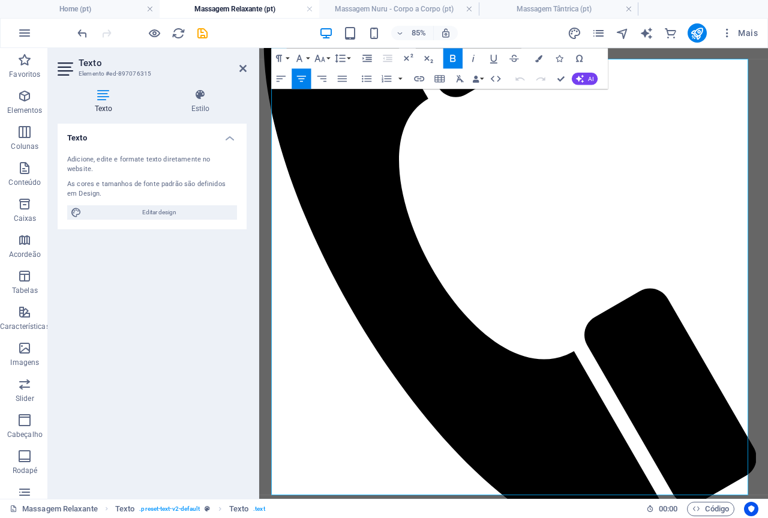
scroll to position [392, 0]
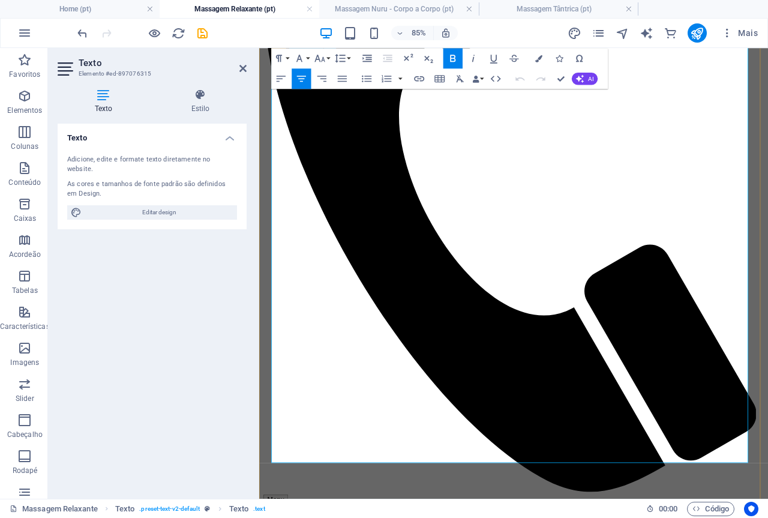
drag, startPoint x: 289, startPoint y: 249, endPoint x: 804, endPoint y: 526, distance: 584.6
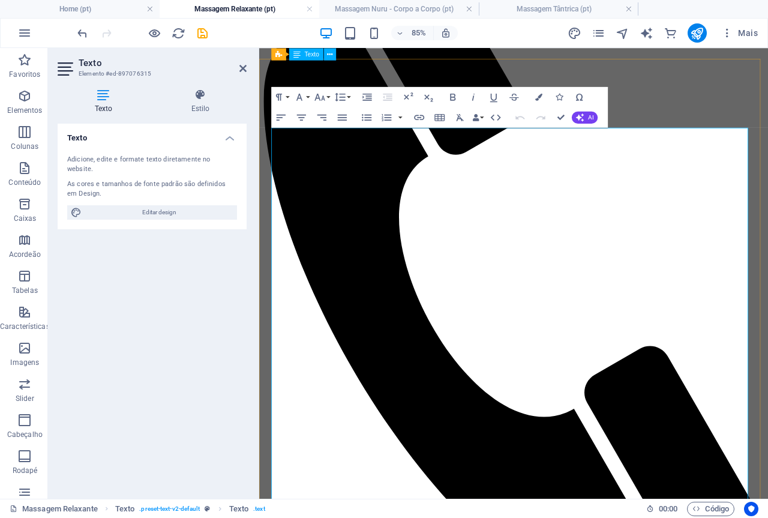
scroll to position [212, 0]
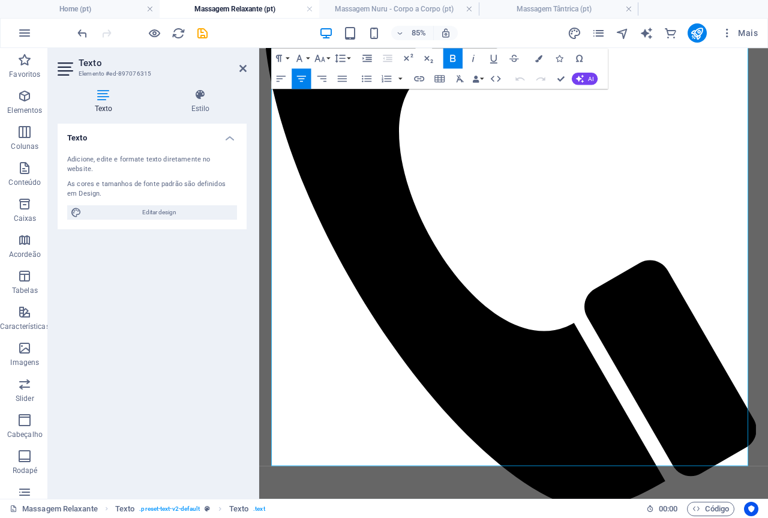
scroll to position [398, 0]
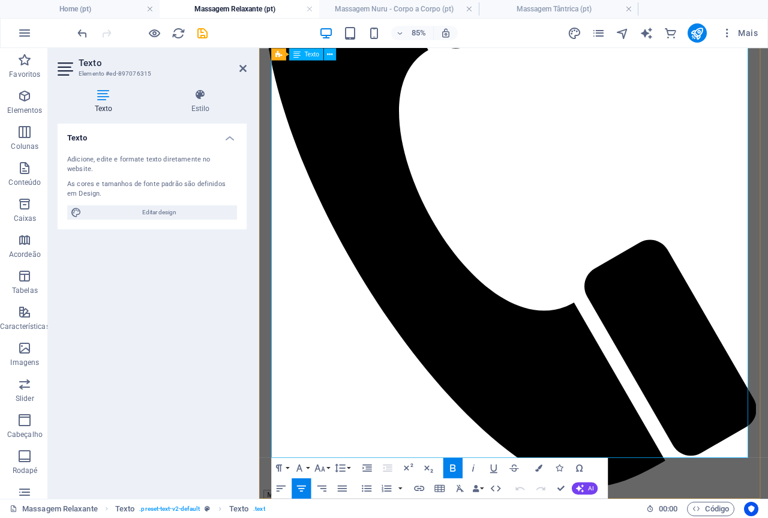
drag, startPoint x: 286, startPoint y: 214, endPoint x: 805, endPoint y: 522, distance: 603.1
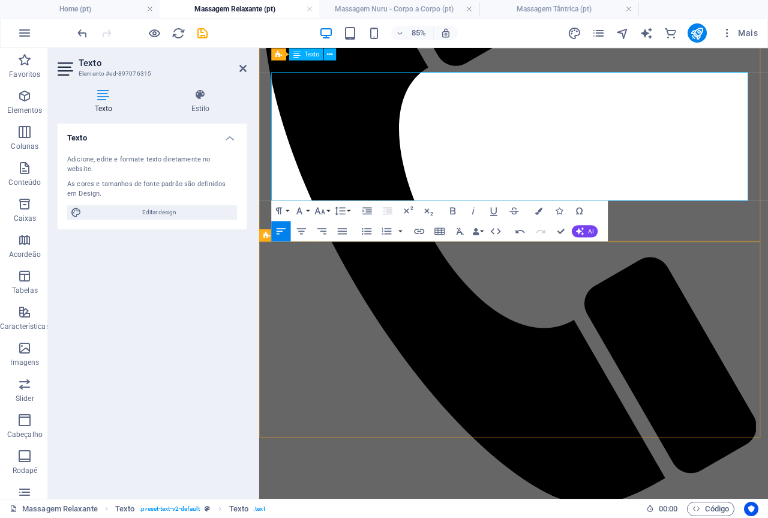
scroll to position [198, 0]
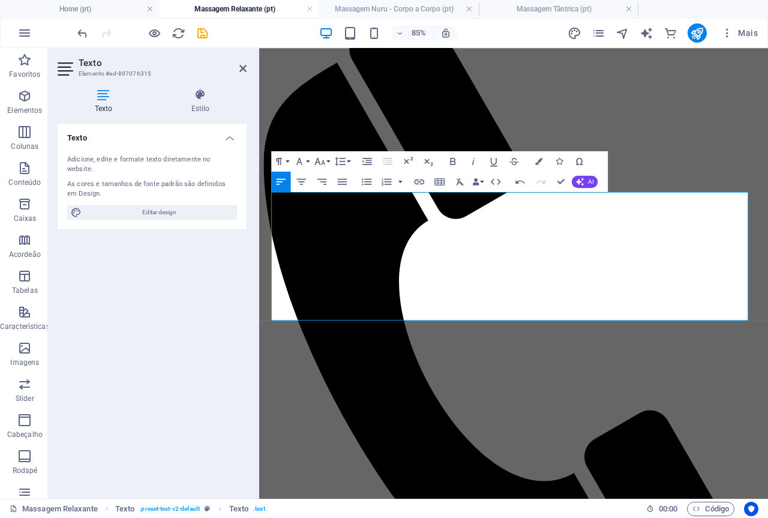
drag, startPoint x: 320, startPoint y: 366, endPoint x: 267, endPoint y: 201, distance: 173.0
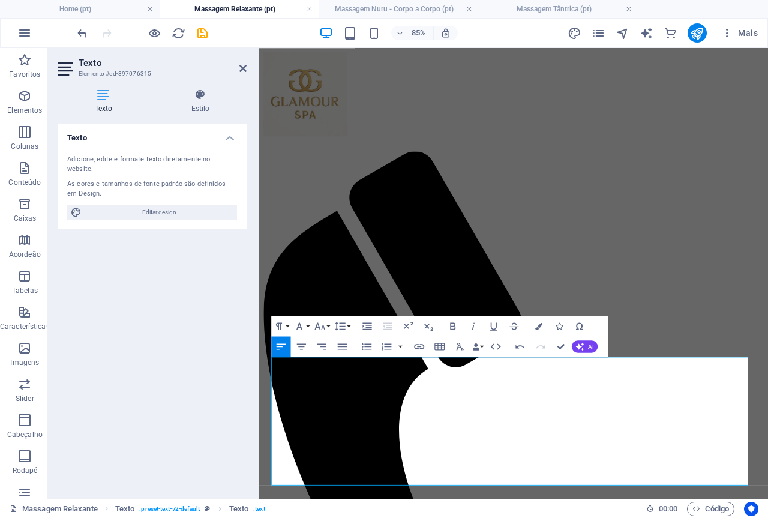
scroll to position [0, 0]
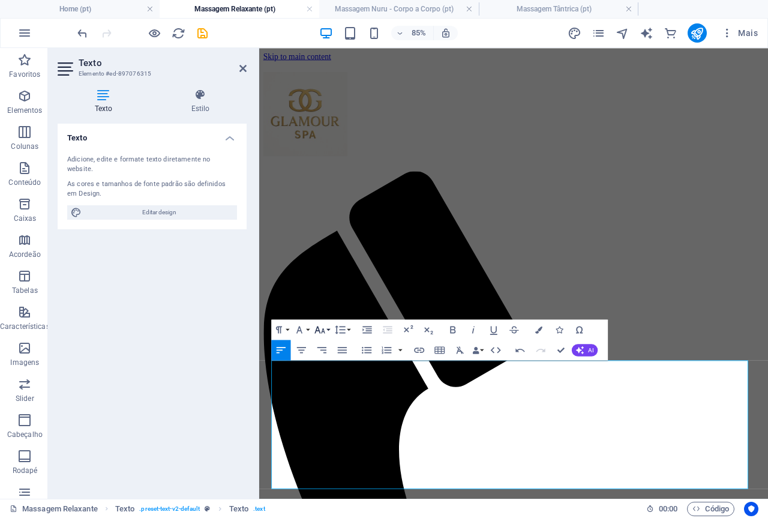
click at [326, 329] on button "Font Size" at bounding box center [321, 329] width 19 height 20
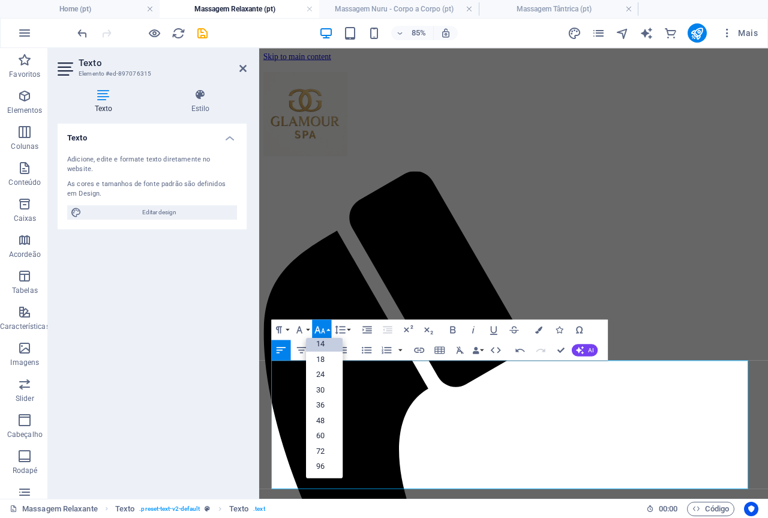
scroll to position [97, 0]
click at [322, 392] on link "30" at bounding box center [324, 390] width 37 height 16
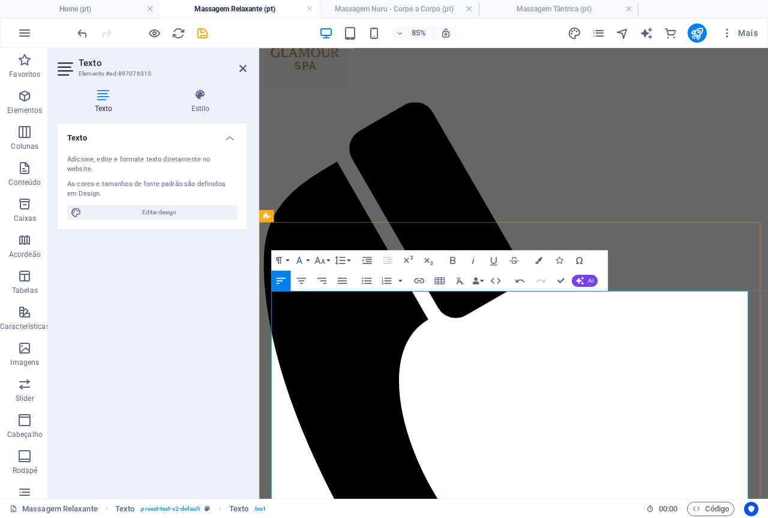
scroll to position [0, 0]
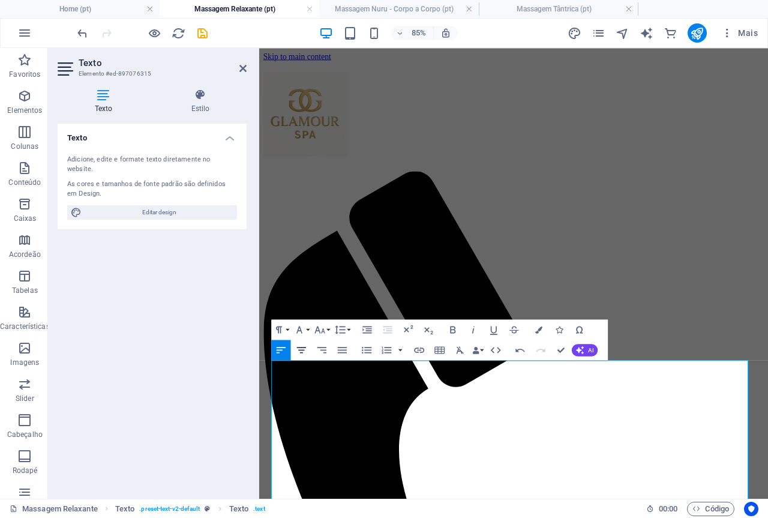
click at [308, 349] on button "Align Center" at bounding box center [300, 349] width 19 height 20
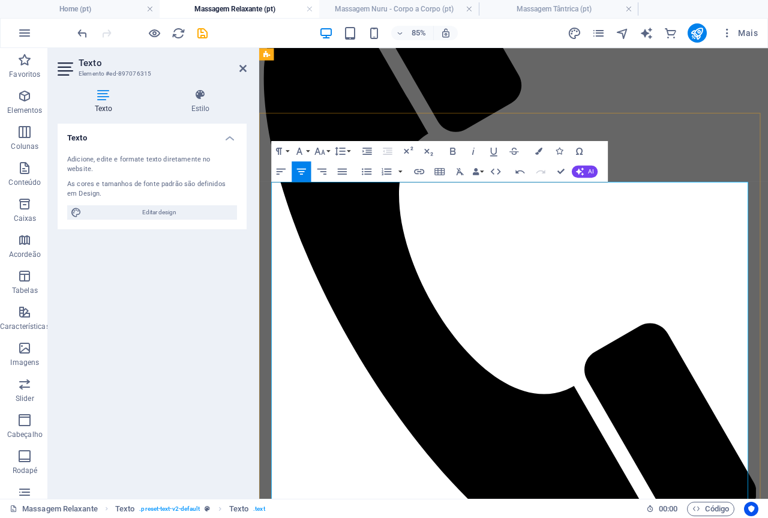
scroll to position [60, 0]
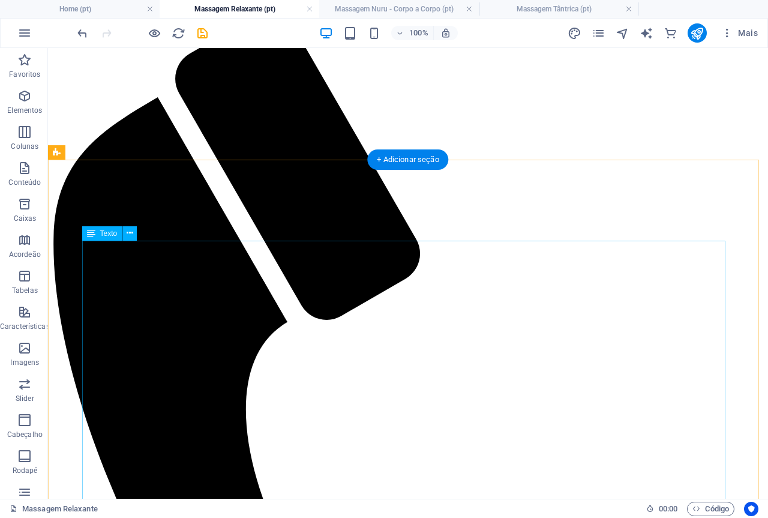
scroll to position [0, 0]
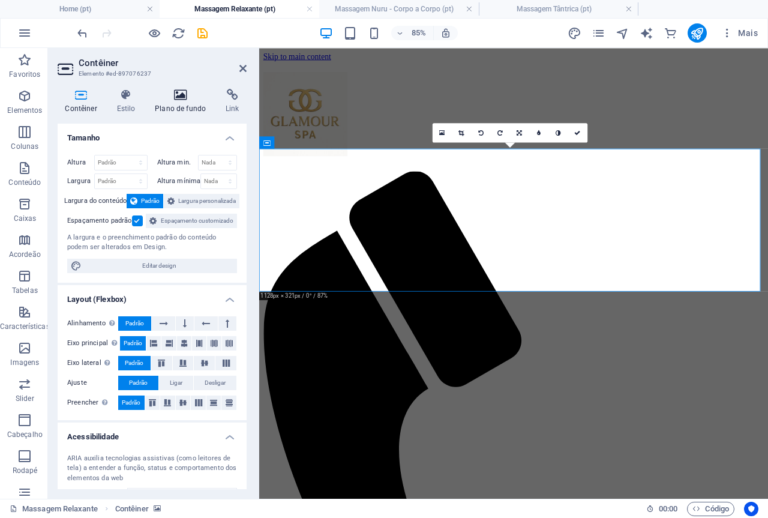
click at [173, 94] on icon at bounding box center [181, 95] width 66 height 12
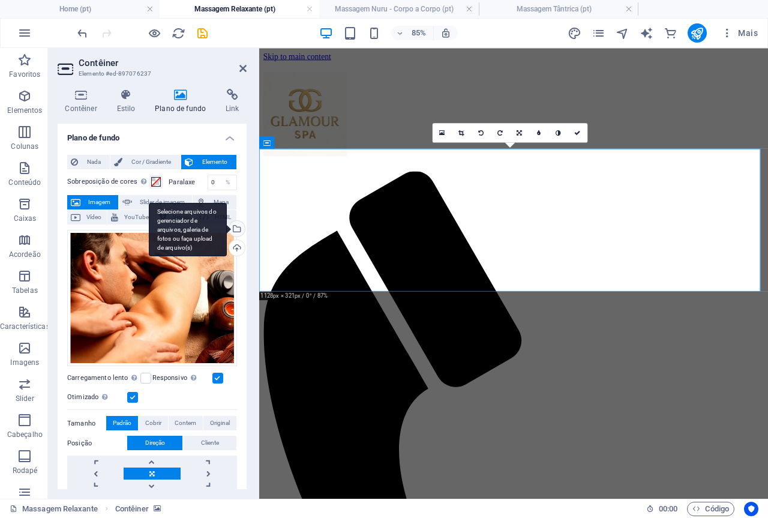
click at [235, 225] on div "Selecione arquivos do gerenciador de arquivos, galeria de fotos ou faça upload …" at bounding box center [236, 230] width 18 height 18
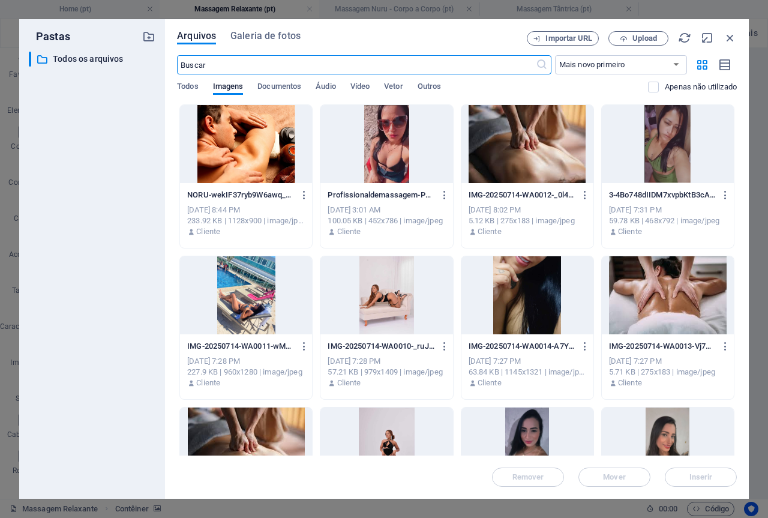
click at [690, 279] on div at bounding box center [668, 295] width 132 height 78
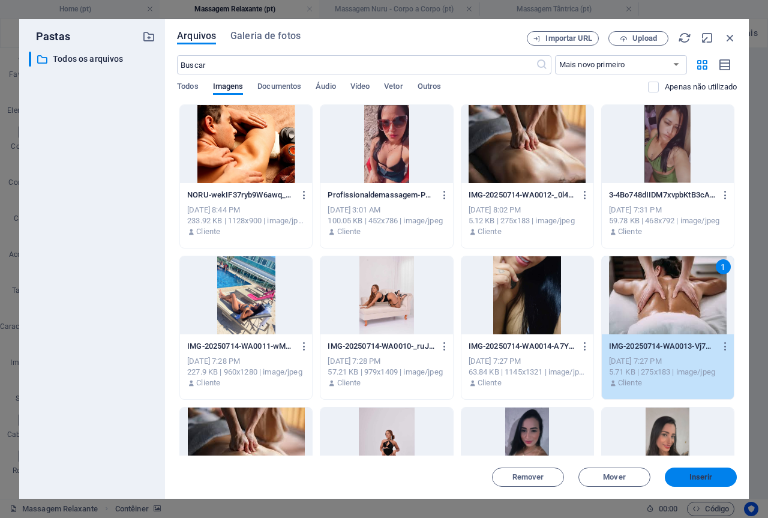
click at [703, 475] on span "Inserir" at bounding box center [700, 476] width 23 height 7
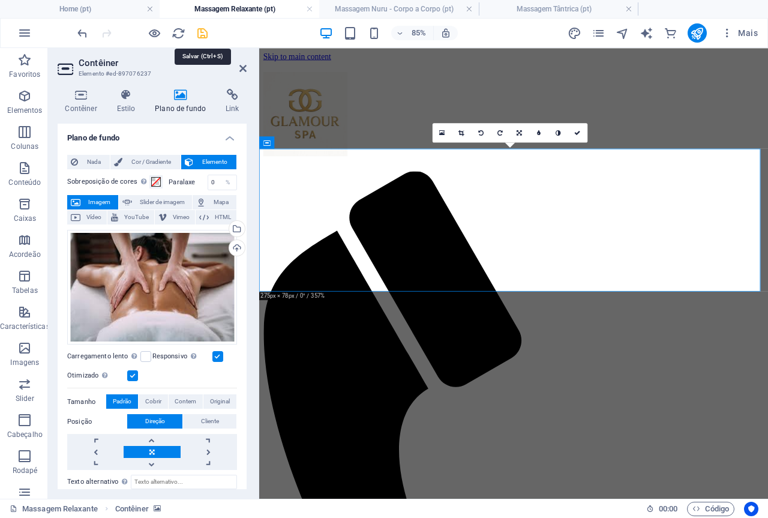
click at [198, 35] on icon "save" at bounding box center [203, 33] width 14 height 14
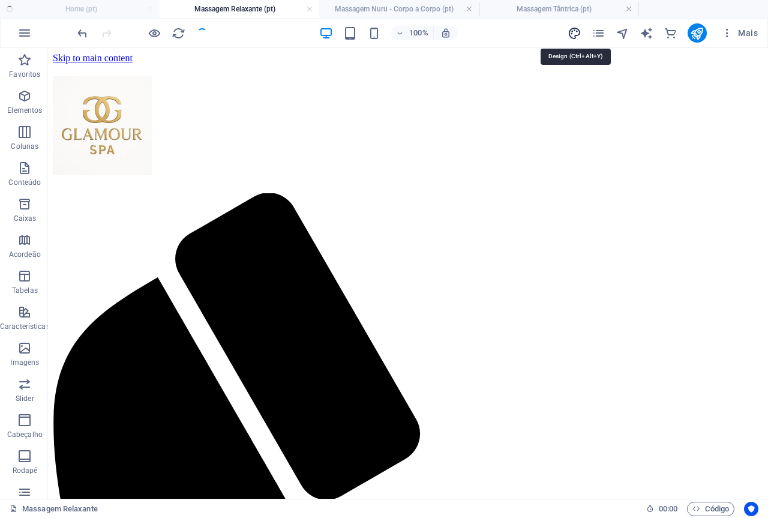
click at [574, 31] on icon "design" at bounding box center [574, 33] width 14 height 14
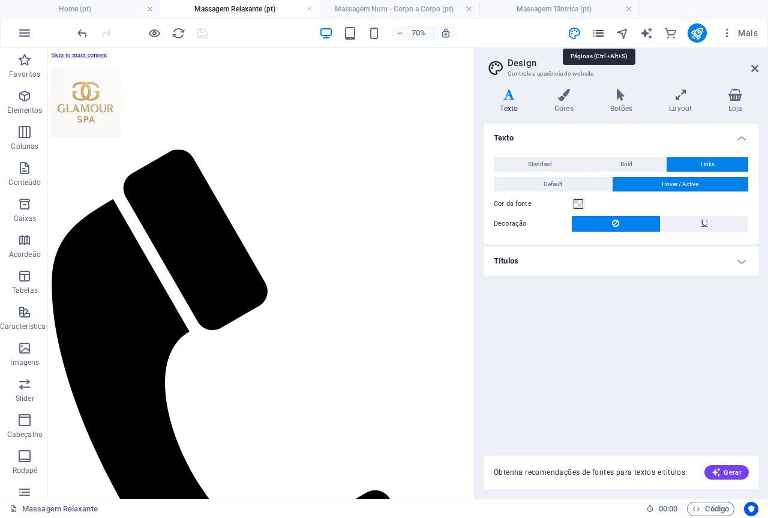
click at [602, 31] on icon "pages" at bounding box center [598, 33] width 14 height 14
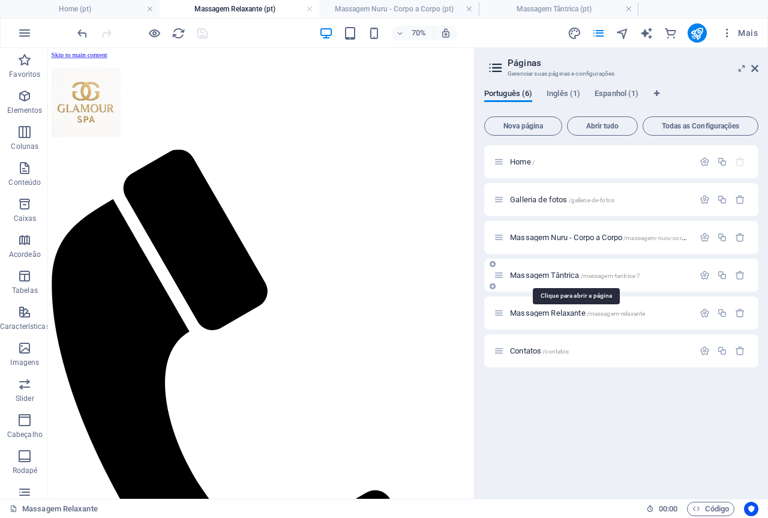
click at [566, 273] on span "Massagem Tântrica /massagem-tantrica-7" at bounding box center [575, 274] width 130 height 9
click at [754, 64] on icon at bounding box center [754, 69] width 7 height 10
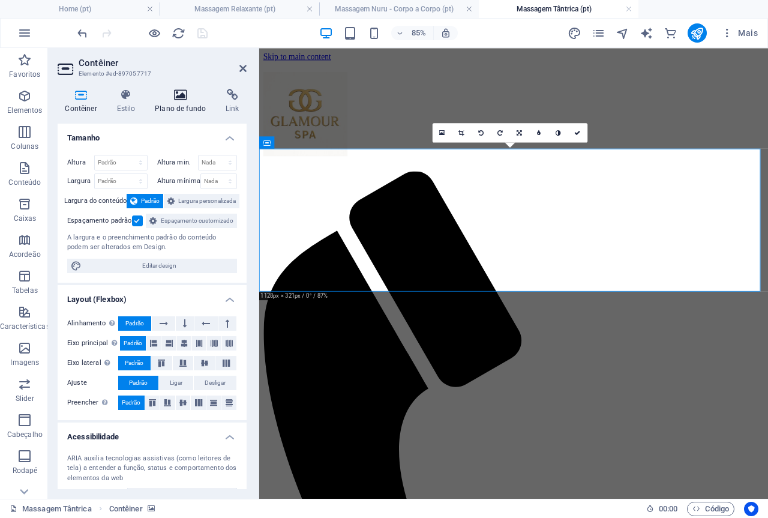
click at [179, 97] on icon at bounding box center [181, 95] width 66 height 12
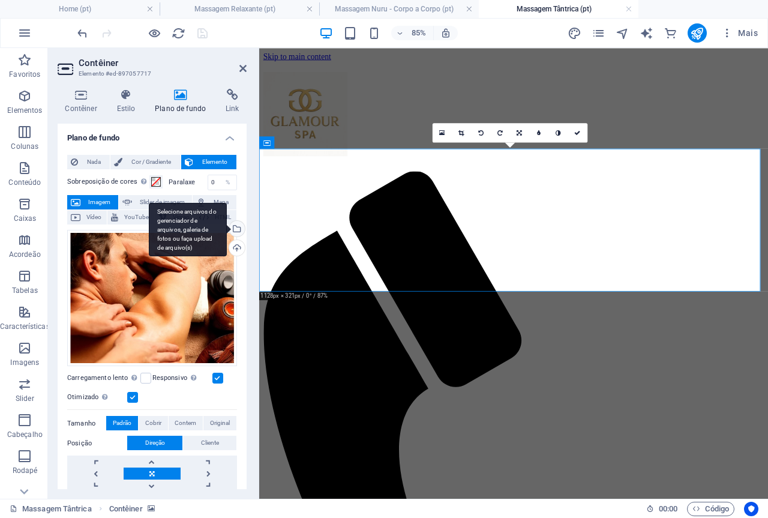
click at [238, 226] on div "Selecione arquivos do gerenciador de arquivos, galeria de fotos ou faça upload …" at bounding box center [236, 230] width 18 height 18
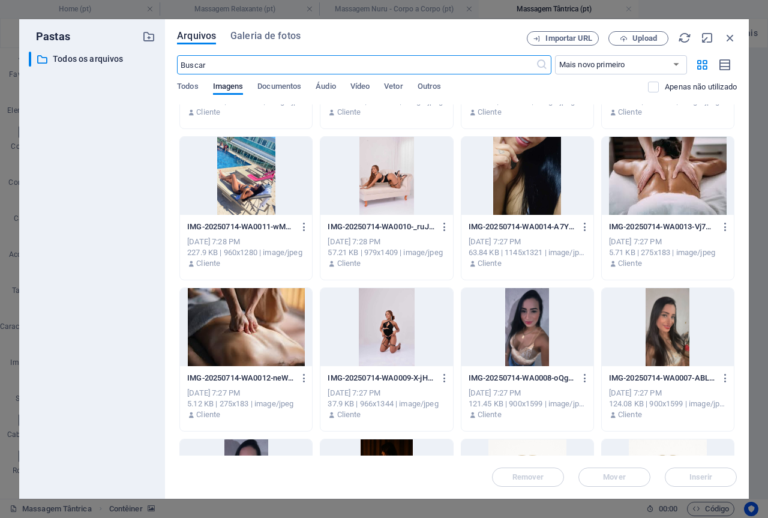
scroll to position [120, 0]
click at [302, 375] on icon "button" at bounding box center [304, 377] width 11 height 11
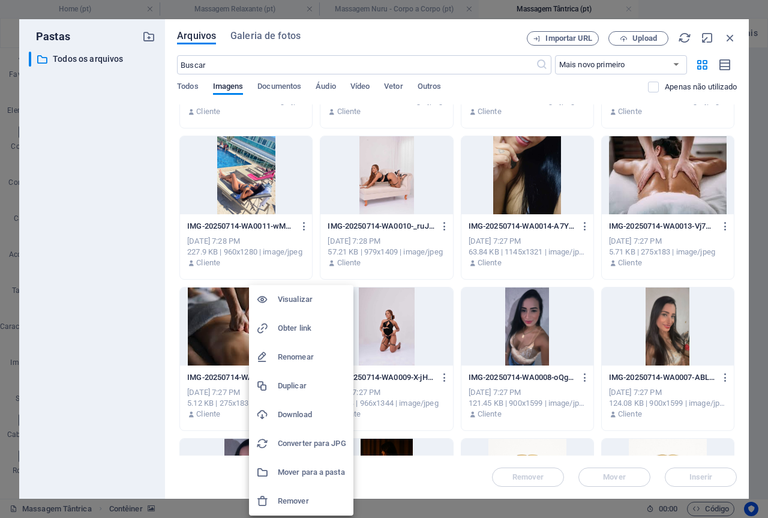
click at [295, 497] on h6 "Remover" at bounding box center [312, 501] width 68 height 14
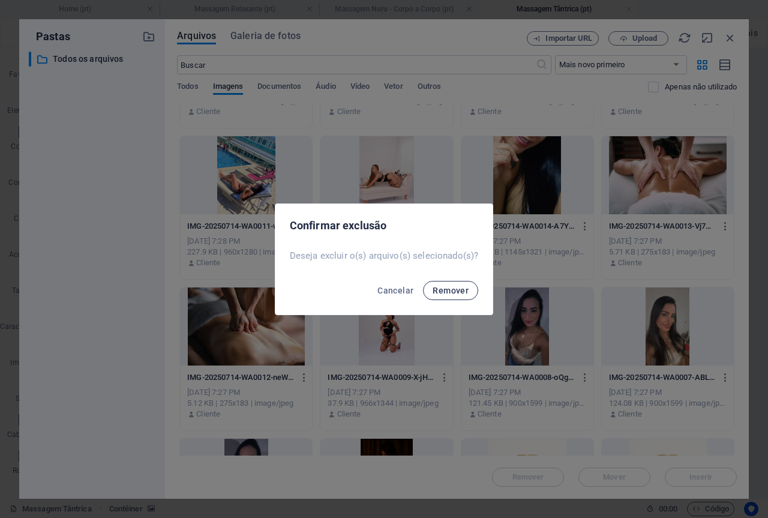
click at [441, 290] on span "Remover" at bounding box center [450, 290] width 36 height 10
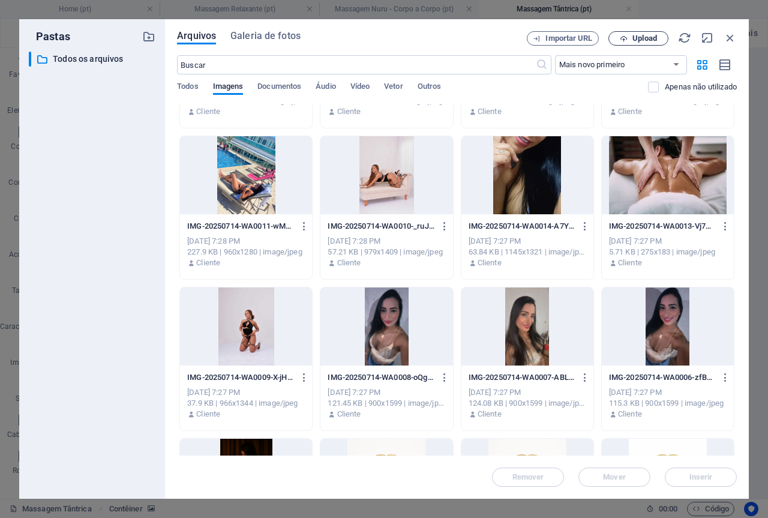
click at [636, 37] on span "Upload" at bounding box center [644, 38] width 25 height 7
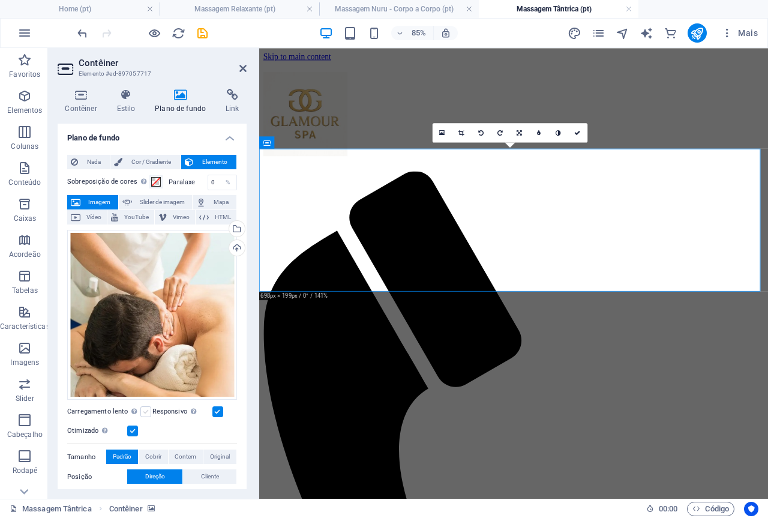
click at [145, 411] on label at bounding box center [145, 411] width 11 height 11
click at [0, 0] on input "Carregamento lento Carregar imagens após o carregamento da página melhora a vel…" at bounding box center [0, 0] width 0 height 0
click at [213, 409] on label at bounding box center [217, 411] width 11 height 11
click at [0, 0] on input "Responsivo Carregar automaticamente imagens de retina e tamanhos otimizados par…" at bounding box center [0, 0] width 0 height 0
click at [160, 452] on span "Cobrir" at bounding box center [153, 456] width 16 height 14
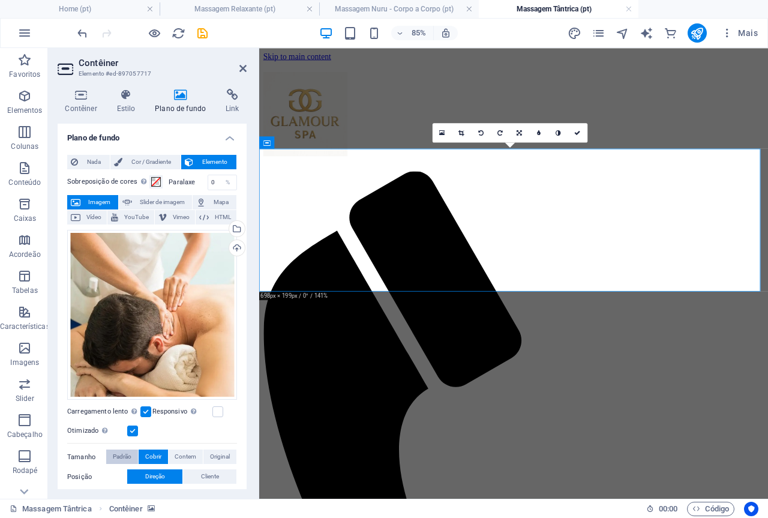
click at [128, 452] on span "Padrão" at bounding box center [122, 456] width 19 height 14
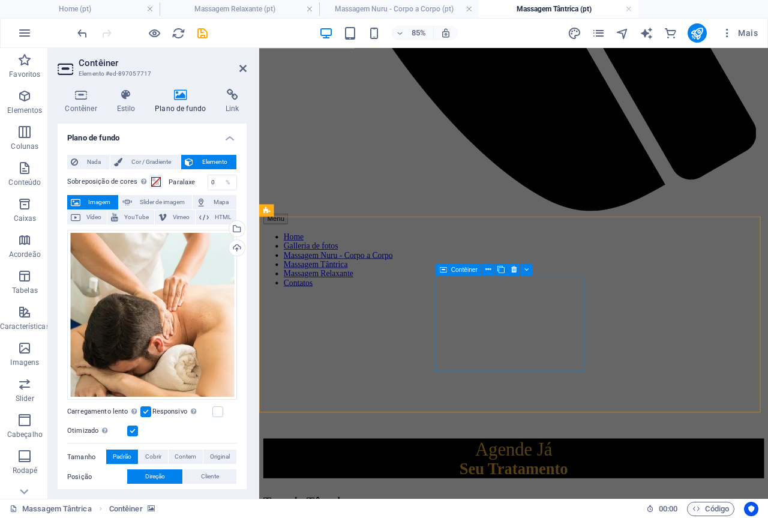
scroll to position [739, 0]
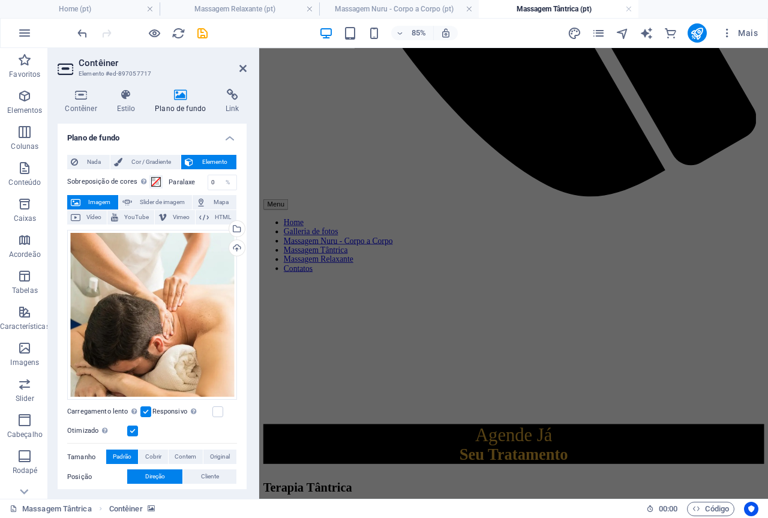
click at [246, 68] on aside "Contêiner Elemento #ed-897057717 Contêiner Estilo Plano de fundo Link Tamanho A…" at bounding box center [153, 273] width 211 height 450
click at [242, 68] on icon at bounding box center [242, 69] width 7 height 10
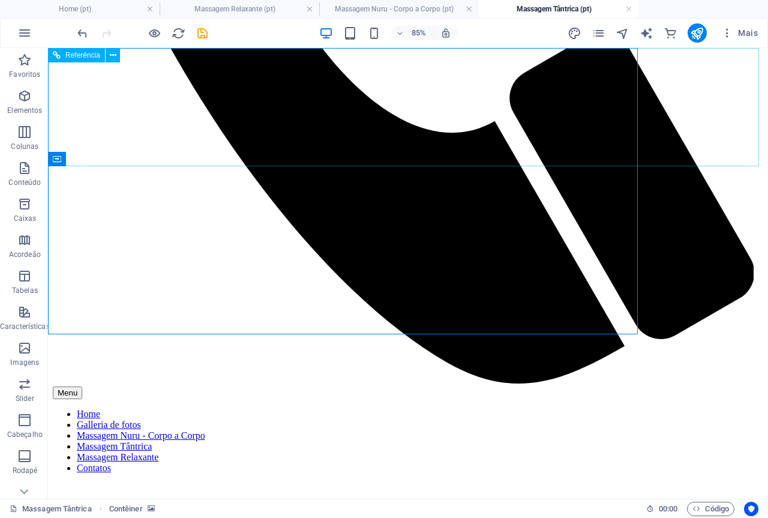
scroll to position [0, 0]
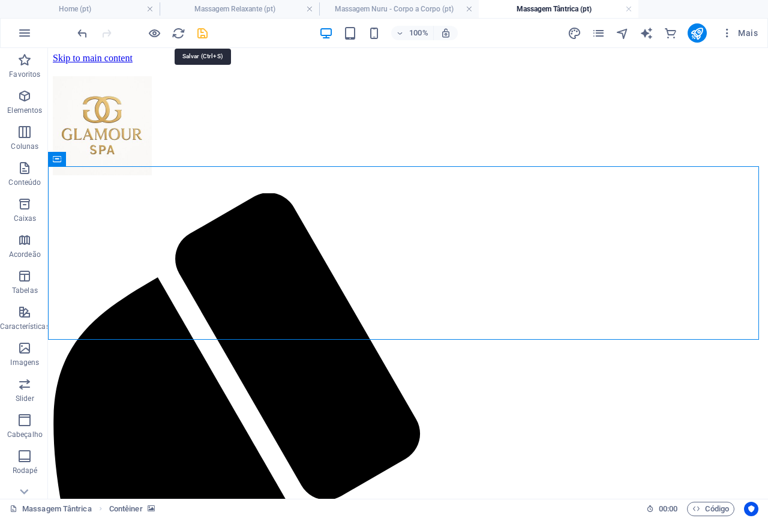
click at [200, 32] on icon "save" at bounding box center [203, 33] width 14 height 14
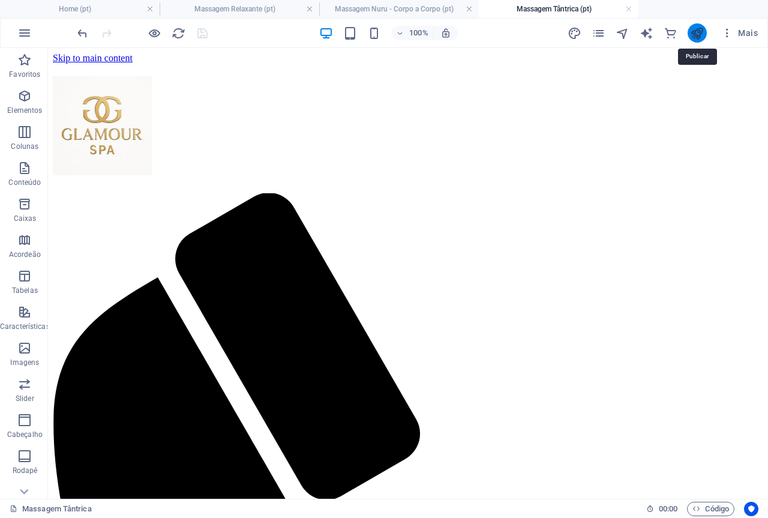
click at [693, 33] on icon "publish" at bounding box center [697, 33] width 14 height 14
click at [696, 29] on icon "publish" at bounding box center [697, 33] width 14 height 14
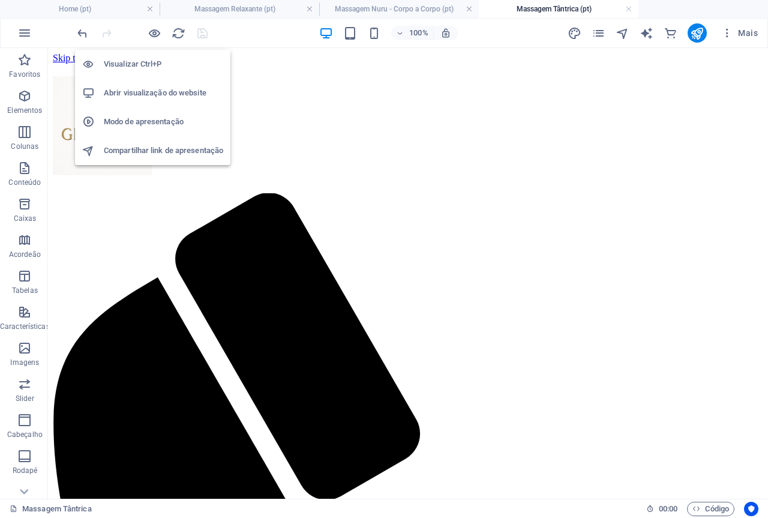
click at [142, 89] on h6 "Abrir visualização do website" at bounding box center [163, 93] width 119 height 14
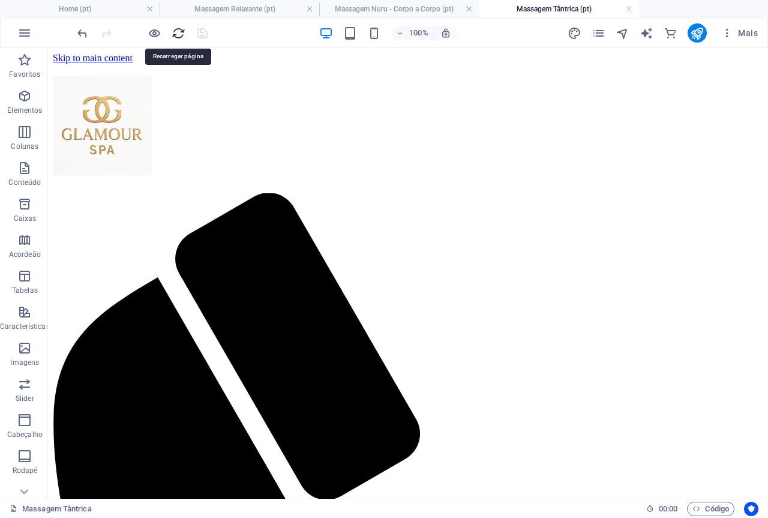
click at [182, 33] on icon "reload" at bounding box center [179, 33] width 14 height 14
click at [697, 31] on icon "publish" at bounding box center [697, 33] width 14 height 14
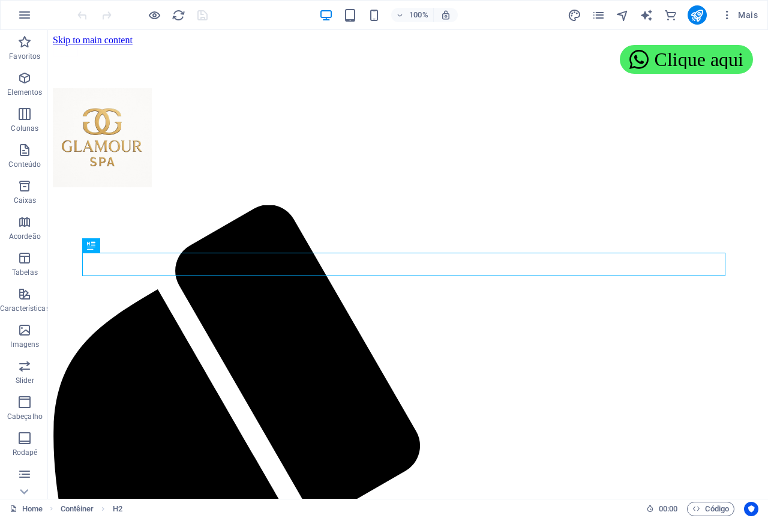
scroll to position [453, 0]
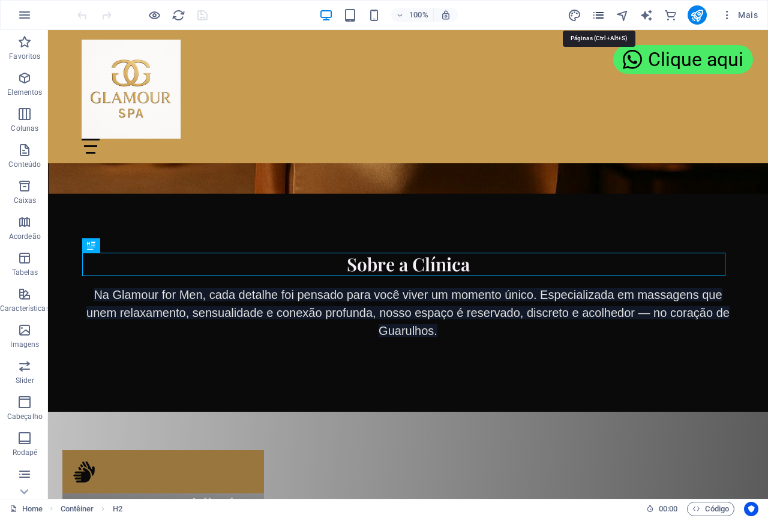
click at [601, 11] on icon "pages" at bounding box center [598, 15] width 14 height 14
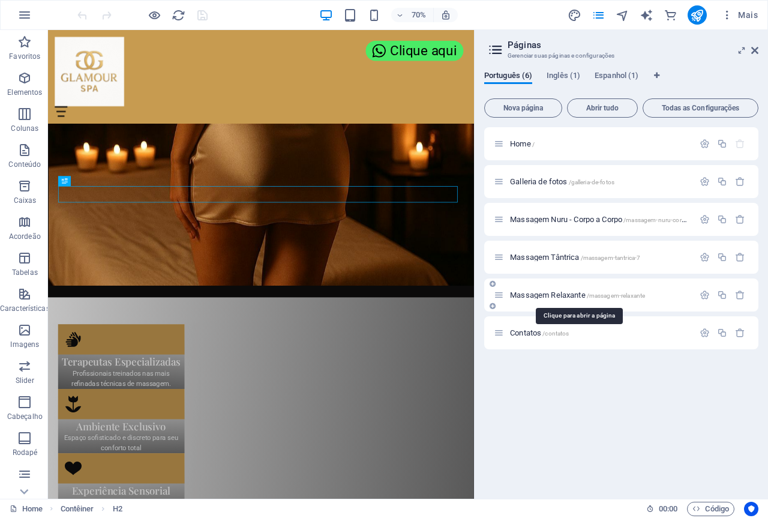
click at [566, 293] on span "Massagem Relaxante /massagem-relaxante" at bounding box center [577, 294] width 135 height 9
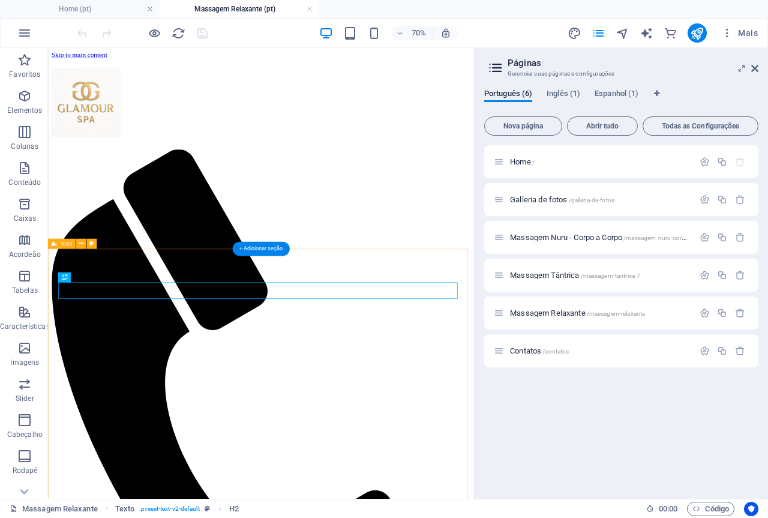
scroll to position [0, 0]
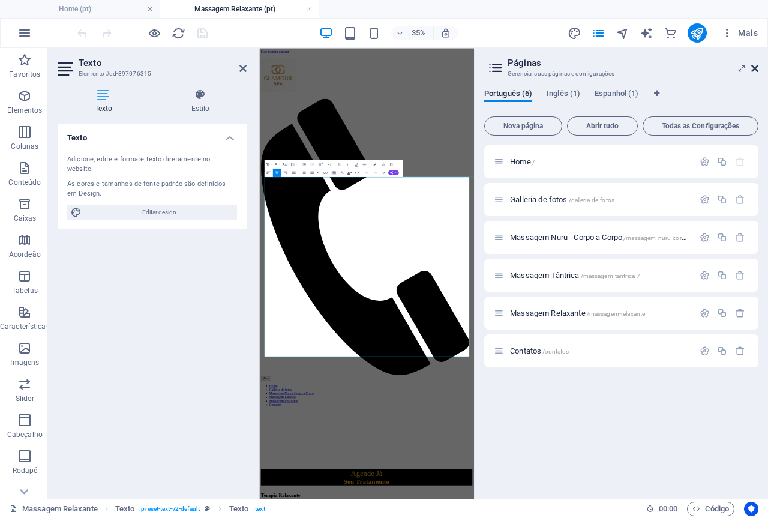
click at [752, 66] on icon at bounding box center [754, 69] width 7 height 10
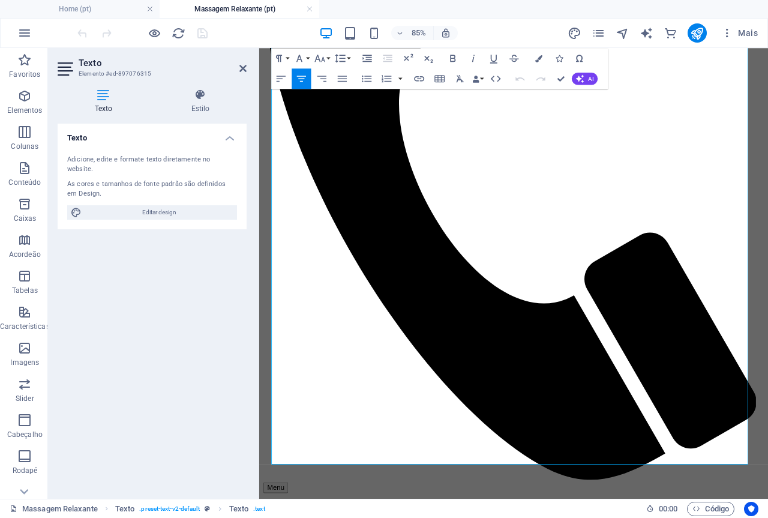
scroll to position [474, 0]
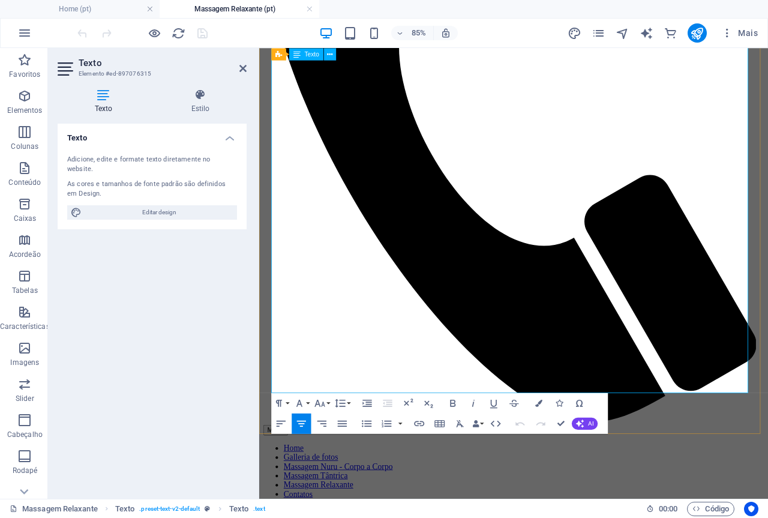
drag, startPoint x: 276, startPoint y: 431, endPoint x: 688, endPoint y: 438, distance: 411.5
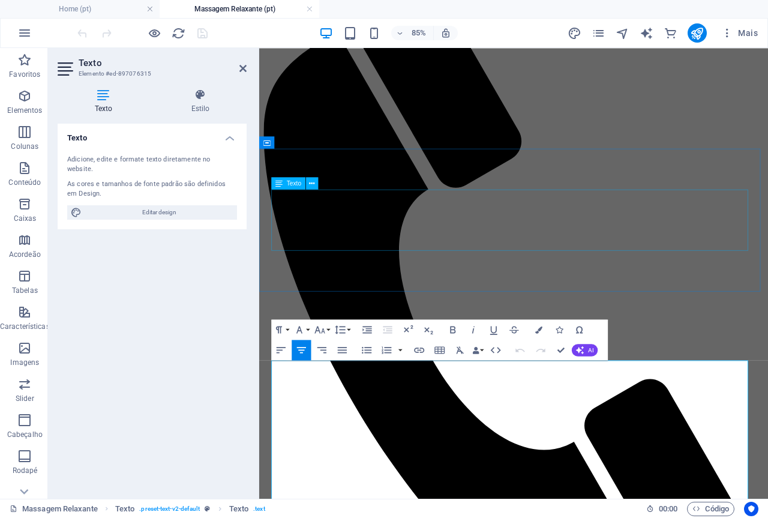
scroll to position [0, 0]
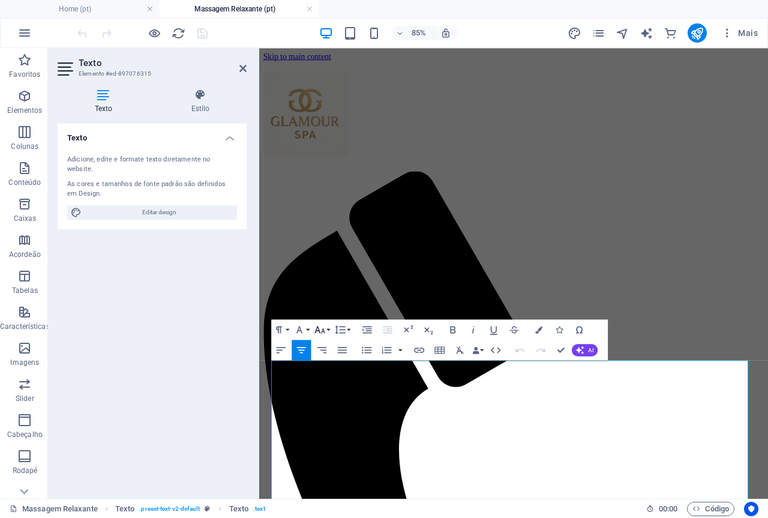
click at [330, 328] on button "Font Size" at bounding box center [321, 329] width 19 height 20
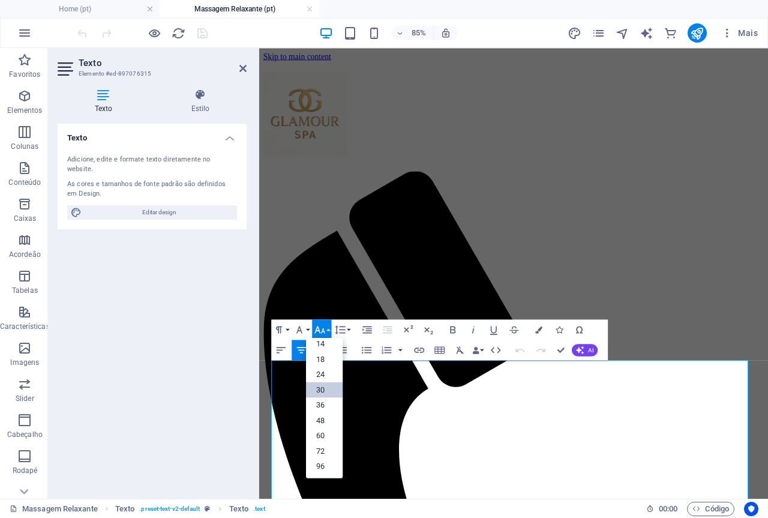
scroll to position [97, 0]
click at [323, 373] on link "24" at bounding box center [324, 375] width 37 height 16
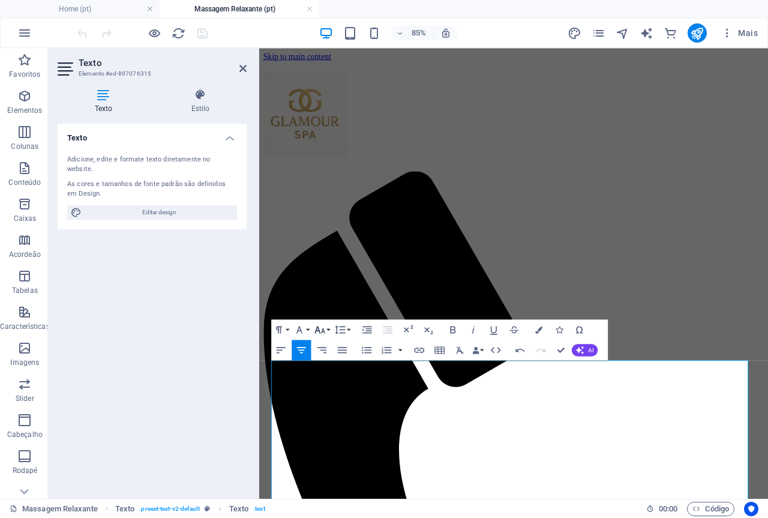
click at [324, 327] on icon "button" at bounding box center [320, 329] width 12 height 12
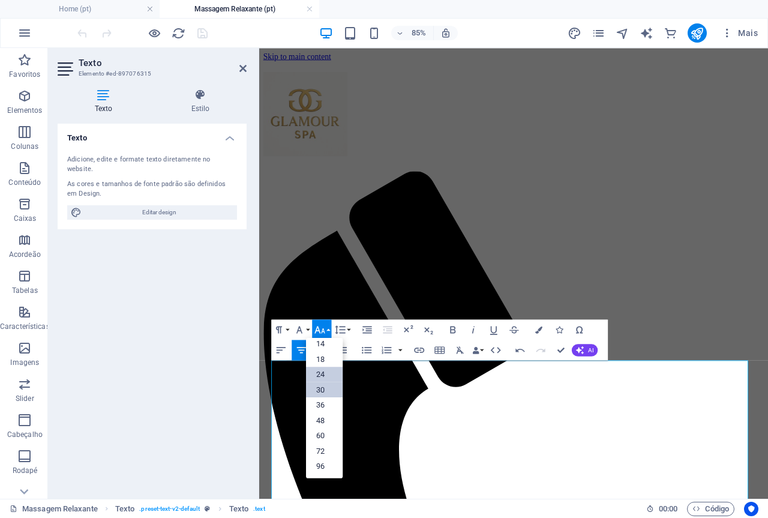
click at [318, 389] on link "30" at bounding box center [324, 390] width 37 height 16
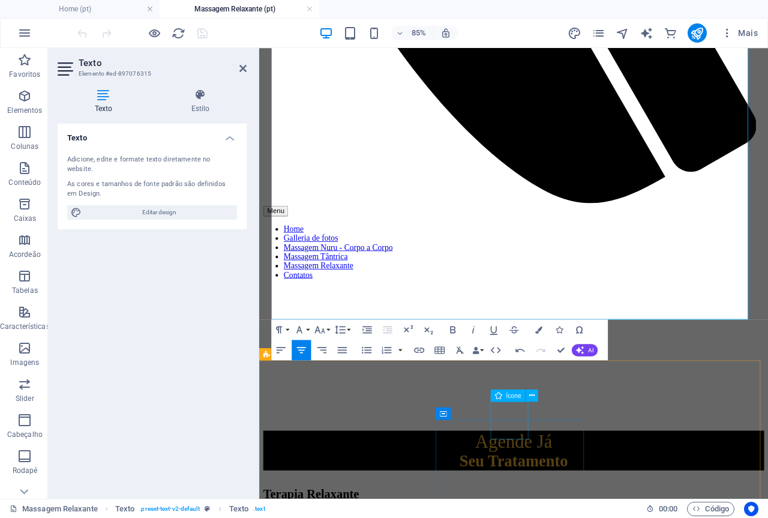
scroll to position [739, 0]
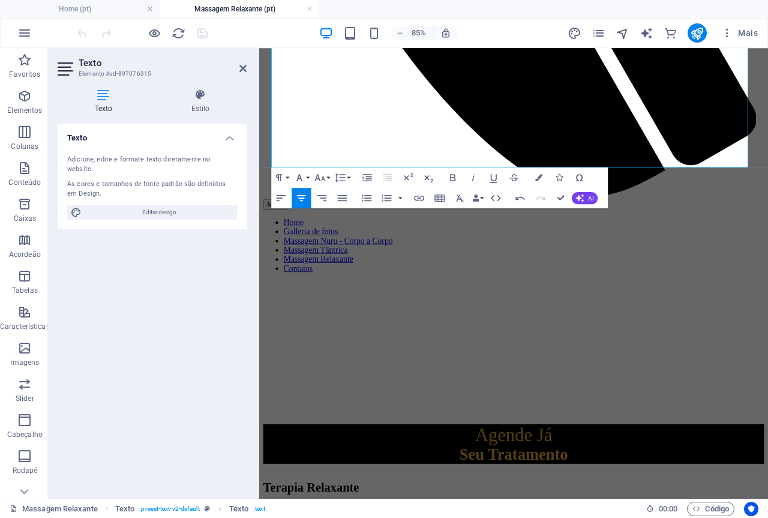
click at [213, 306] on div "Texto Adicione, edite e formate texto diretamente no website. As cores e tamanh…" at bounding box center [152, 306] width 189 height 365
click at [242, 68] on icon at bounding box center [242, 69] width 7 height 10
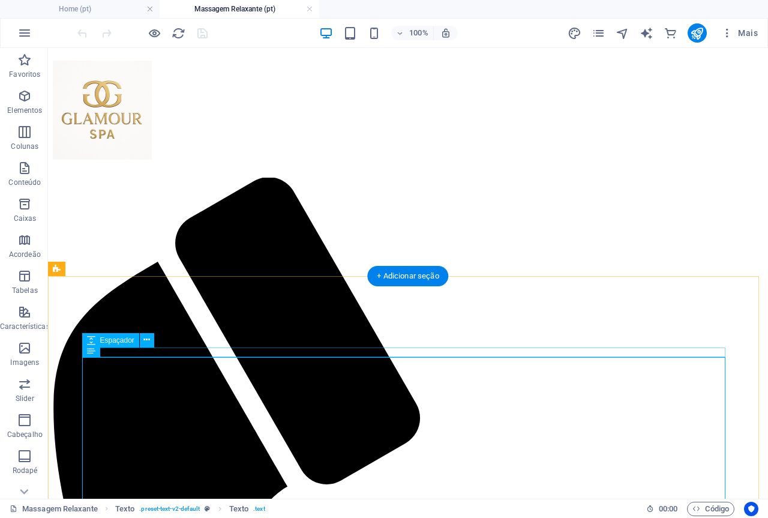
scroll to position [0, 0]
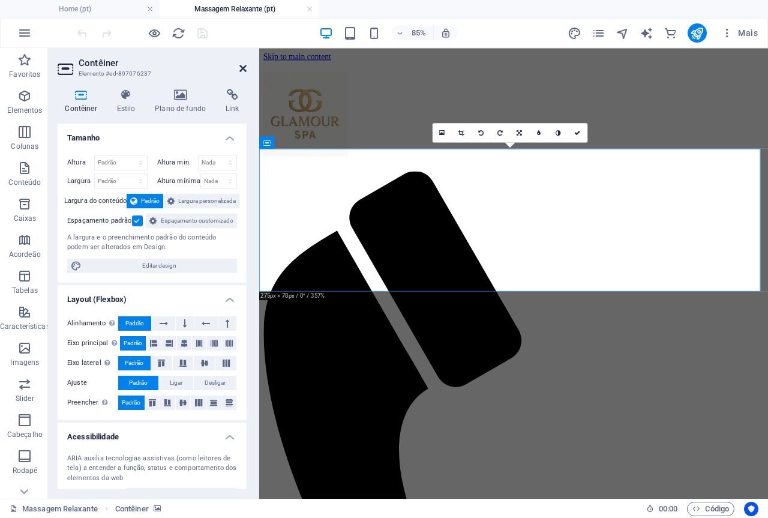
drag, startPoint x: 246, startPoint y: 66, endPoint x: 198, endPoint y: 17, distance: 68.3
click at [246, 66] on icon at bounding box center [242, 69] width 7 height 10
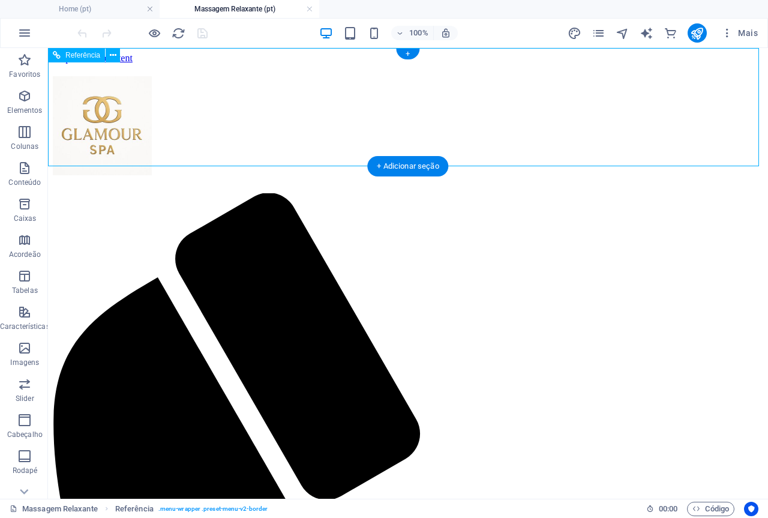
click at [722, 32] on icon "button" at bounding box center [727, 33] width 12 height 12
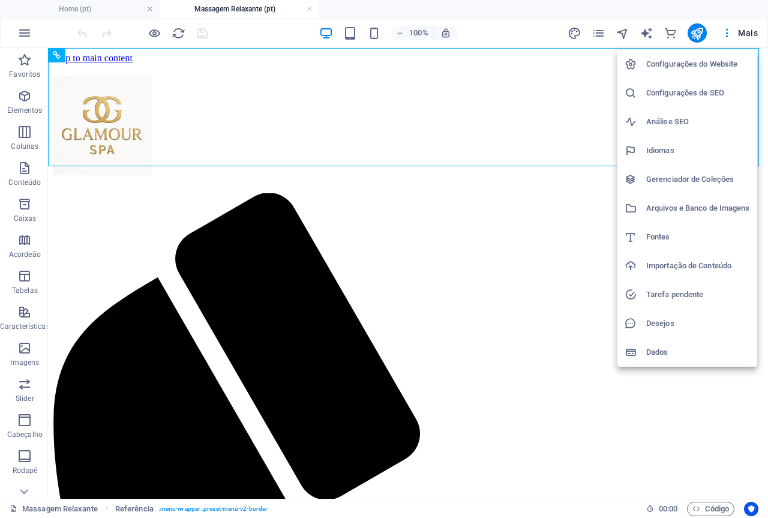
click at [660, 351] on h6 "Dados" at bounding box center [698, 352] width 104 height 14
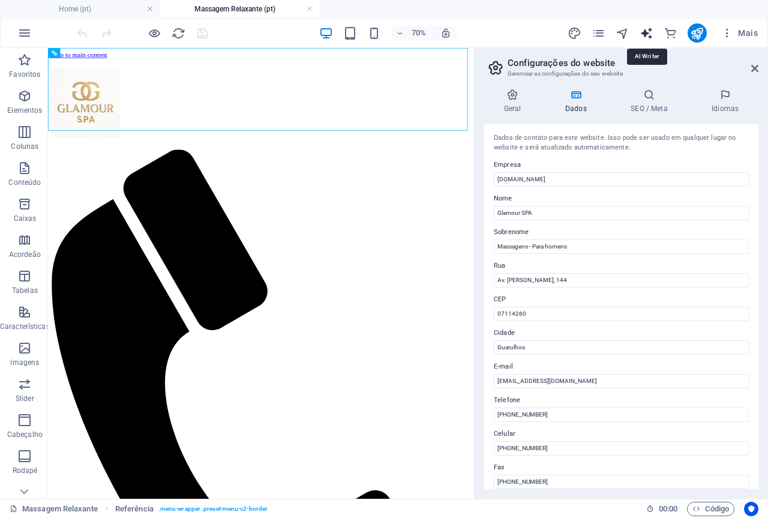
click at [647, 35] on icon "text_generator" at bounding box center [646, 33] width 14 height 14
select select "English"
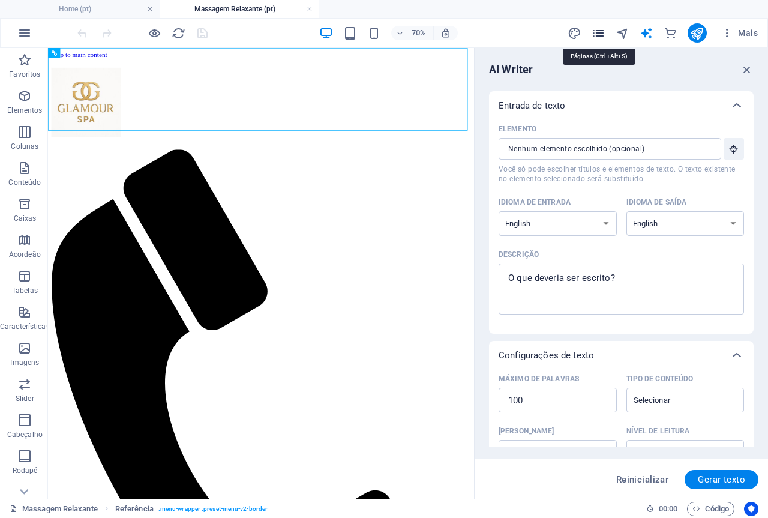
click at [599, 34] on icon "pages" at bounding box center [598, 33] width 14 height 14
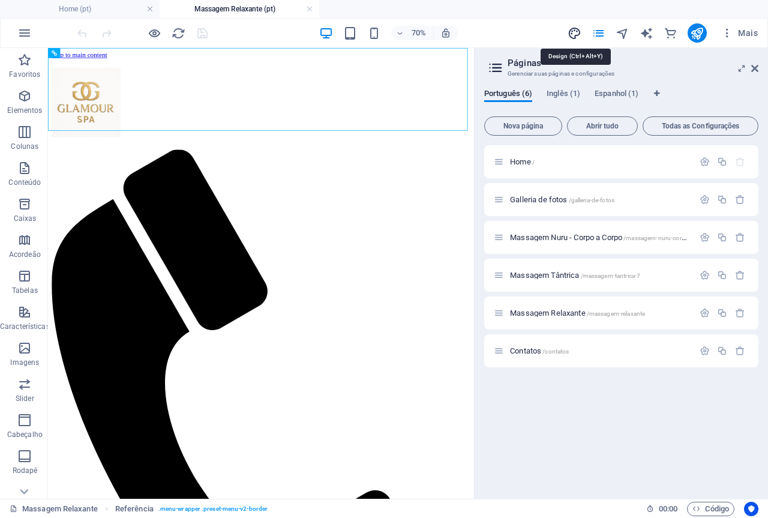
click at [577, 34] on icon "design" at bounding box center [574, 33] width 14 height 14
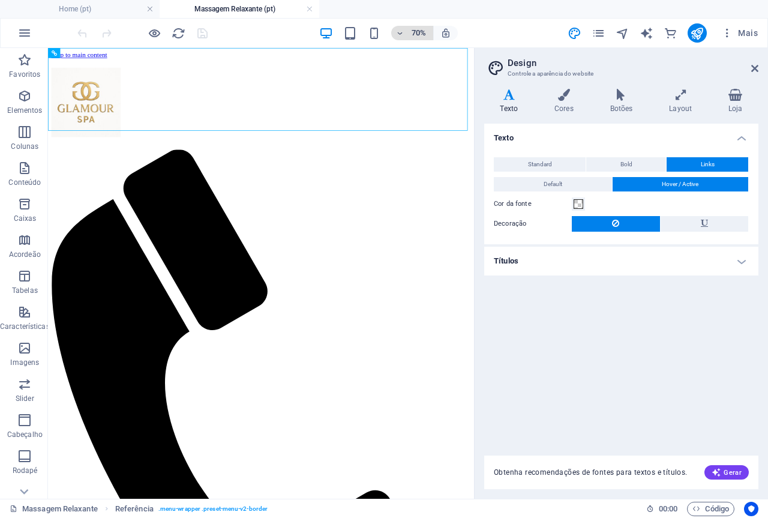
click at [416, 31] on h6 "70%" at bounding box center [418, 33] width 19 height 14
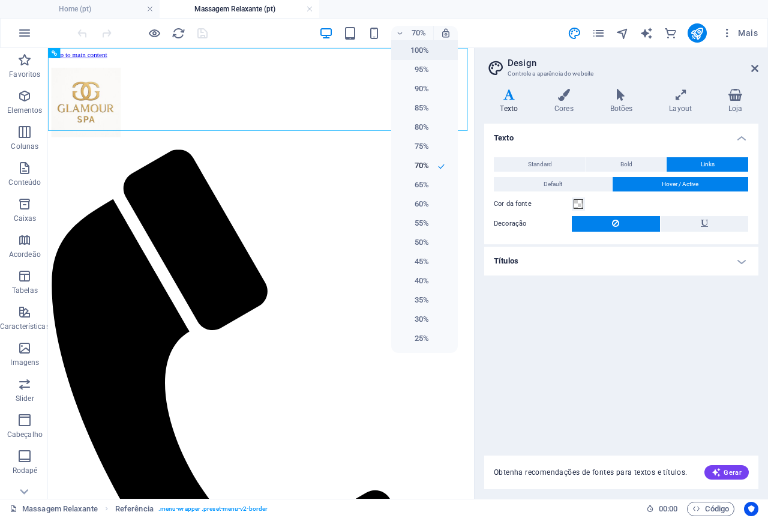
click at [422, 51] on h6 "100%" at bounding box center [413, 50] width 31 height 14
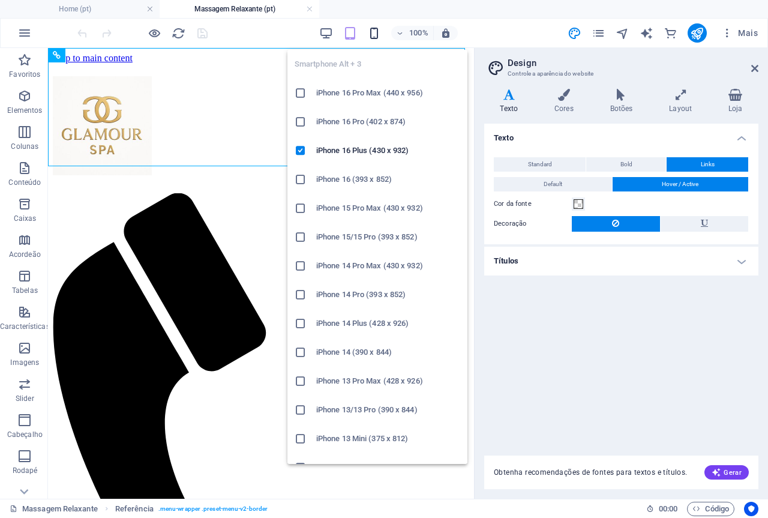
click at [374, 31] on icon "button" at bounding box center [374, 33] width 14 height 14
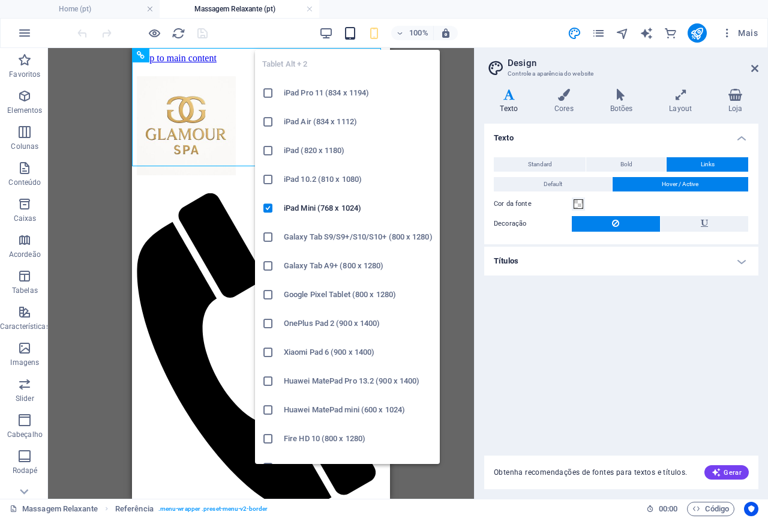
click at [353, 35] on icon "button" at bounding box center [350, 33] width 14 height 14
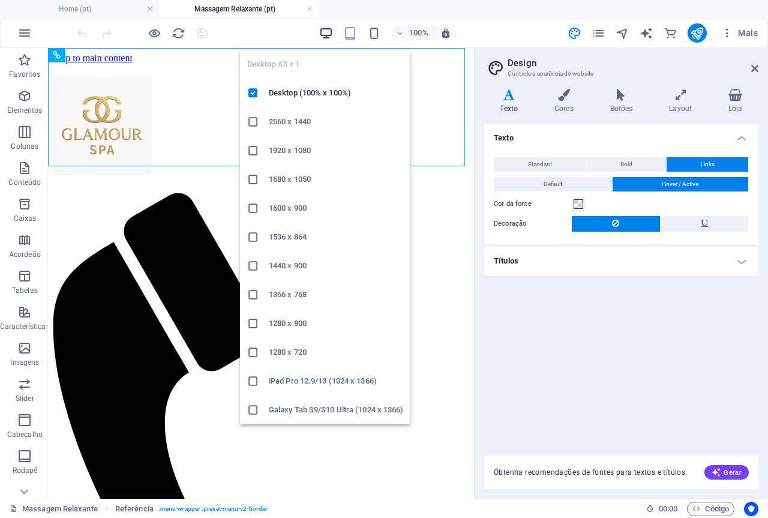
click at [329, 35] on icon "button" at bounding box center [326, 33] width 14 height 14
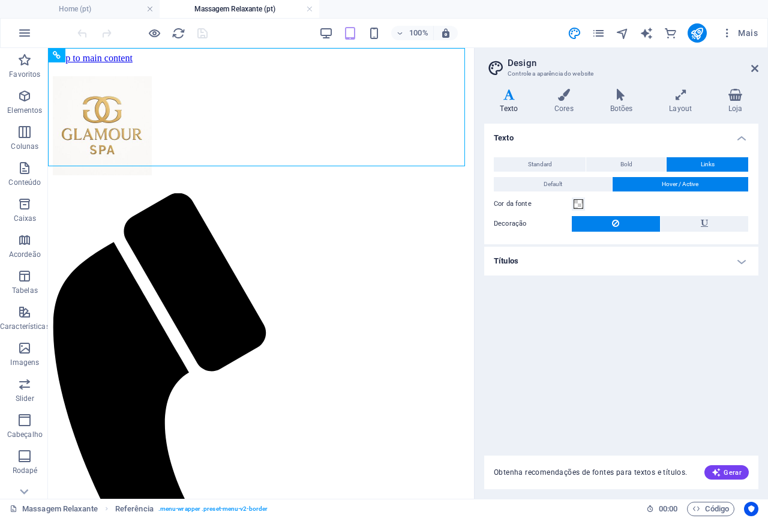
click at [330, 25] on div "100%" at bounding box center [388, 32] width 139 height 19
click at [600, 33] on icon "pages" at bounding box center [598, 33] width 14 height 14
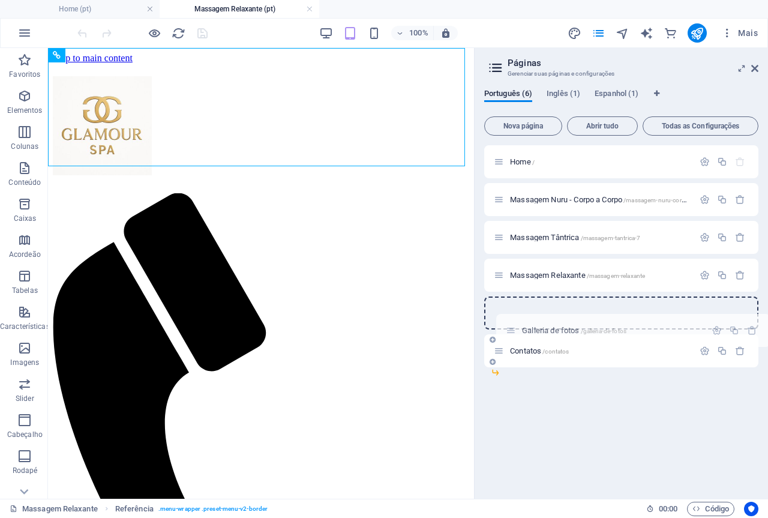
drag, startPoint x: 502, startPoint y: 199, endPoint x: 514, endPoint y: 336, distance: 137.3
click at [514, 329] on div "Home / Galleria de fotos /galleria-de-fotos Massagem Nuru - Corpo a Corpo /mass…" at bounding box center [621, 237] width 274 height 184
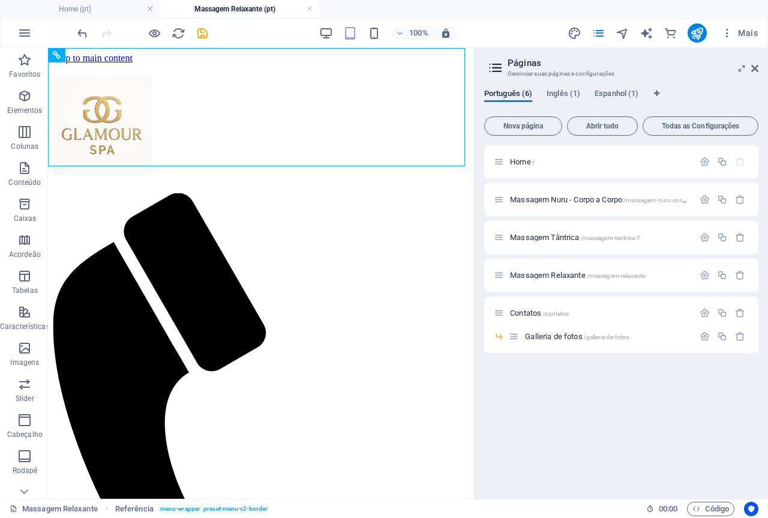
drag, startPoint x: 543, startPoint y: 336, endPoint x: 548, endPoint y: 435, distance: 98.5
click at [548, 435] on div "Home / Massagem Nuru - Corpo a Corpo /massagem-nuru-corpo-a-corpo Massagem Tânt…" at bounding box center [621, 317] width 274 height 344
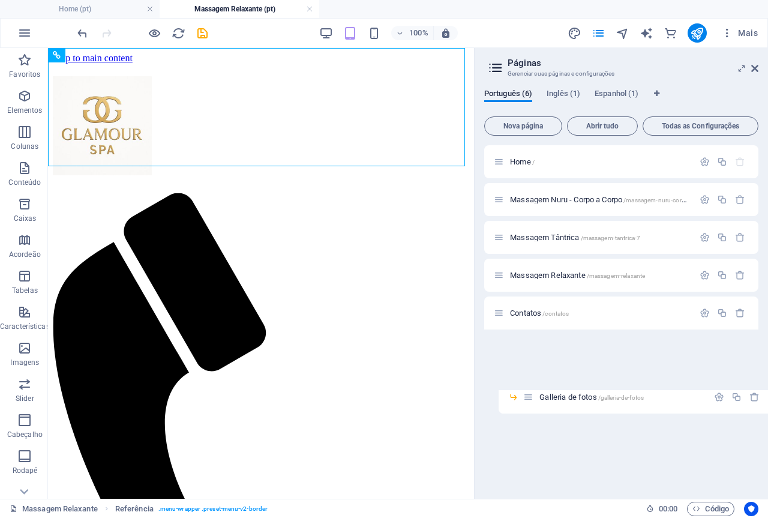
drag, startPoint x: 512, startPoint y: 335, endPoint x: 531, endPoint y: 401, distance: 68.5
click at [531, 401] on div "Home / Massagem Nuru - Corpo a Corpo /massagem-nuru-corpo-a-corpo Massagem Tânt…" at bounding box center [621, 317] width 274 height 344
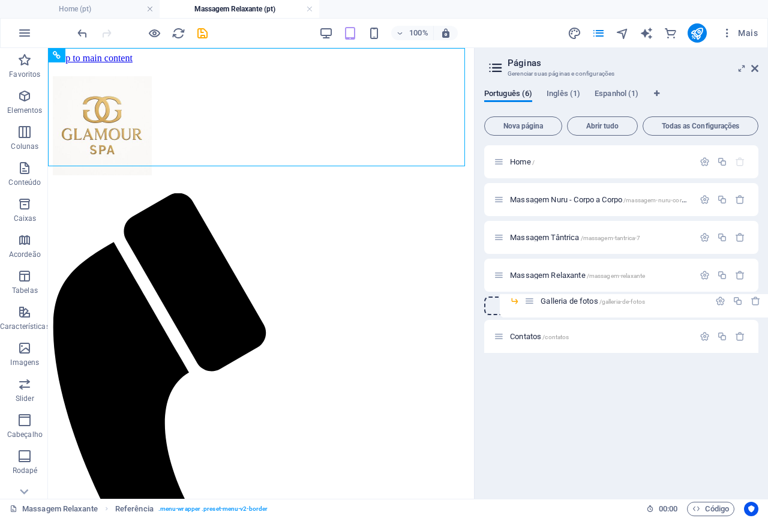
drag, startPoint x: 516, startPoint y: 339, endPoint x: 534, endPoint y: 296, distance: 46.8
click at [534, 296] on div "Home / Massagem Nuru - Corpo a Corpo /massagem-nuru-corpo-a-corpo Massagem Tânt…" at bounding box center [621, 248] width 274 height 207
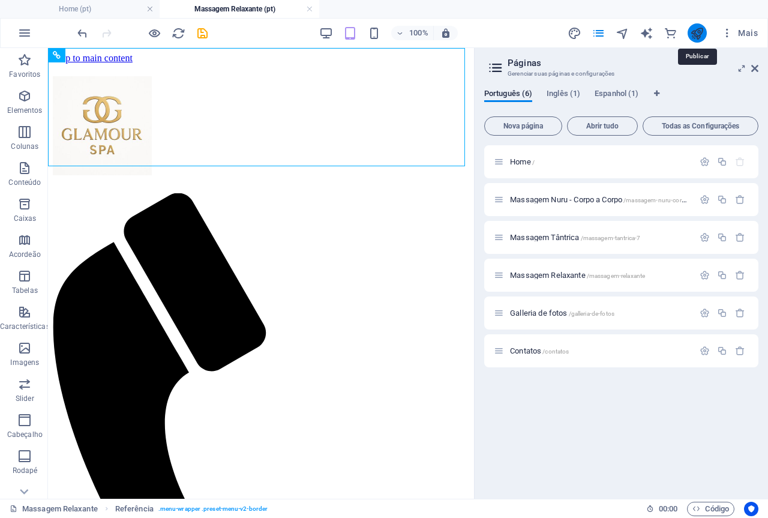
click at [697, 35] on icon "publish" at bounding box center [697, 33] width 14 height 14
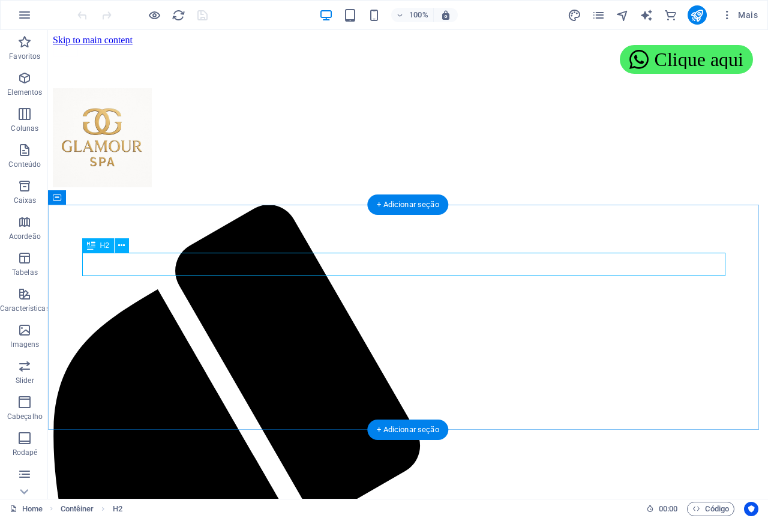
scroll to position [453, 0]
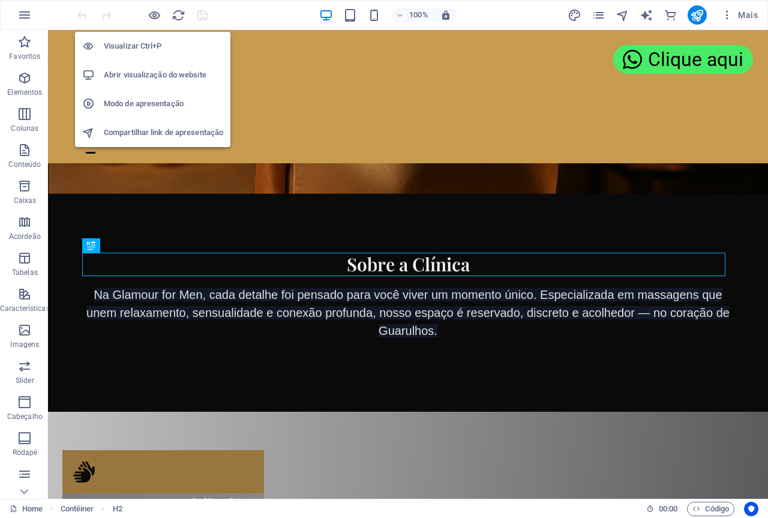
click at [148, 131] on h6 "Compartilhar link de apresentação" at bounding box center [163, 132] width 119 height 14
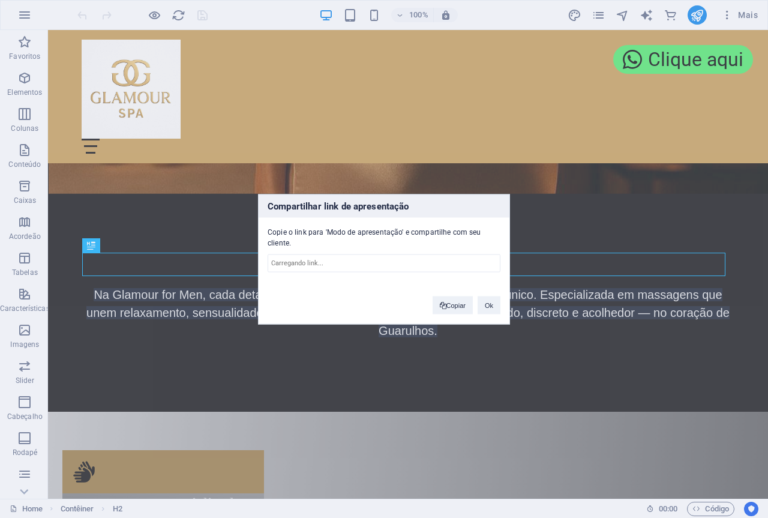
type input "https://cms.sitehub.io/presentation/1928715/1478cbb99fc66d0d4ec99b275ac7ff78090…"
click at [479, 305] on button "Ok" at bounding box center [488, 305] width 23 height 18
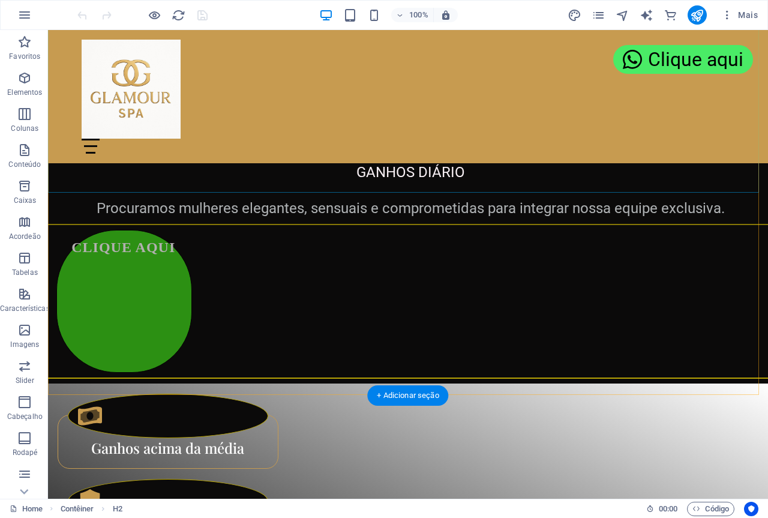
scroll to position [2413, 0]
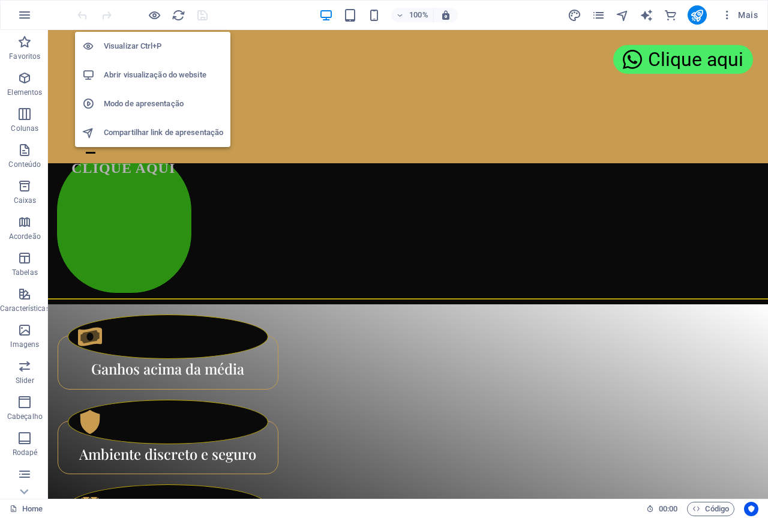
click at [143, 71] on h6 "Abrir visualização do website" at bounding box center [163, 75] width 119 height 14
